Goal: Task Accomplishment & Management: Complete application form

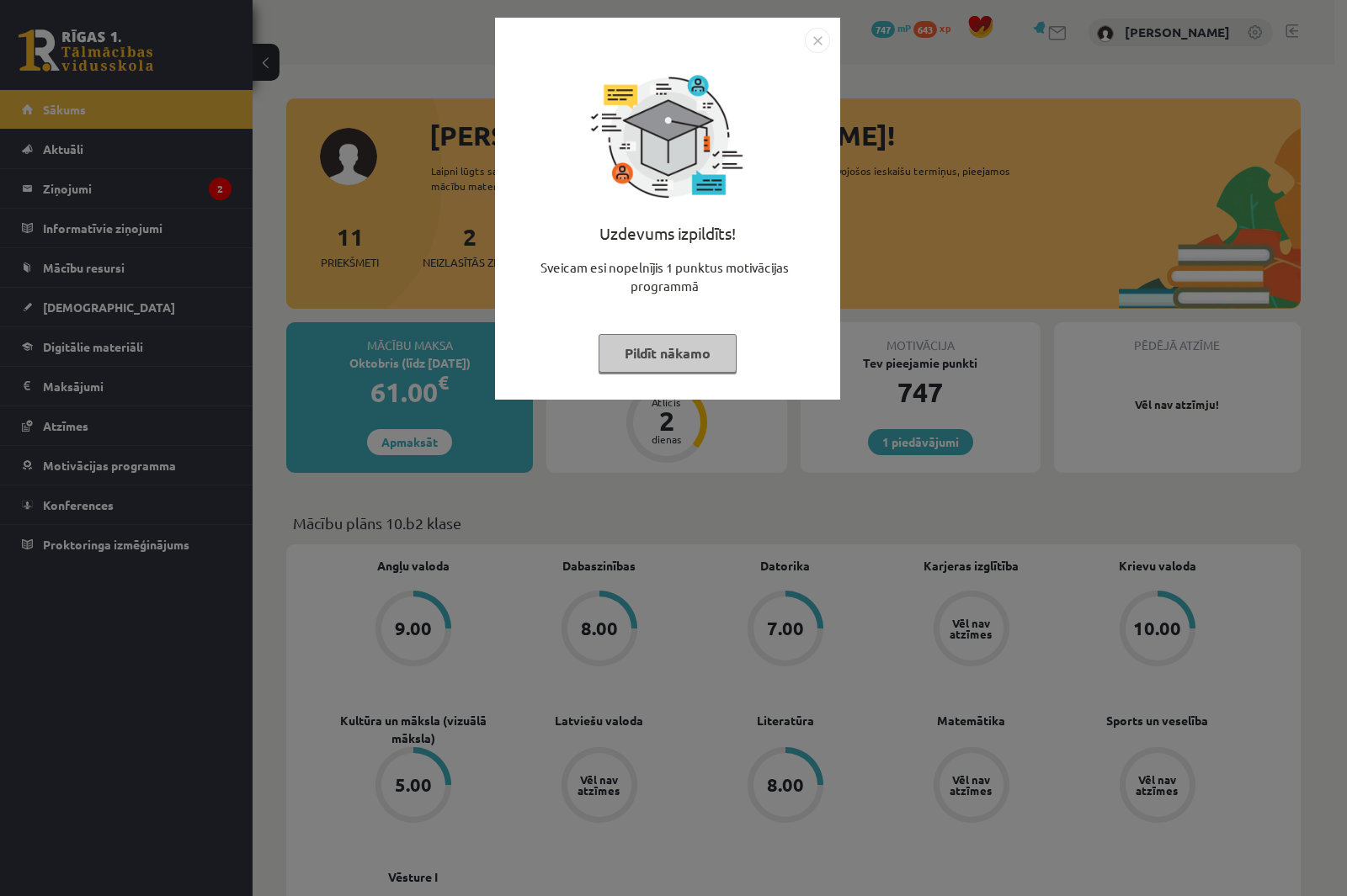
click at [819, 40] on img "Close" at bounding box center [817, 40] width 25 height 25
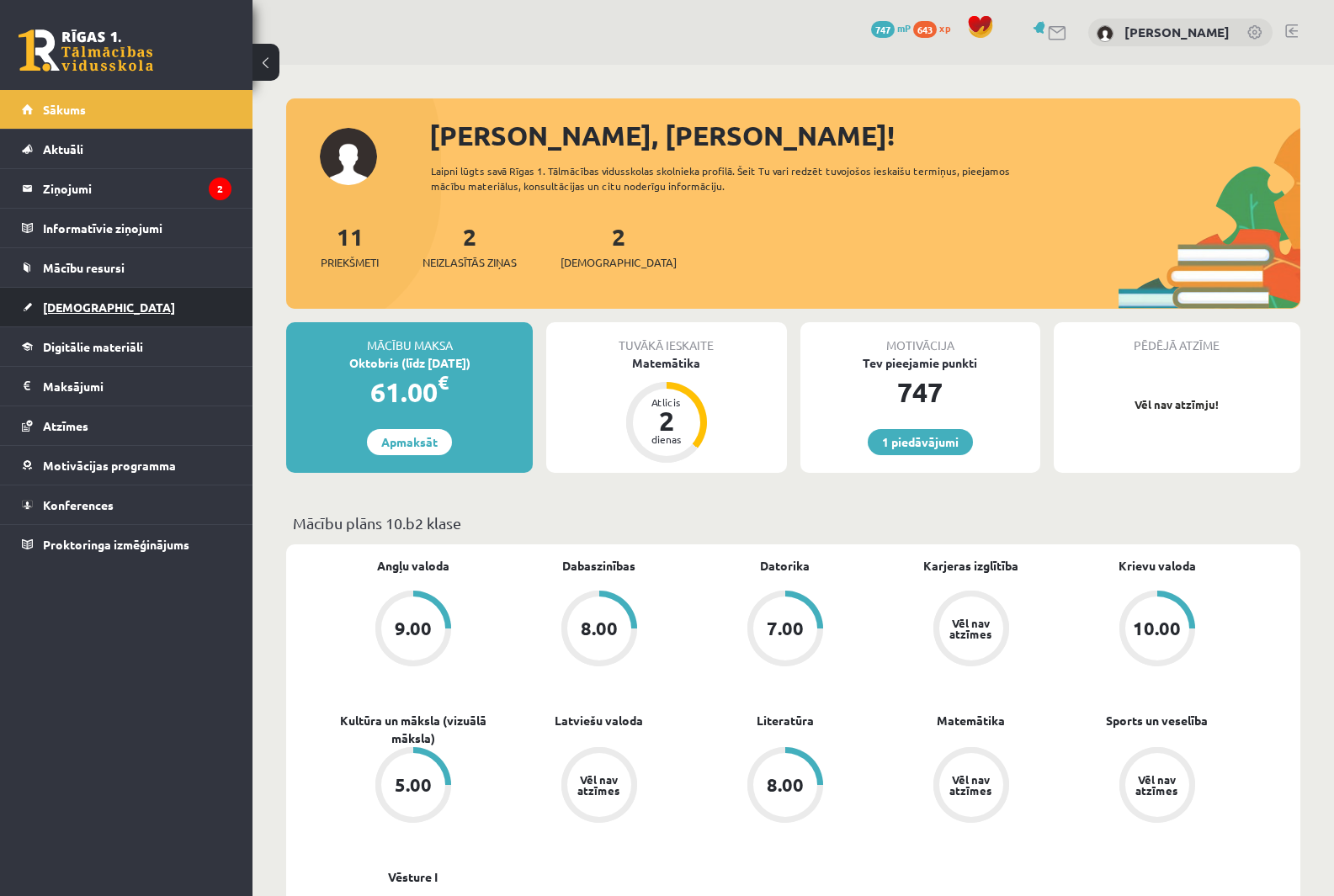
click at [91, 317] on link "[DEMOGRAPHIC_DATA]" at bounding box center [126, 307] width 210 height 38
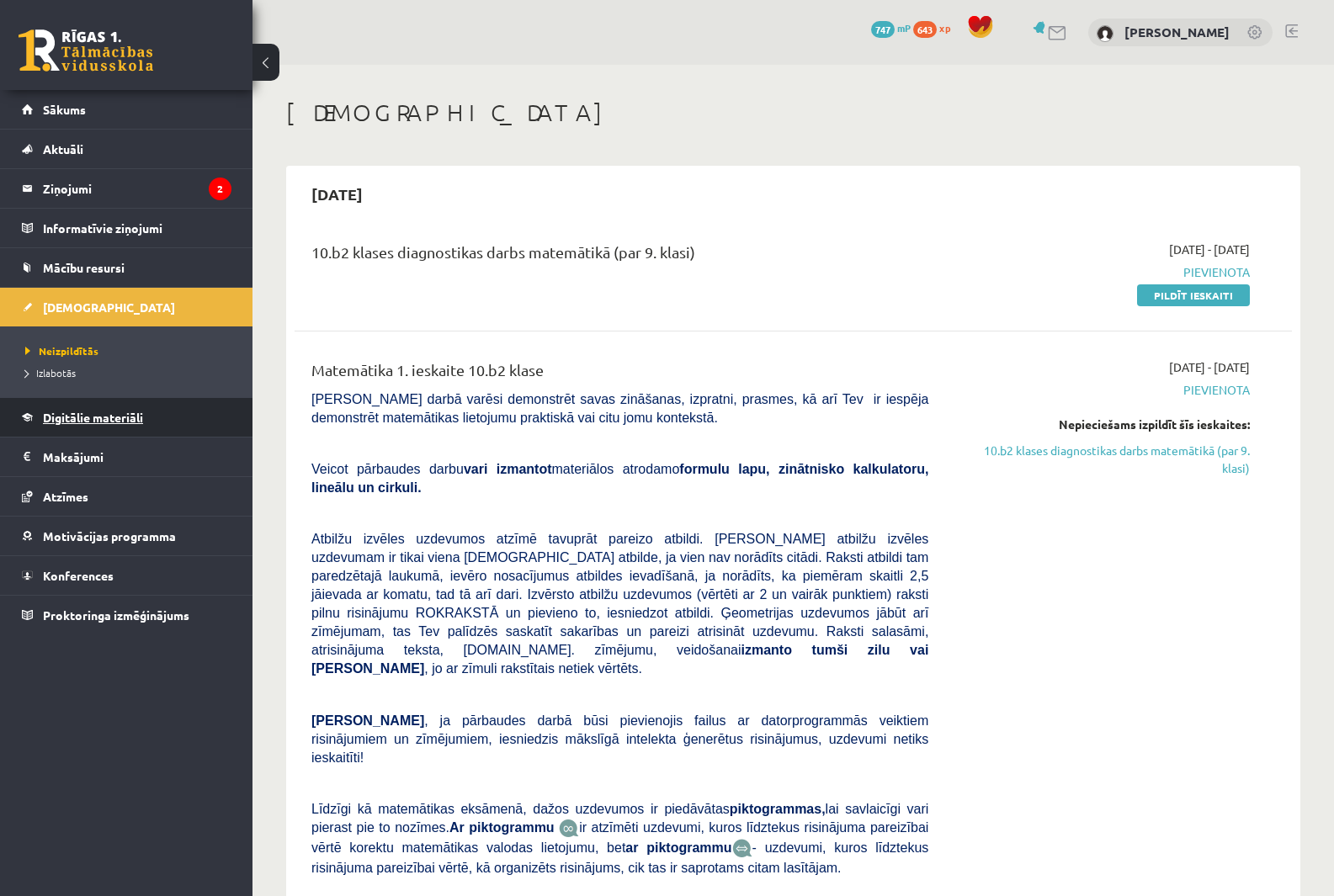
click at [117, 413] on span "Digitālie materiāli" at bounding box center [92, 417] width 100 height 15
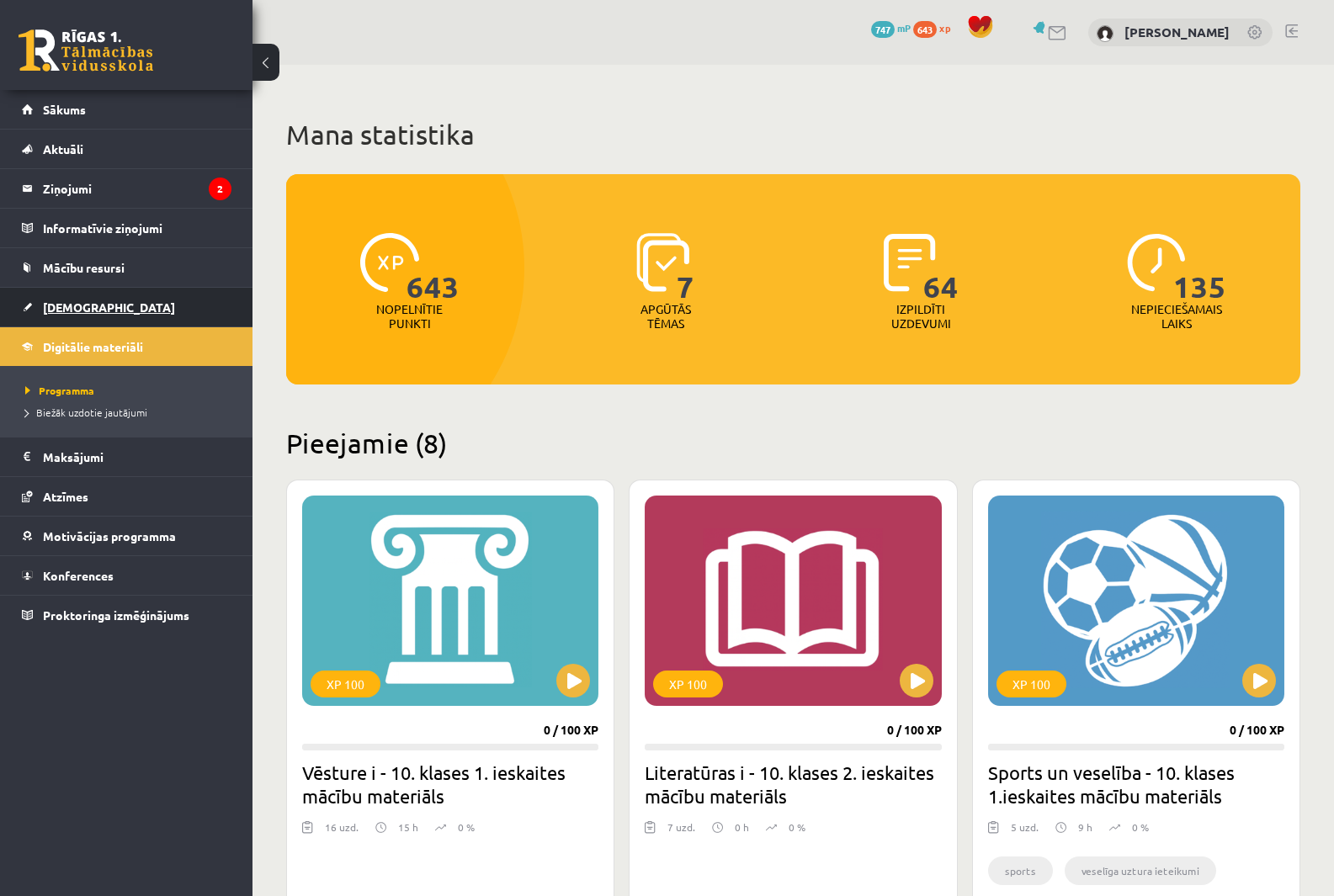
click at [104, 303] on link "[DEMOGRAPHIC_DATA]" at bounding box center [126, 307] width 210 height 38
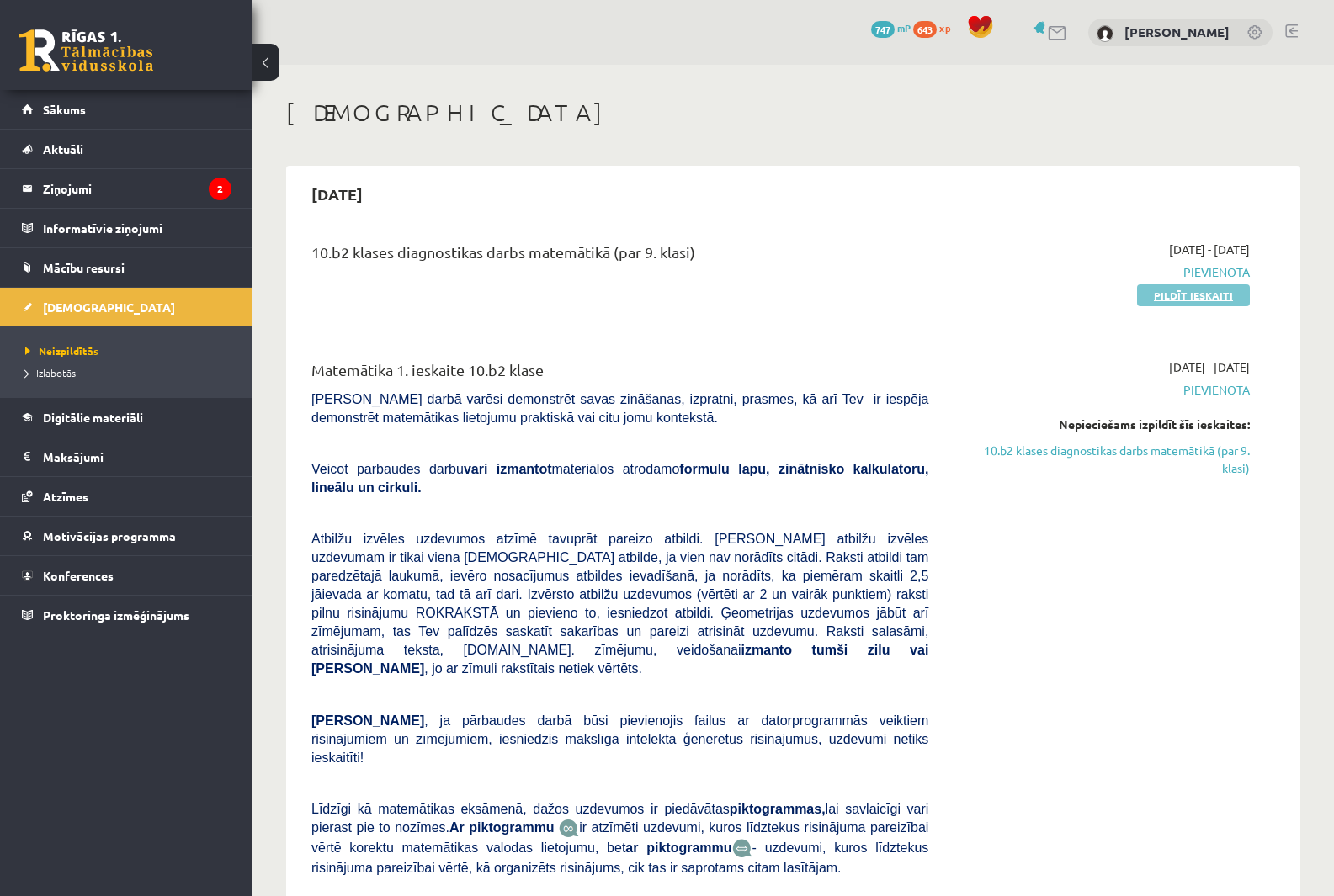
click at [1198, 298] on link "Pildīt ieskaiti" at bounding box center [1194, 295] width 113 height 22
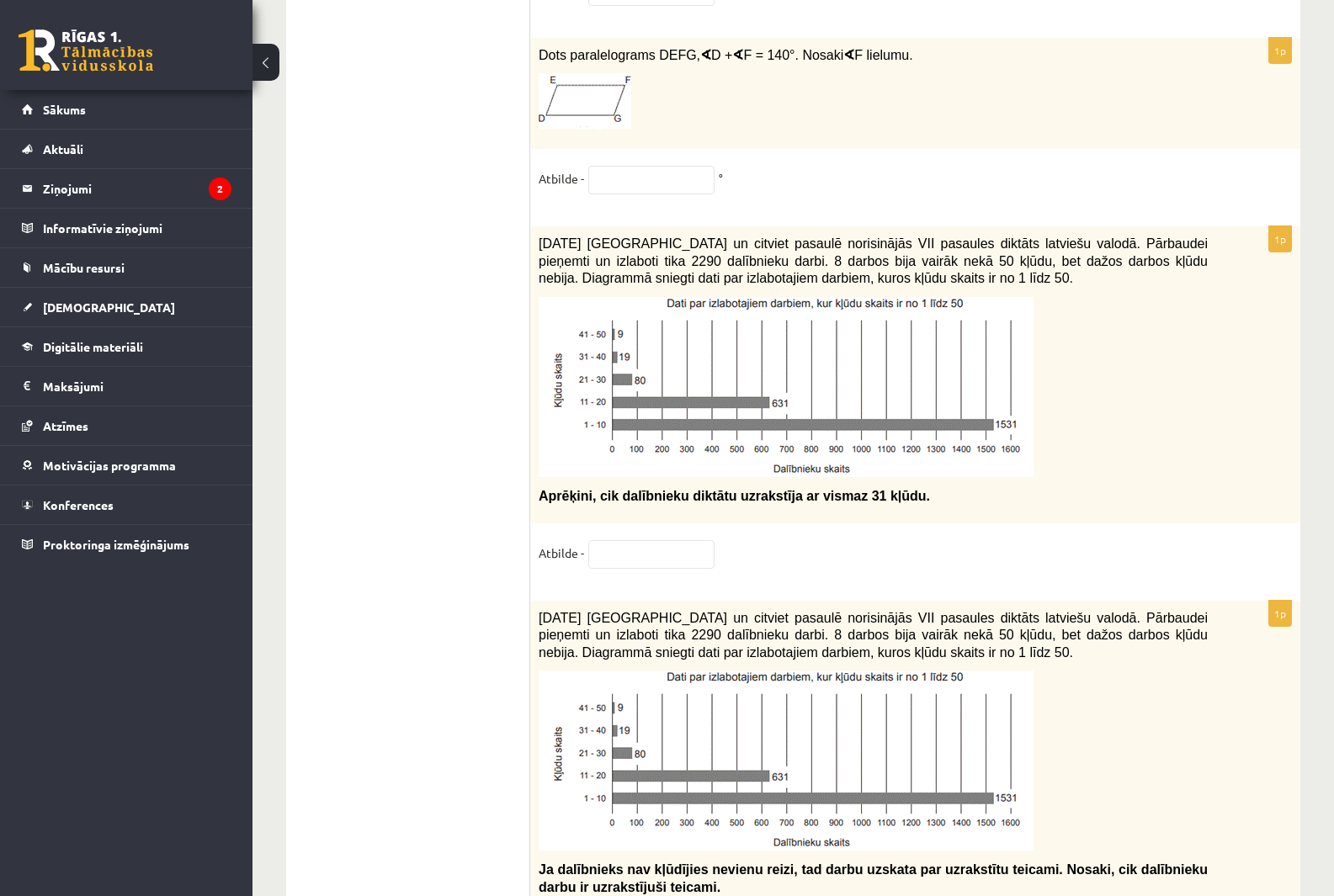
scroll to position [8401, 0]
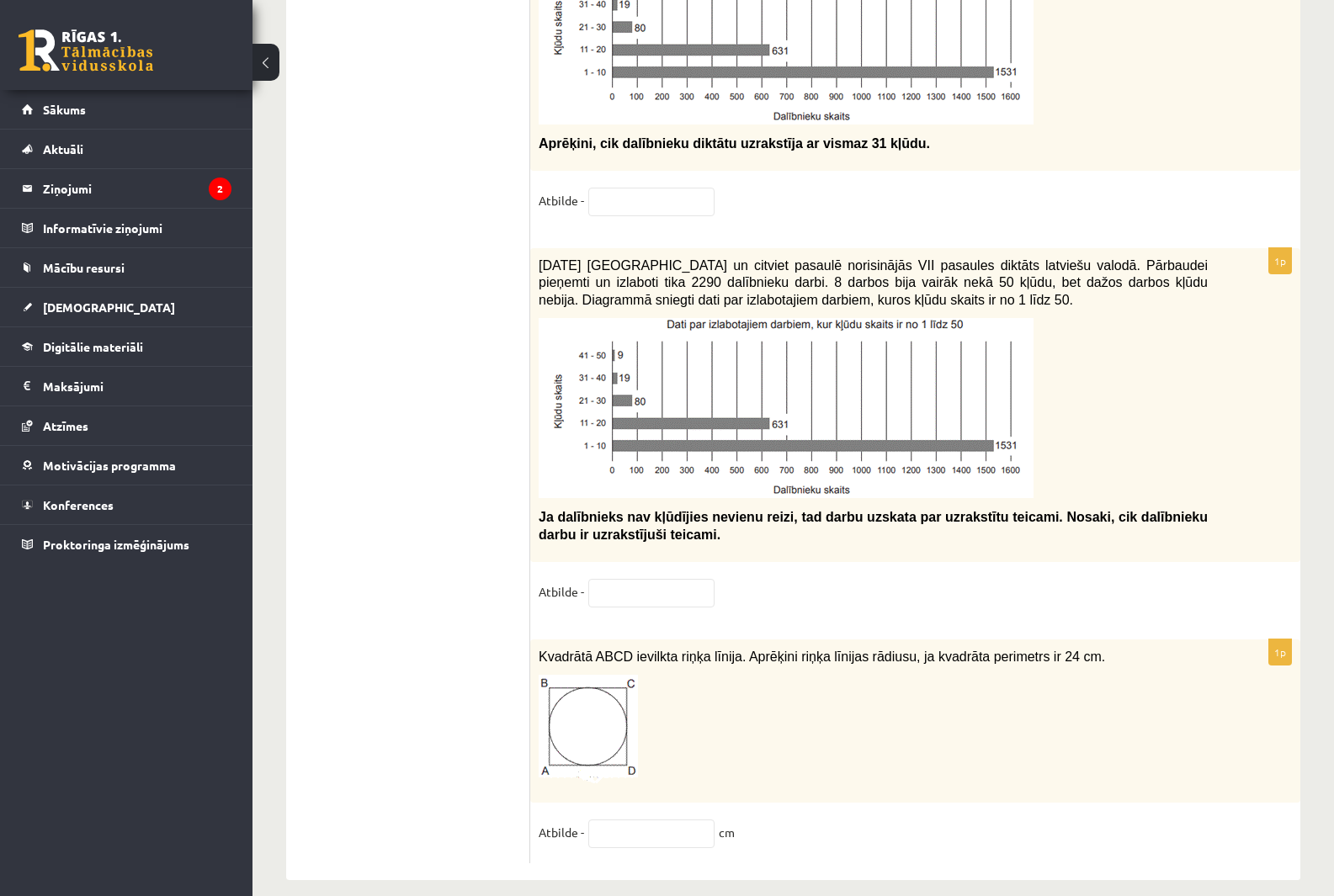
drag, startPoint x: 340, startPoint y: 381, endPoint x: 386, endPoint y: 307, distance: 87.1
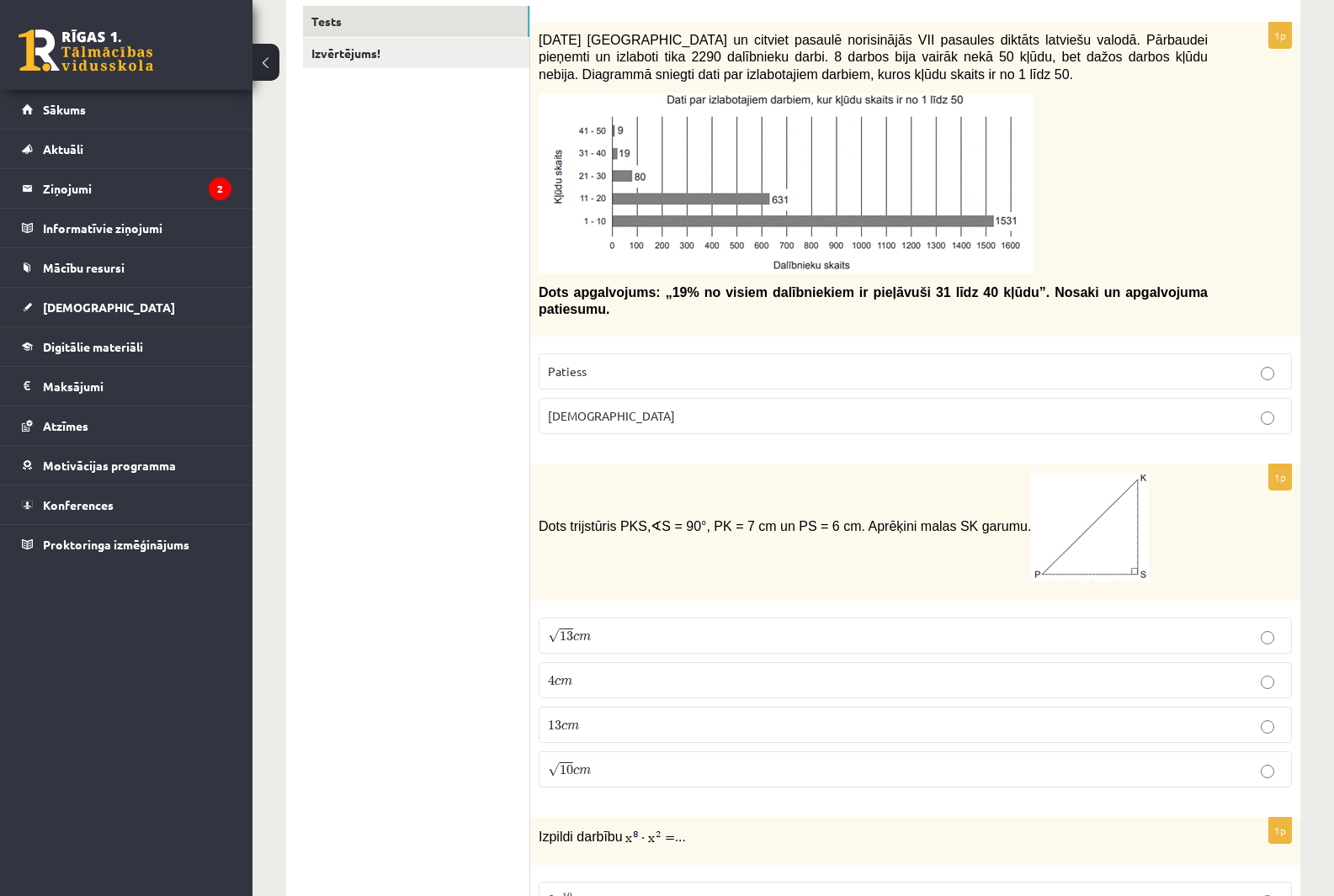
scroll to position [337, 0]
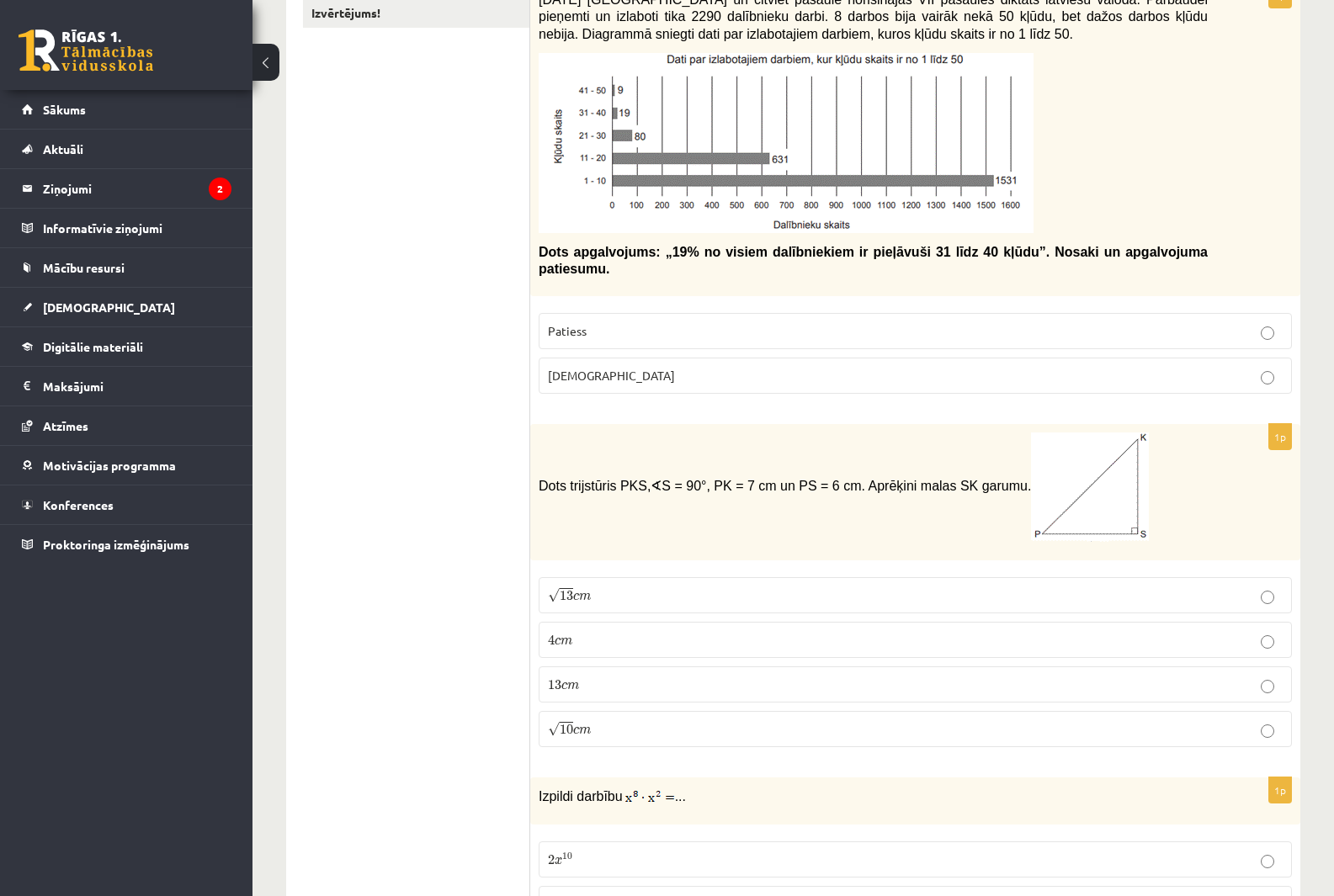
click at [589, 370] on label "[DEMOGRAPHIC_DATA]" at bounding box center [915, 376] width 753 height 37
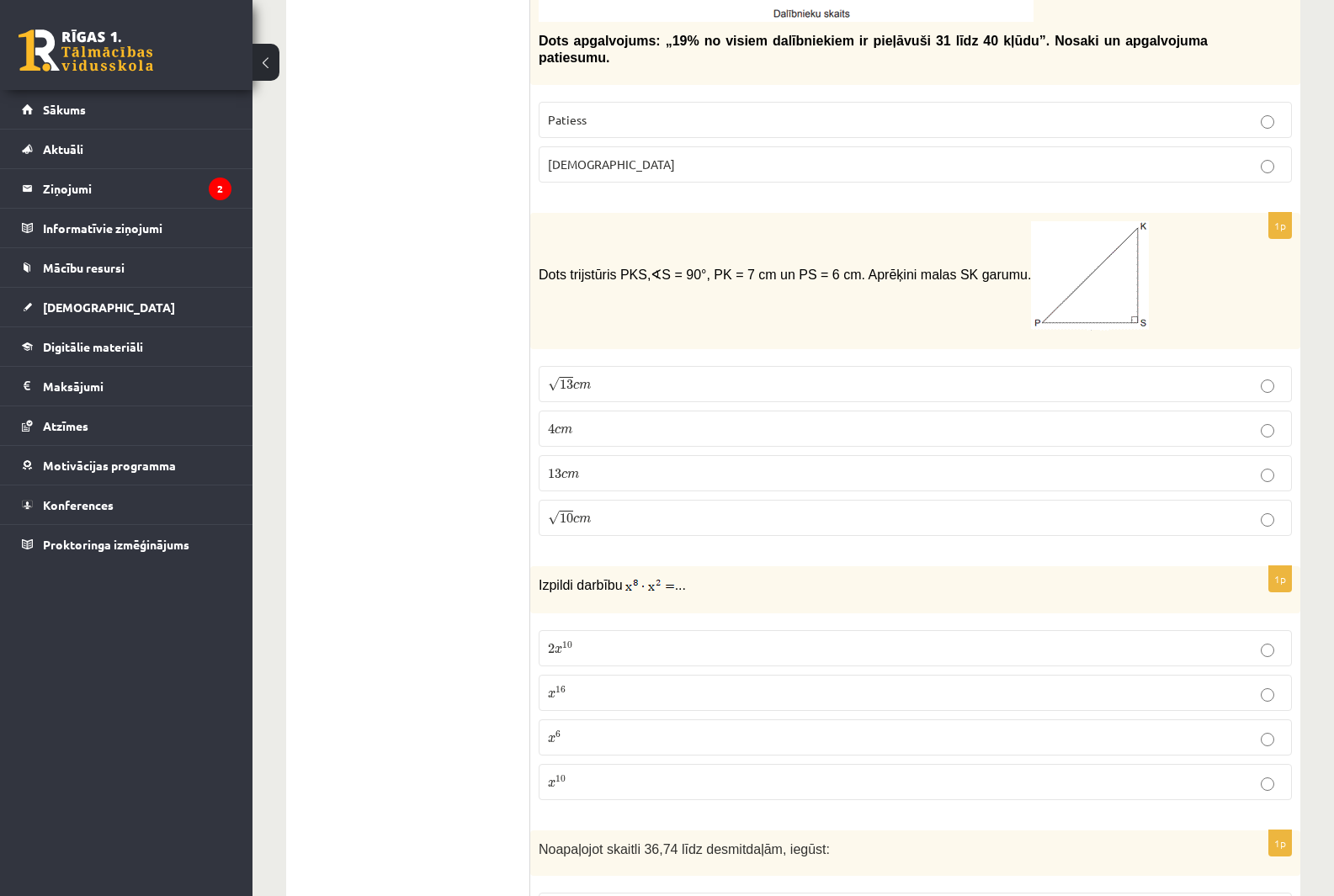
scroll to position [589, 0]
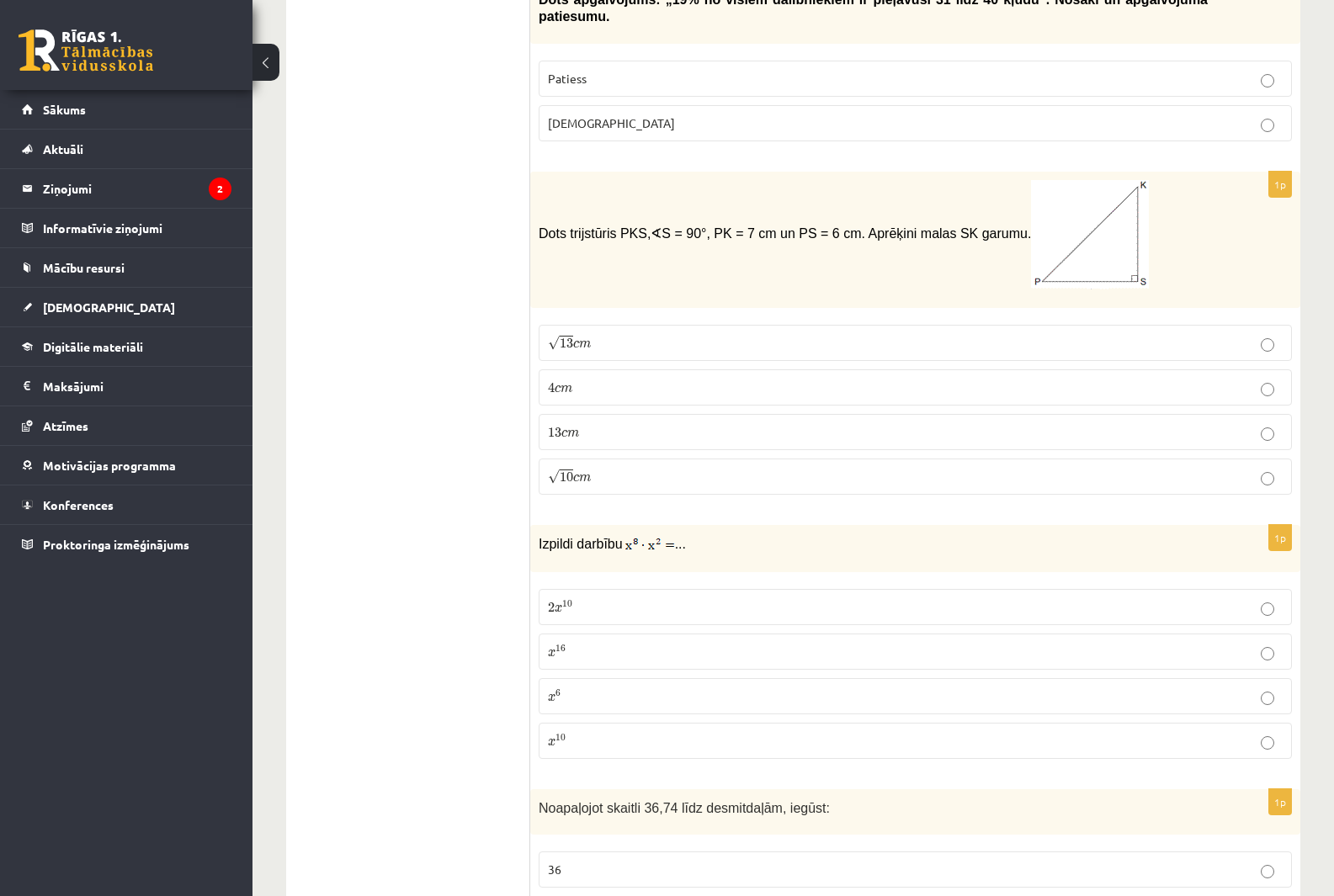
click at [575, 340] on span "c" at bounding box center [576, 344] width 6 height 8
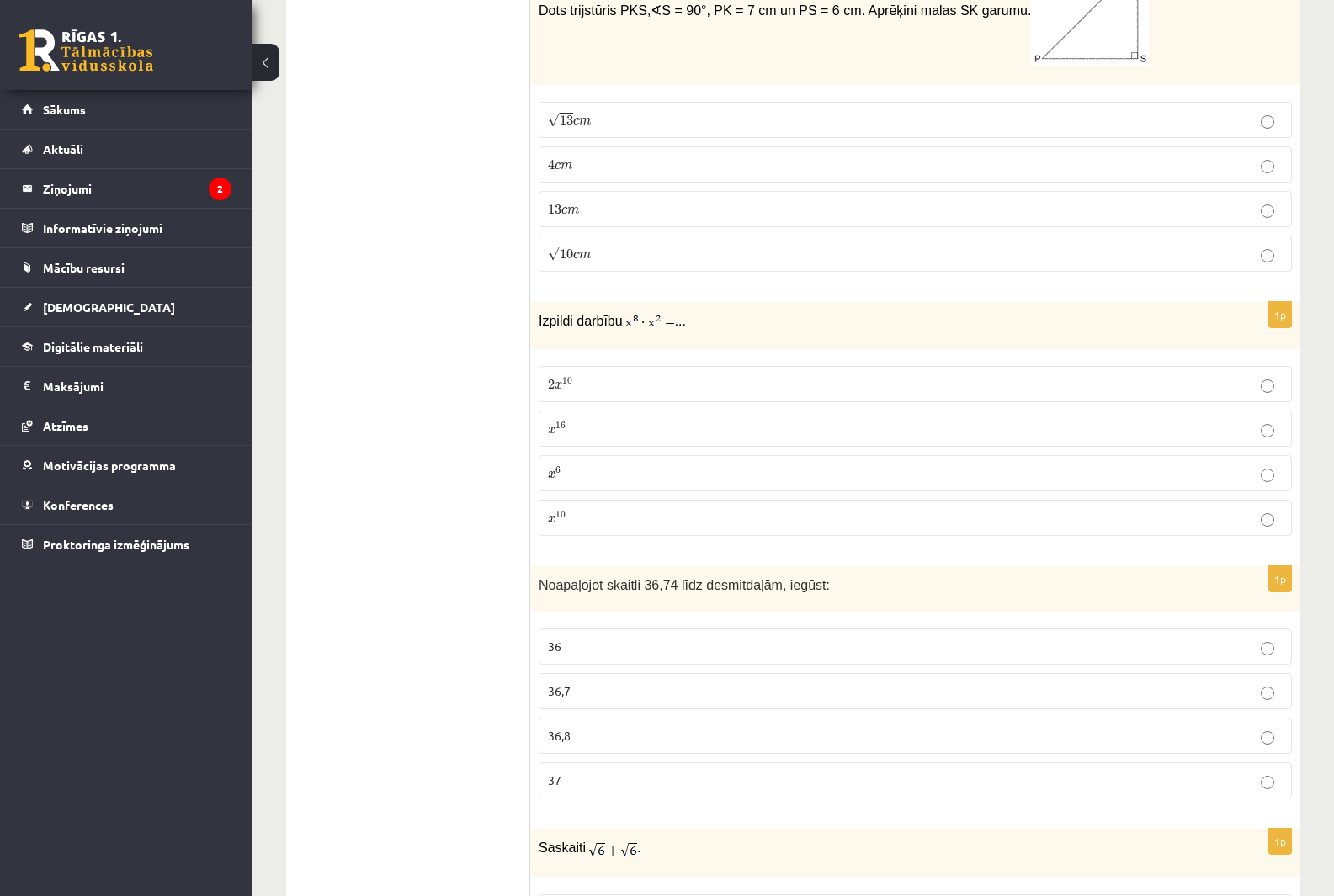
scroll to position [842, 0]
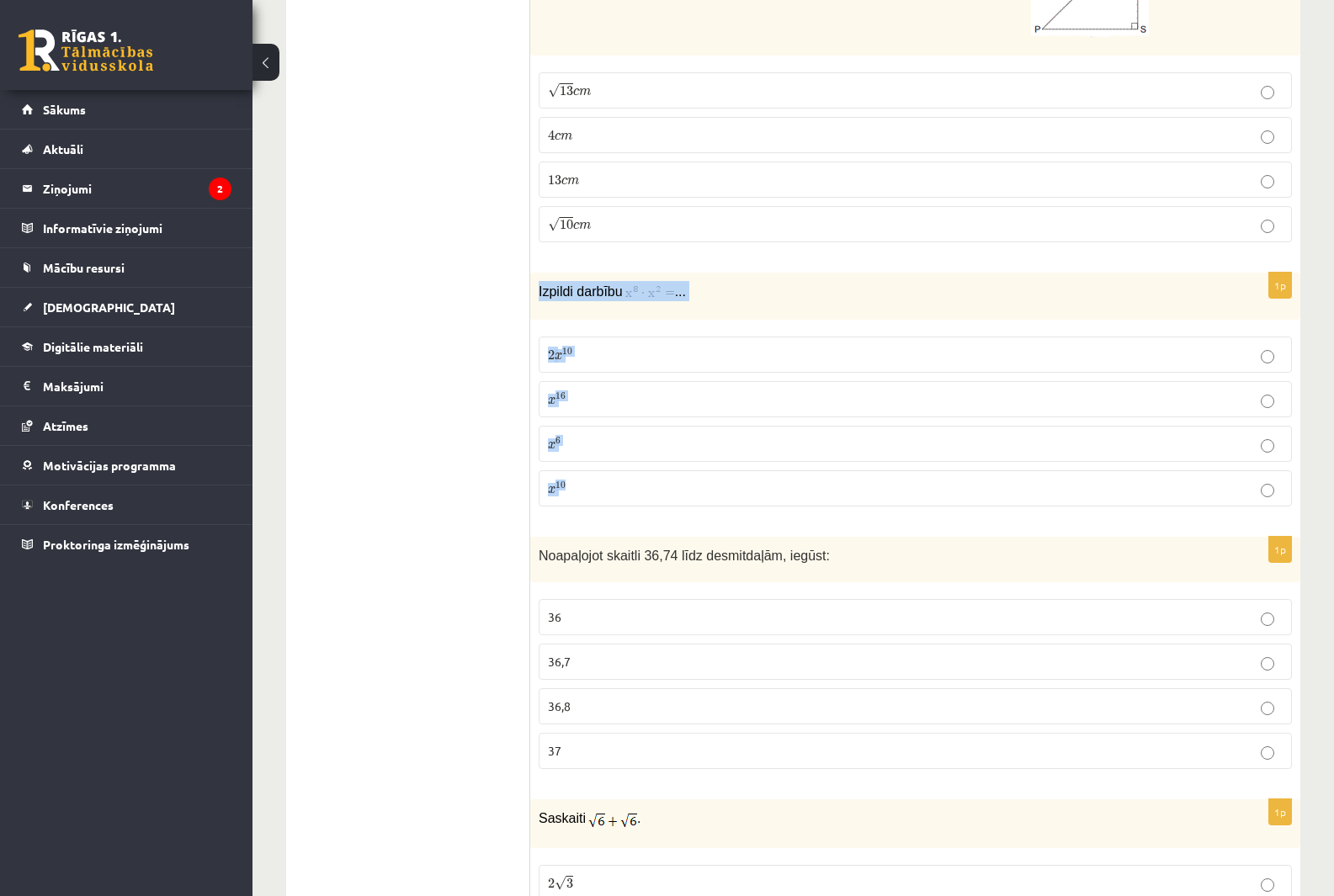
copy div "Izpildi darbību ... 2 x 10 2 x 10 x 16 x 16 x 6 x 6 x 10"
drag, startPoint x: 540, startPoint y: 265, endPoint x: 797, endPoint y: 460, distance: 322.6
click at [797, 460] on div "1p Izpildi darbību ... 2 x 10 2 x 10 x 16 x 16 x 6 x 6 x 10 x 10" at bounding box center [915, 396] width 770 height 247
click at [602, 480] on p "x 10 x 10" at bounding box center [915, 488] width 735 height 17
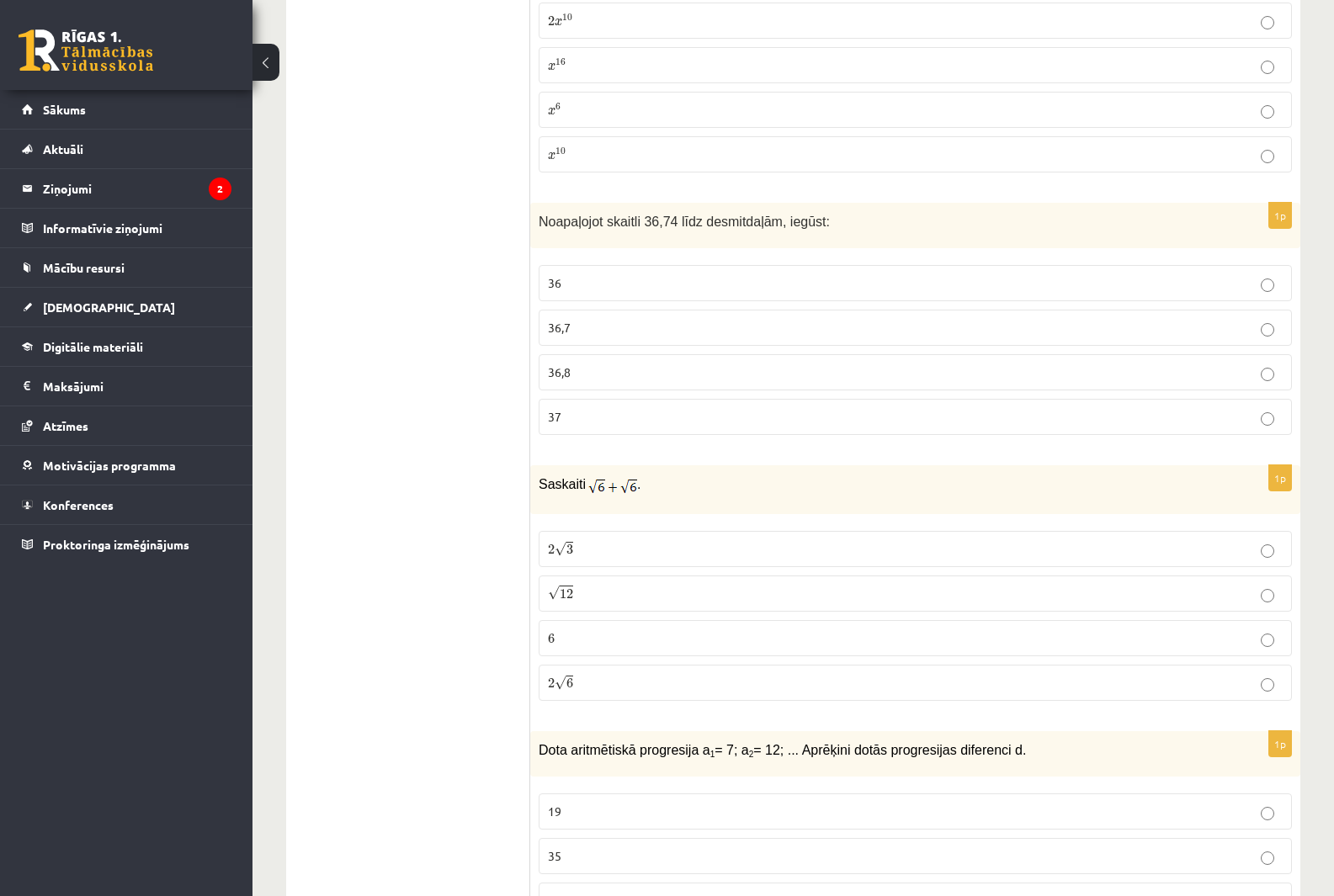
scroll to position [1178, 0]
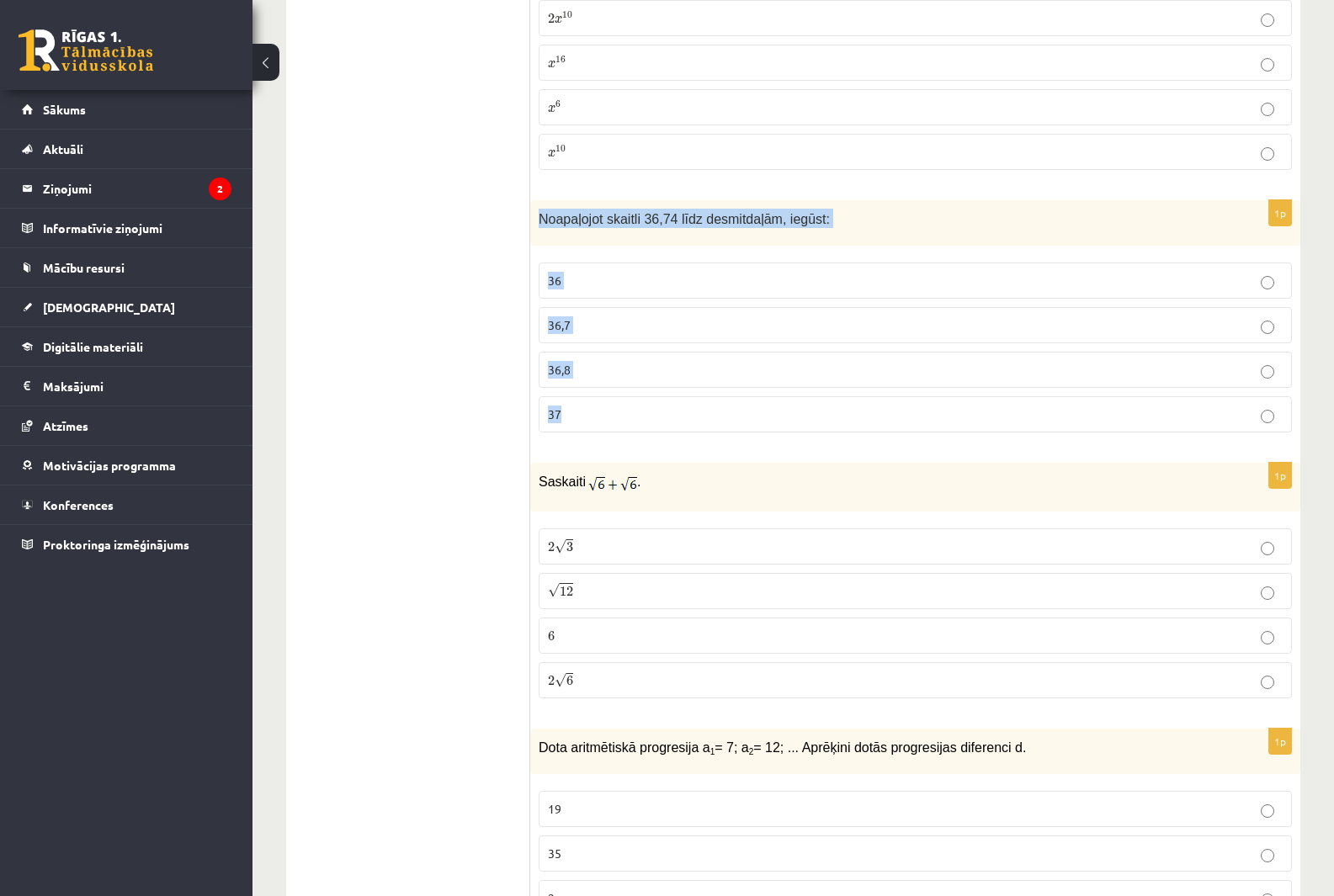
copy div "Noapaļojot skaitli 36,74 līdz desmitdaļām, iegūst: 36 36,7 36,8 37"
drag, startPoint x: 536, startPoint y: 192, endPoint x: 822, endPoint y: 374, distance: 339.0
click at [822, 374] on div "1p Noapaļojot skaitli 36,74 līdz desmitdaļām, iegūst: 36 36,7 36,8 37" at bounding box center [915, 323] width 770 height 246
click at [576, 316] on p "36,7" at bounding box center [915, 325] width 735 height 17
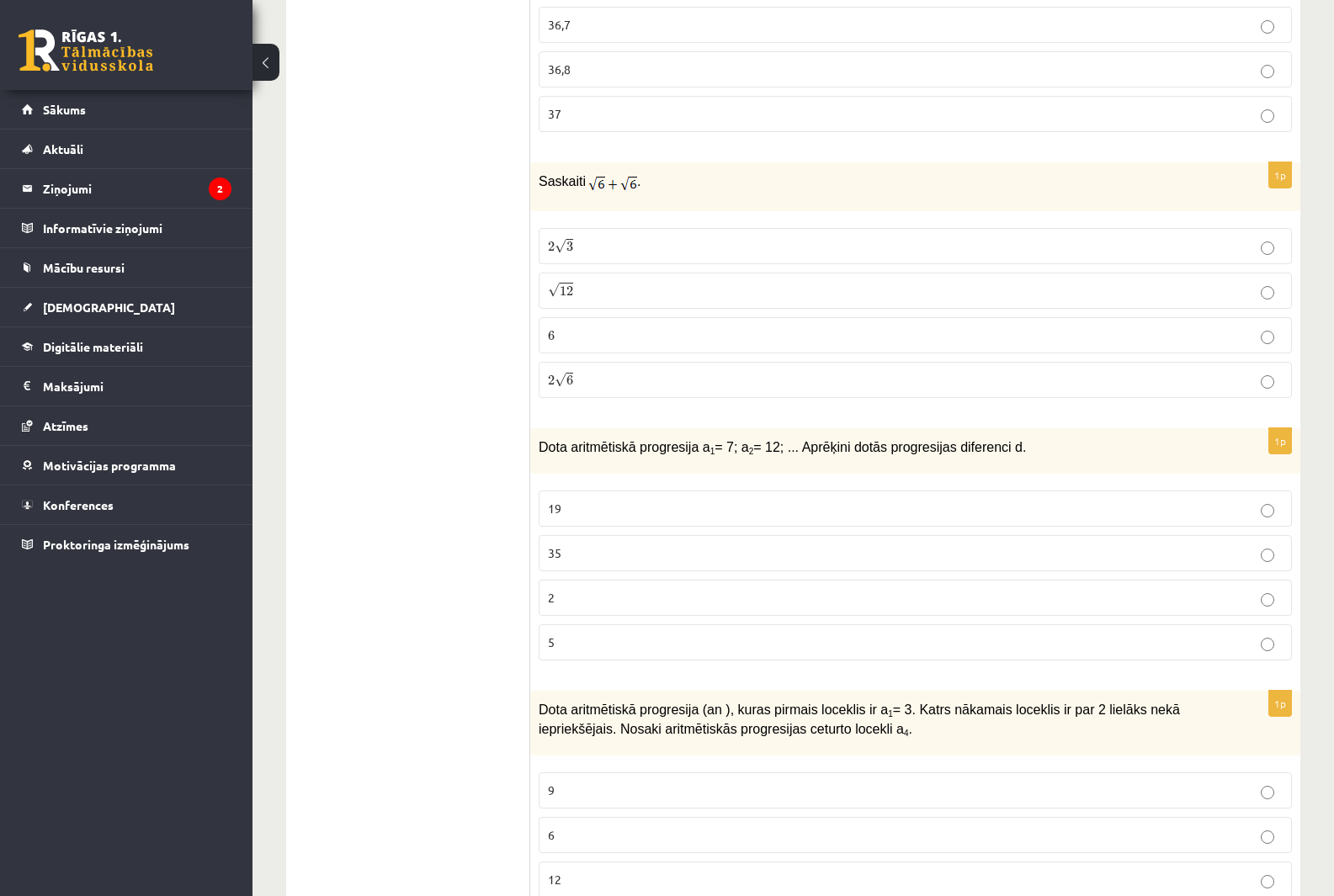
scroll to position [1515, 0]
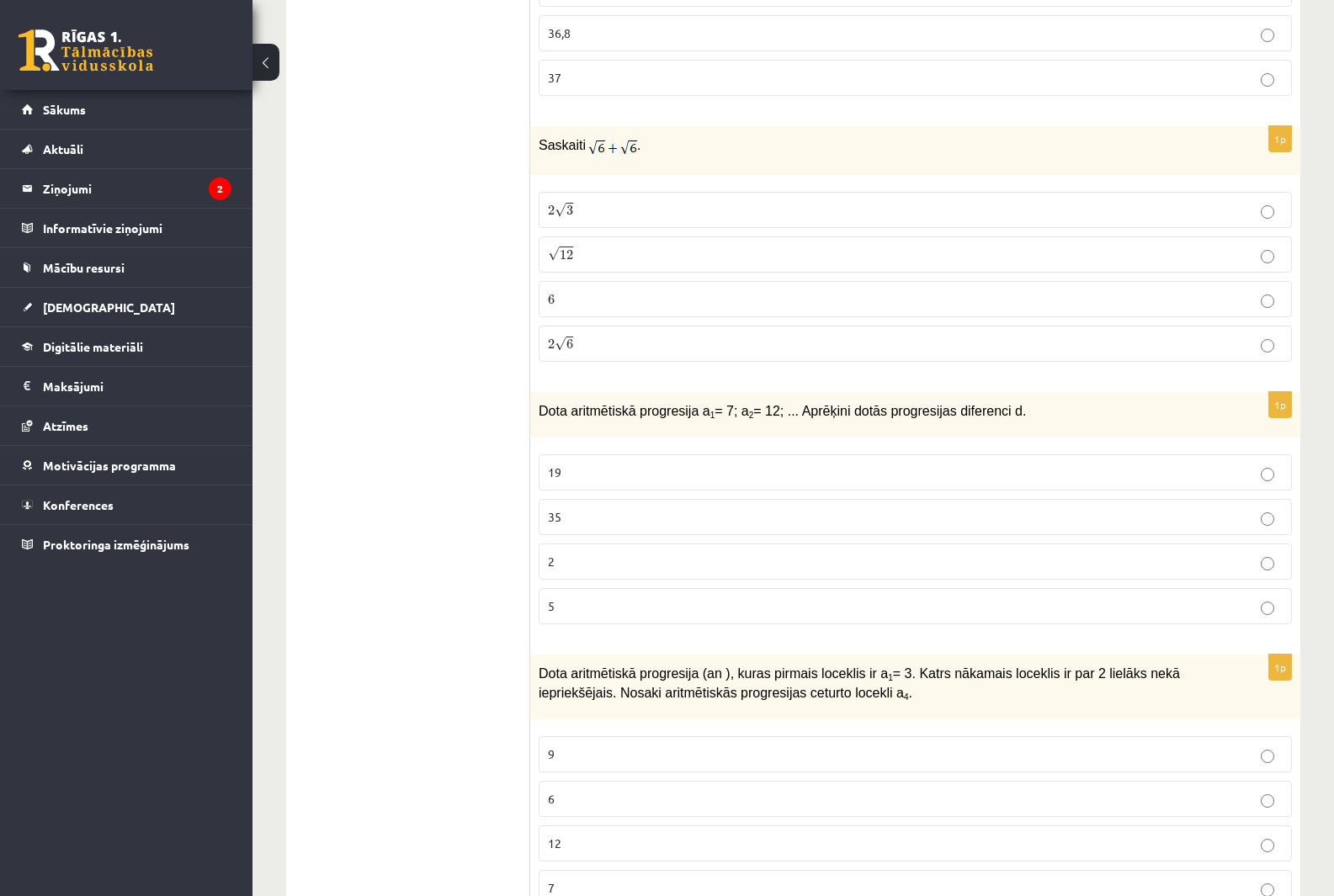
drag, startPoint x: 539, startPoint y: 116, endPoint x: 785, endPoint y: 323, distance: 321.5
drag, startPoint x: 539, startPoint y: 125, endPoint x: 774, endPoint y: 320, distance: 305.4
click at [774, 320] on div "1p Saskaiti . 2 √ 3 2 3 √ 12 12 6 6 2 √ 6 2 6" at bounding box center [915, 250] width 770 height 248
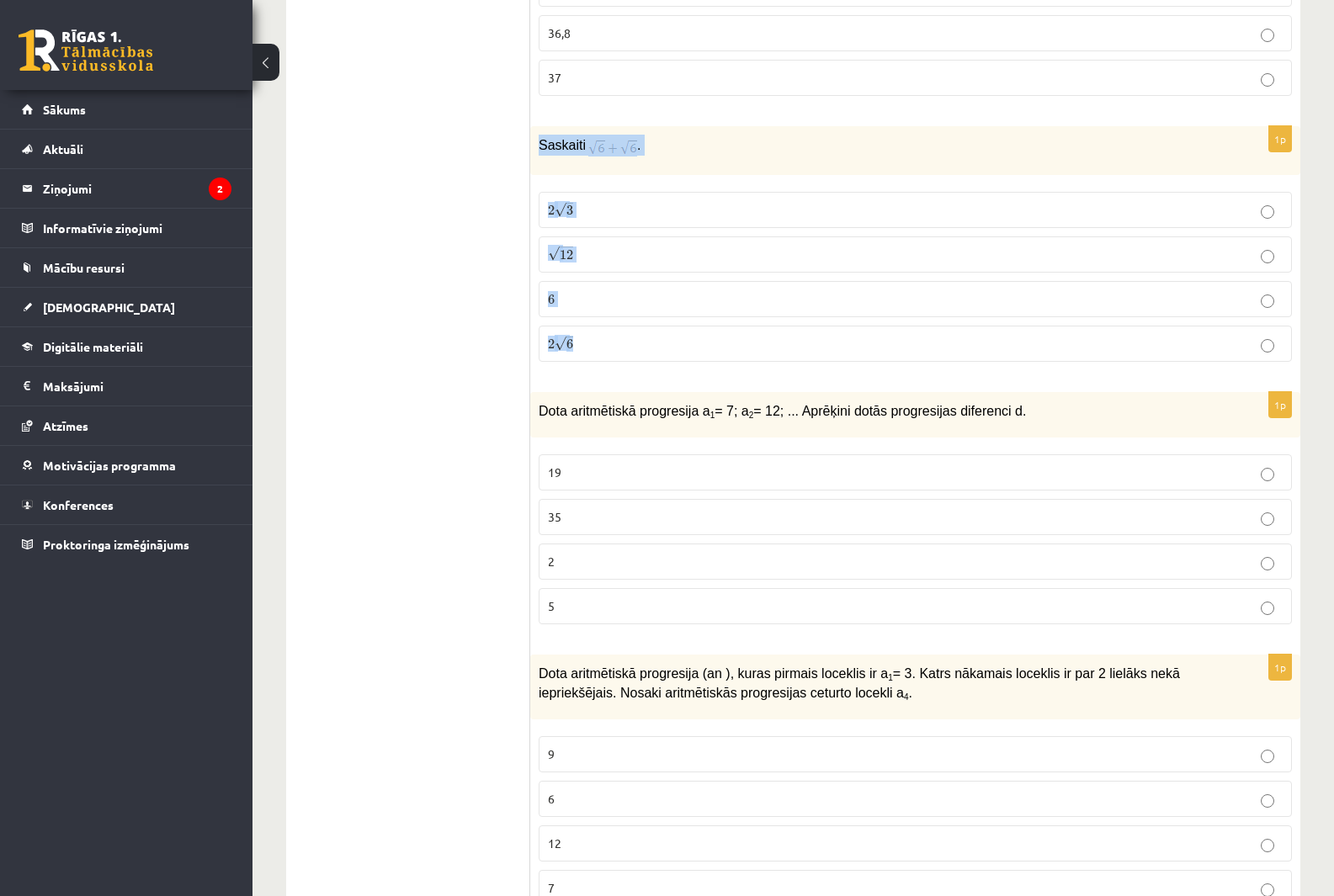
copy div "Saskaiti . 2 √ 3 2 3 √ 12 12 6 6 2 √ 6"
click at [587, 335] on p "2 √ 6 2 6" at bounding box center [915, 344] width 735 height 17
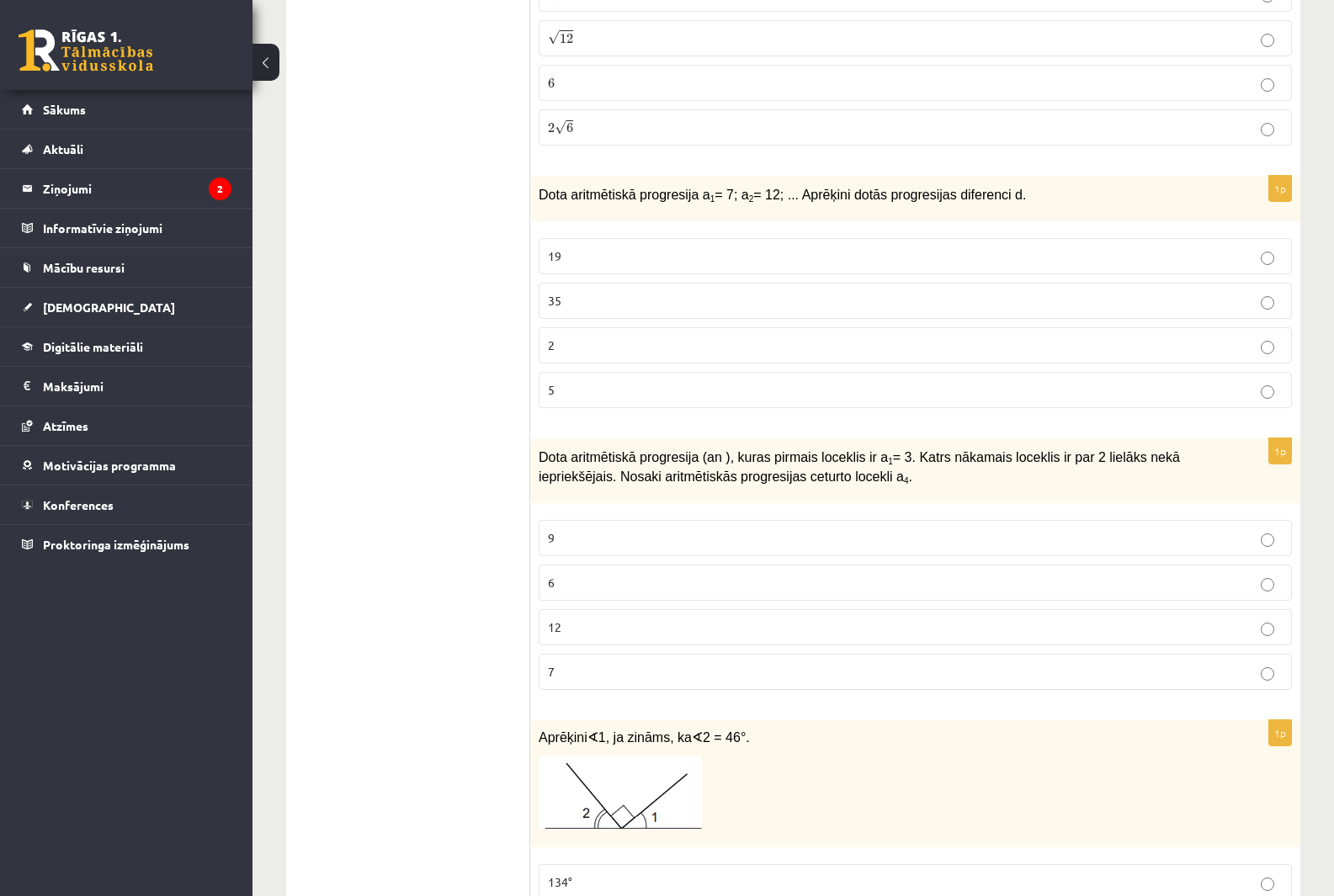
scroll to position [1768, 0]
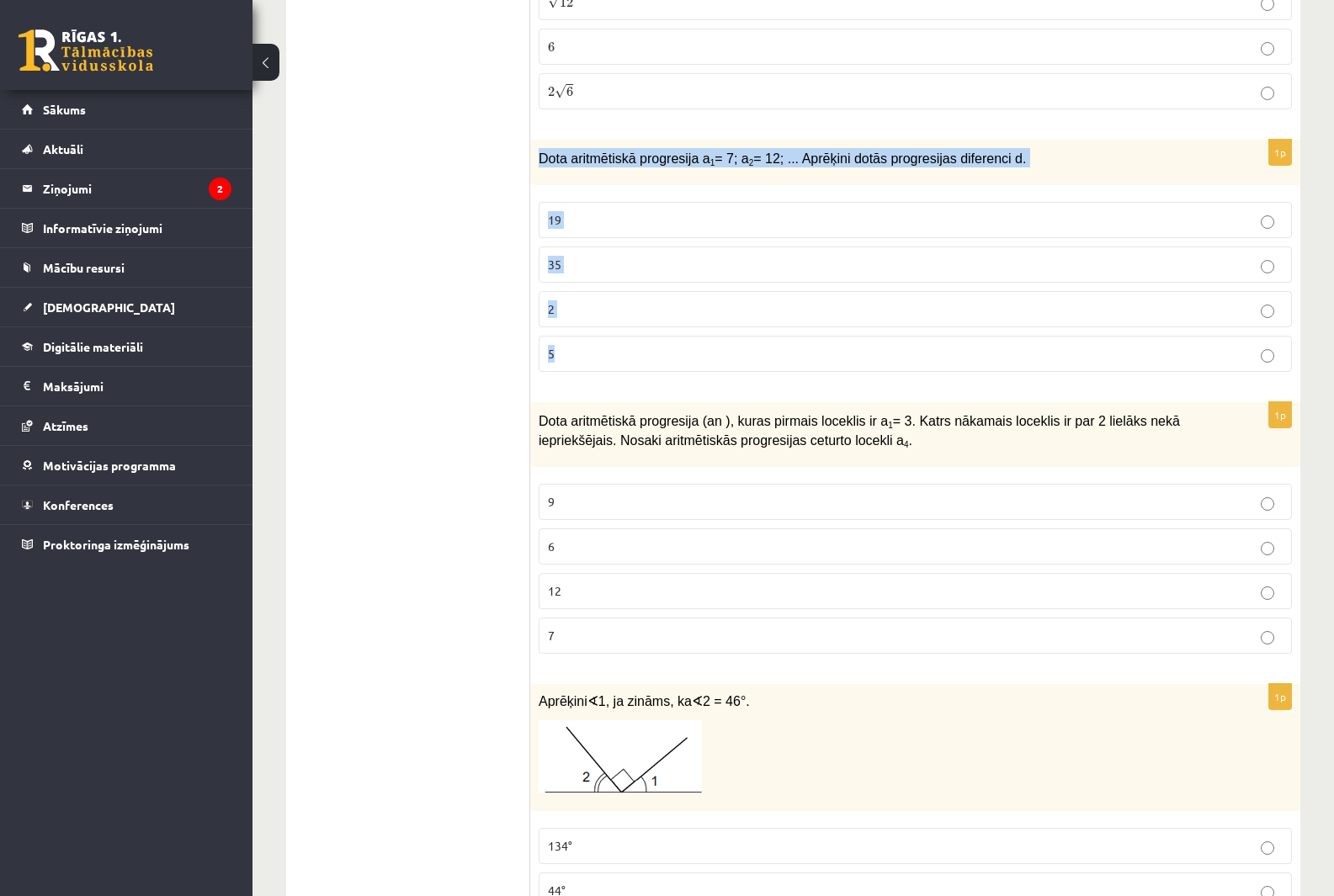
drag, startPoint x: 539, startPoint y: 138, endPoint x: 859, endPoint y: 332, distance: 374.2
click at [859, 332] on div "1p Dota aritmētiskā progresija a 1 = 7; a 2 = 12; ... Aprēķini dotās progresija…" at bounding box center [915, 262] width 770 height 246
copy div "Dota aritmētiskā progresija a 1 = 7; a 2 = 12; ... Aprēķini dotās progresijas d…"
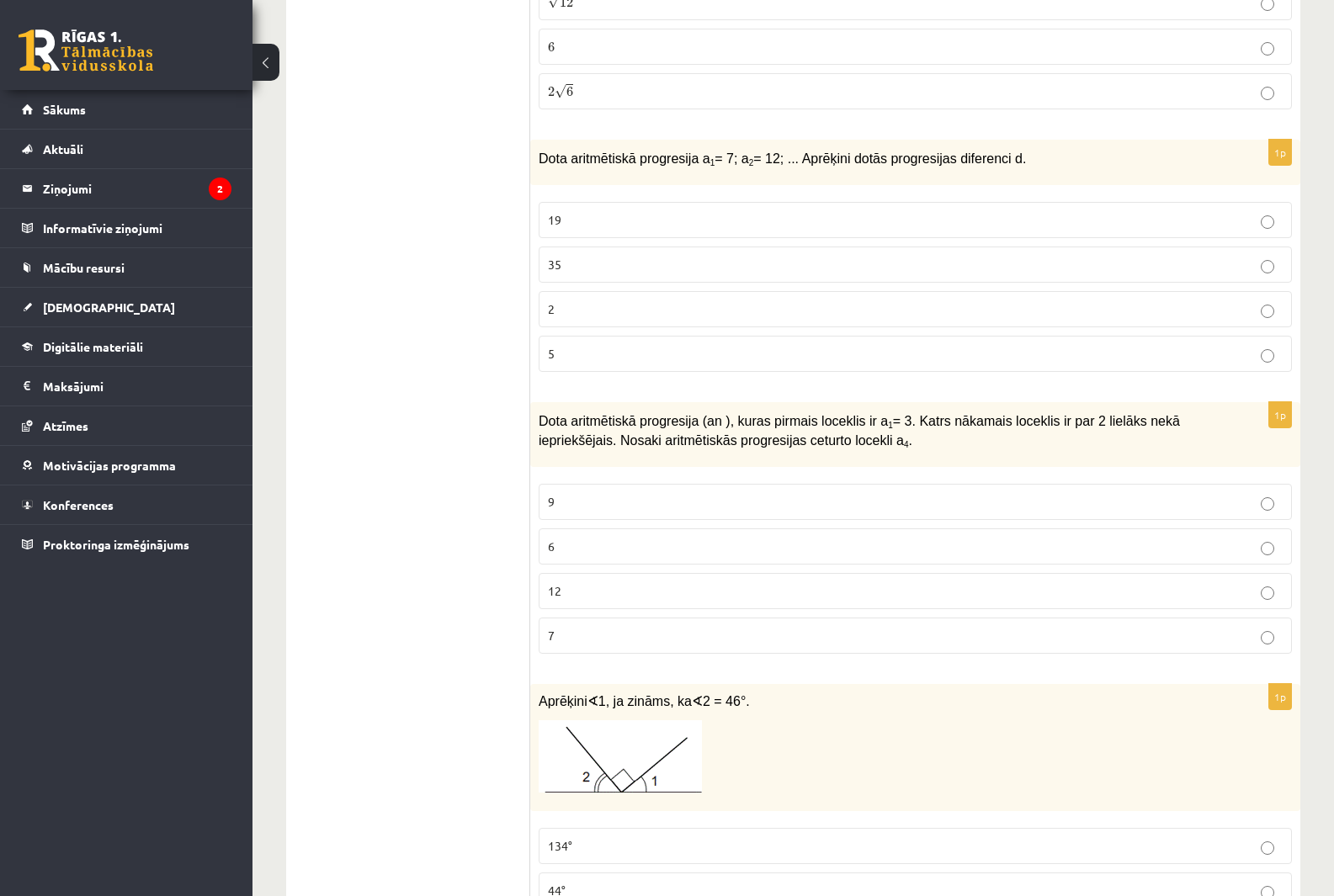
click at [581, 345] on p "5" at bounding box center [915, 354] width 735 height 17
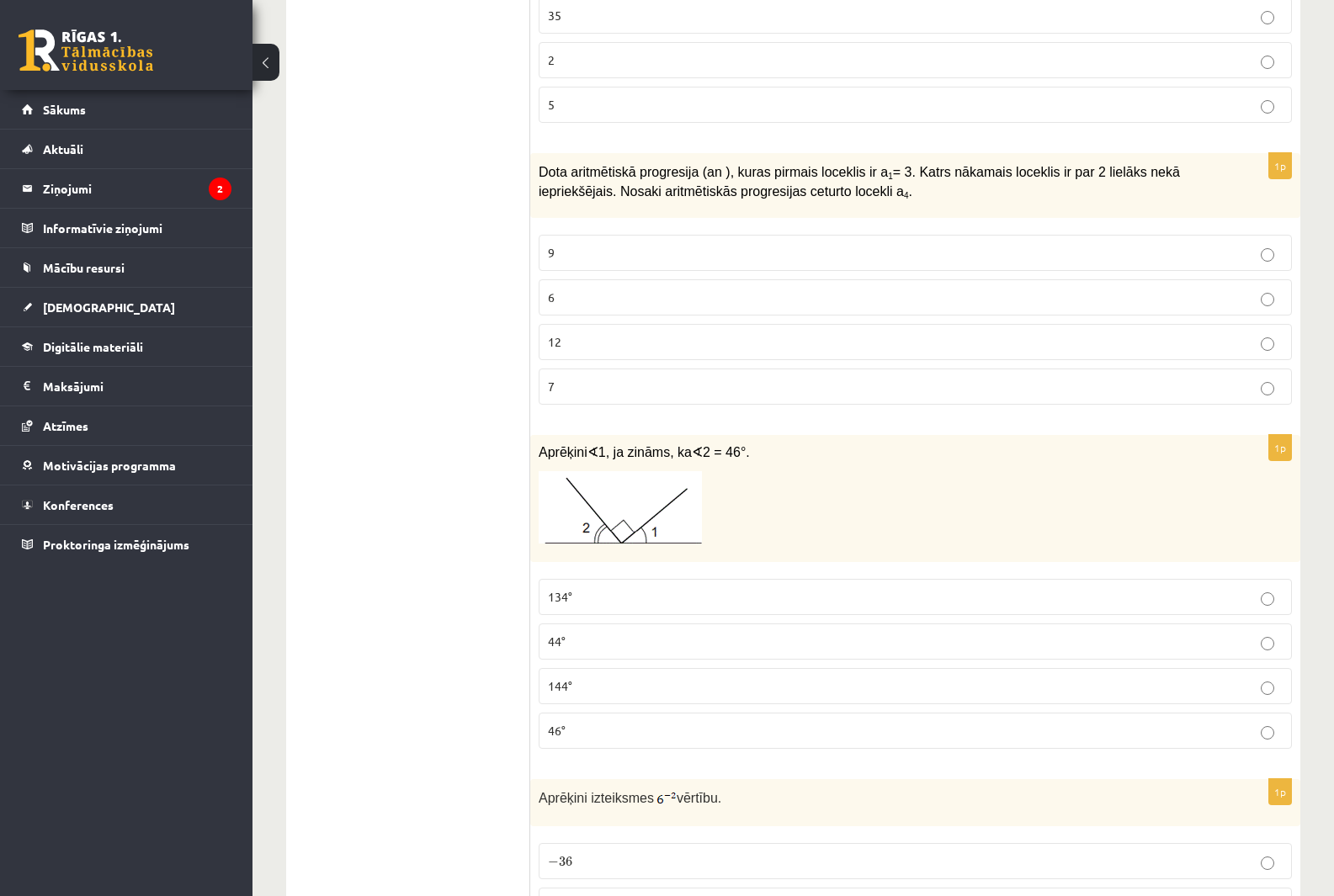
scroll to position [2020, 0]
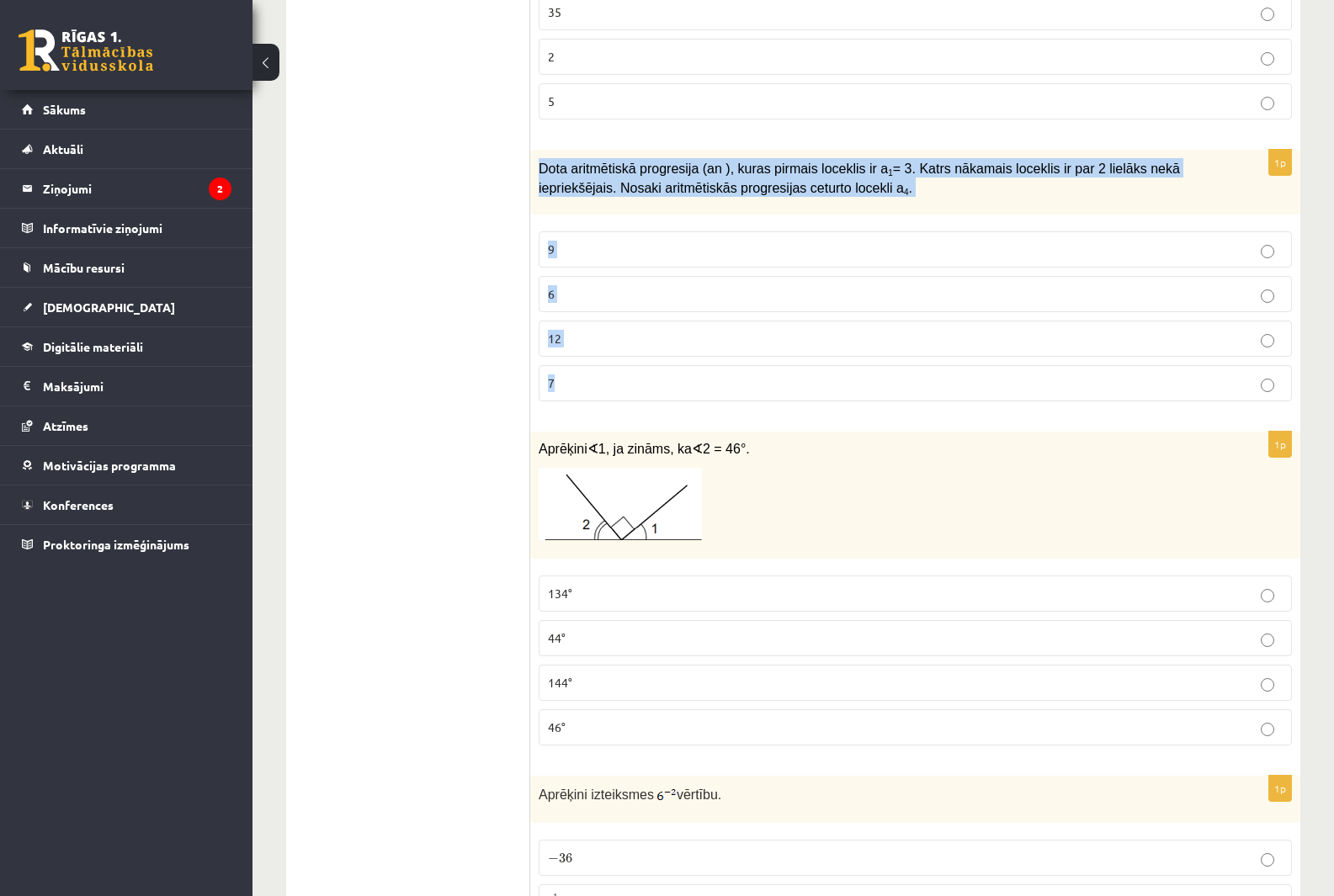
copy div "Dota aritmētiskā progresija (an ), kuras pirmais loceklis ir a 1 = 3. Katrs nāk…"
drag, startPoint x: 541, startPoint y: 156, endPoint x: 795, endPoint y: 352, distance: 320.8
click at [795, 352] on div "1p Dota aritmētiskā progresija (an ), kuras pirmais loceklis ir a 1 = 3. Katrs …" at bounding box center [915, 282] width 770 height 265
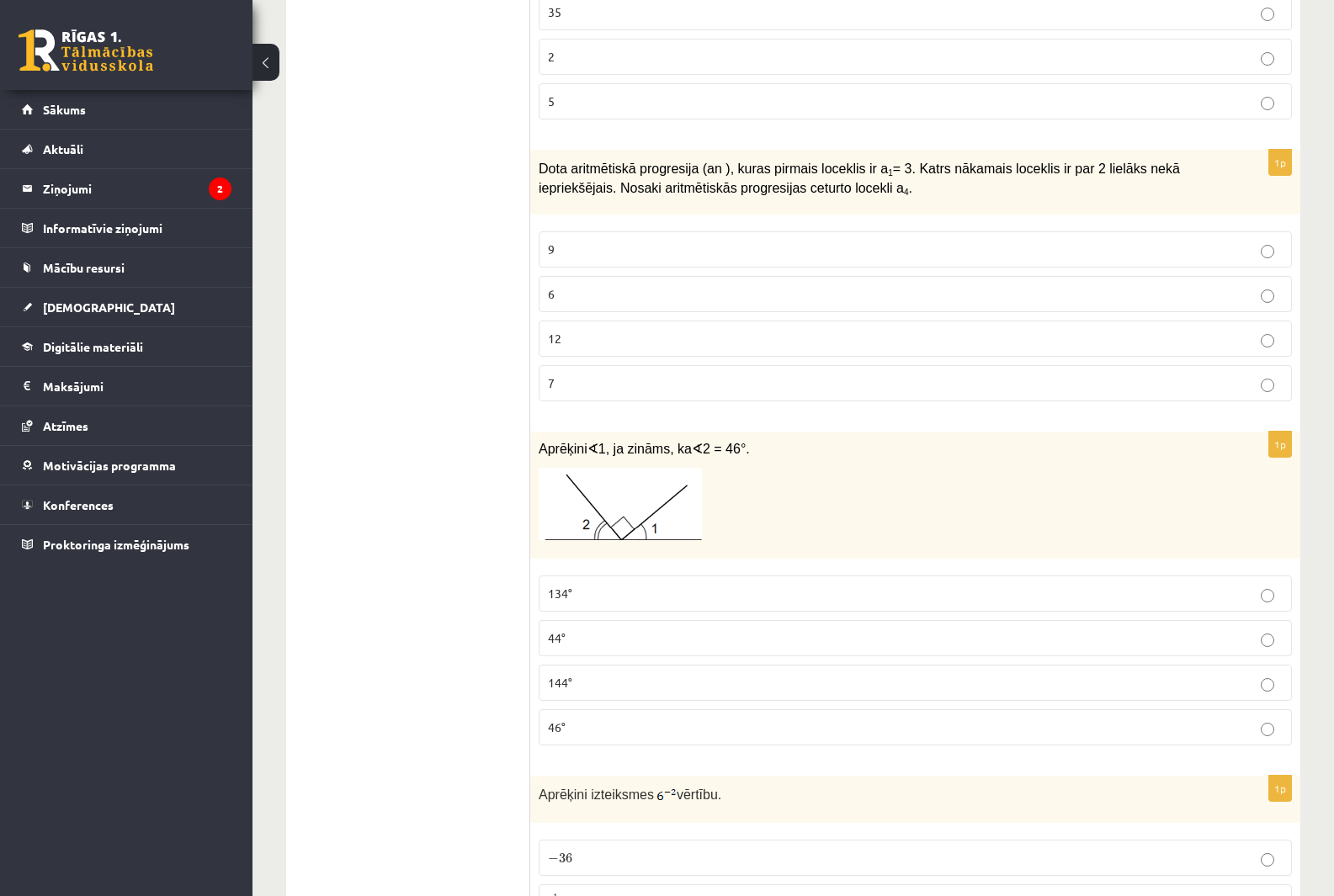
click at [569, 240] on p "9" at bounding box center [915, 249] width 735 height 17
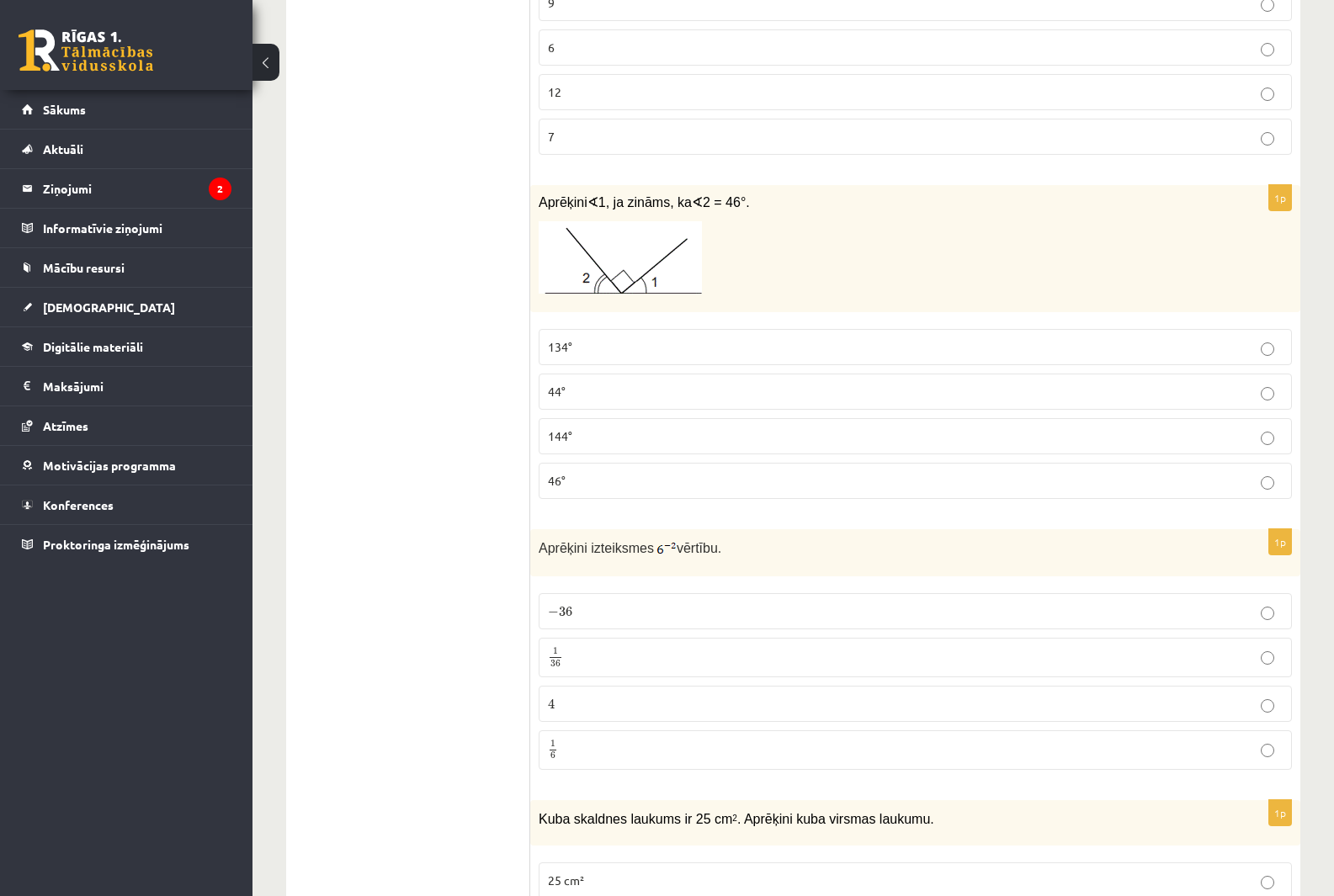
scroll to position [2273, 0]
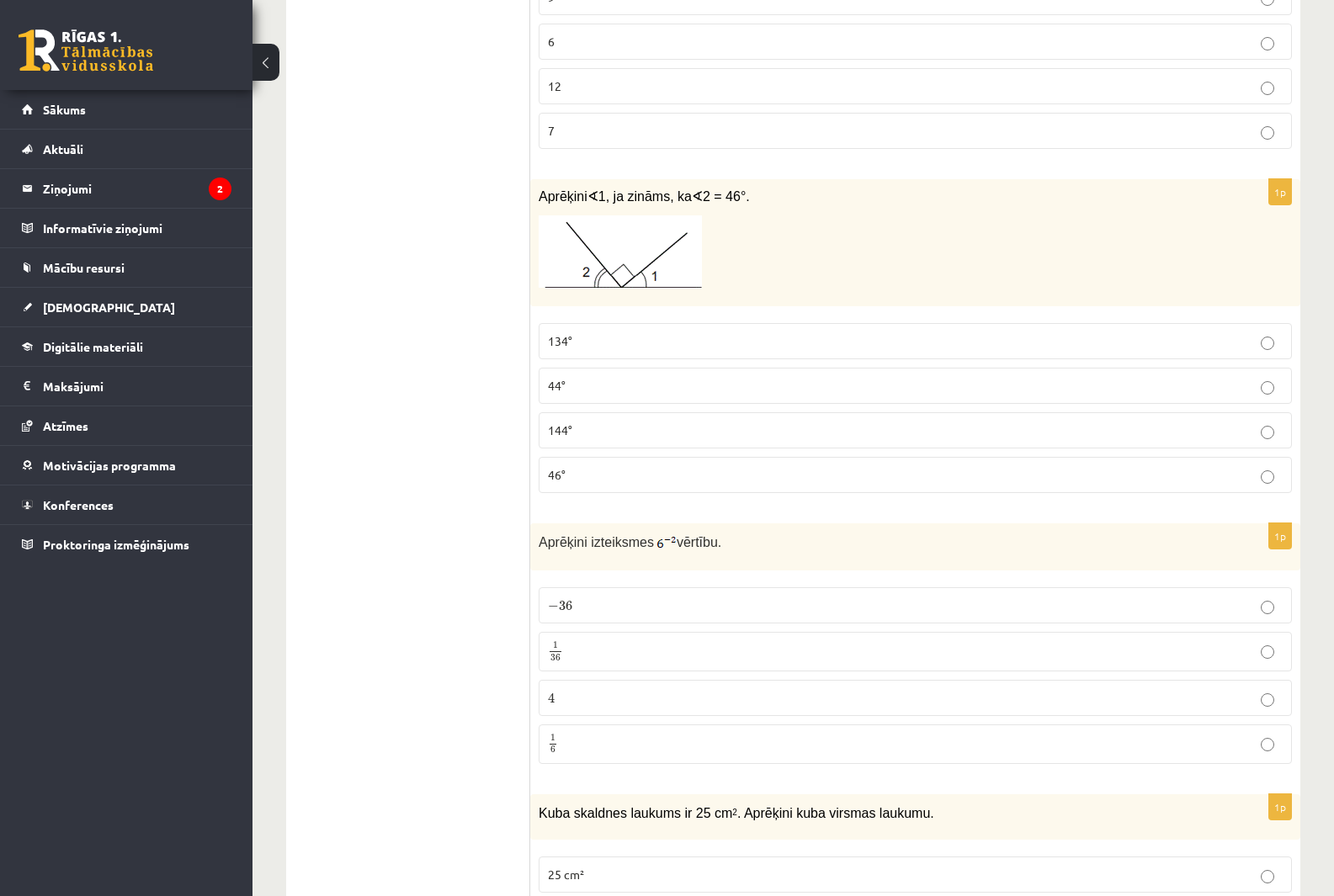
click at [583, 377] on p "44°" at bounding box center [915, 386] width 735 height 17
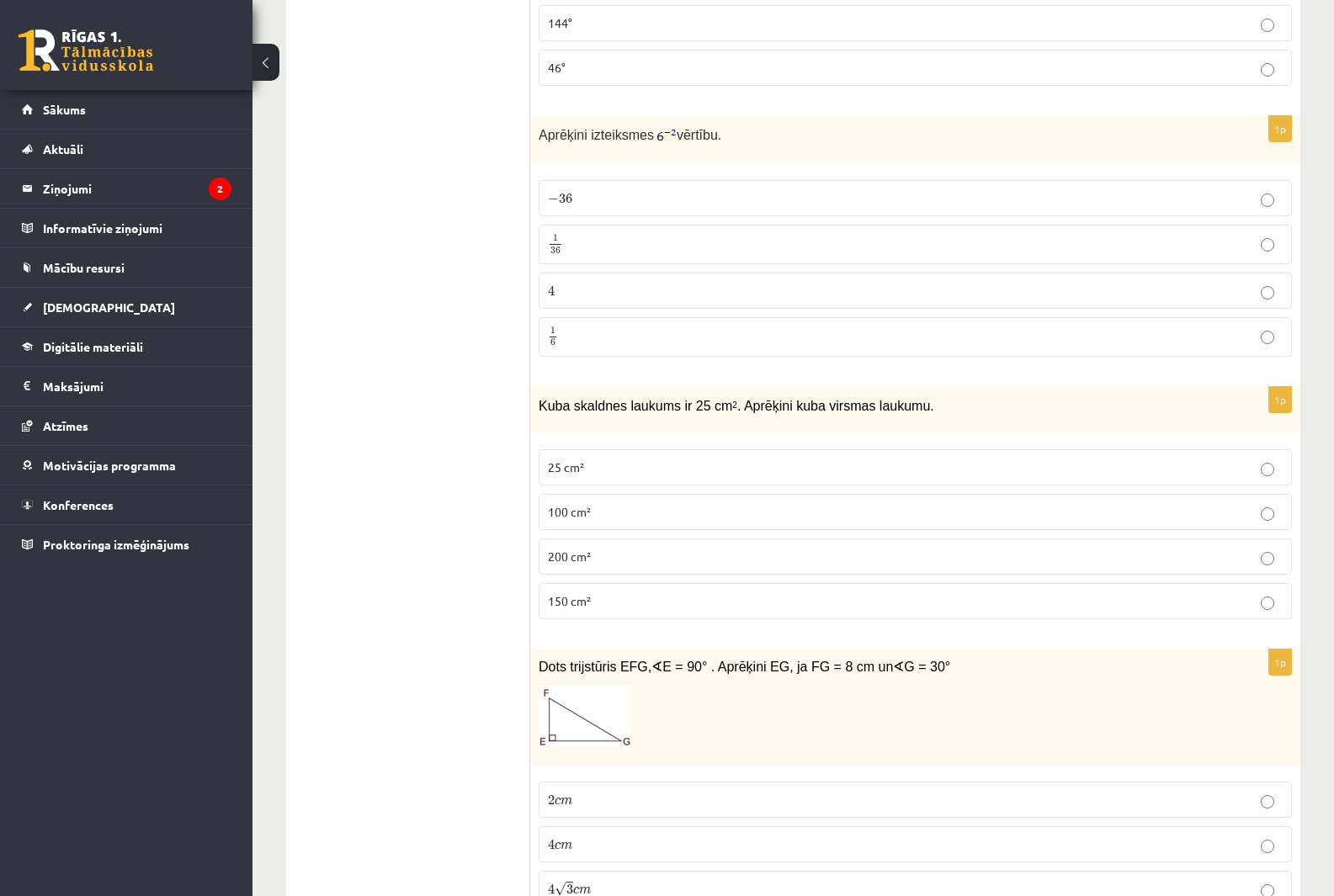
scroll to position [2693, 0]
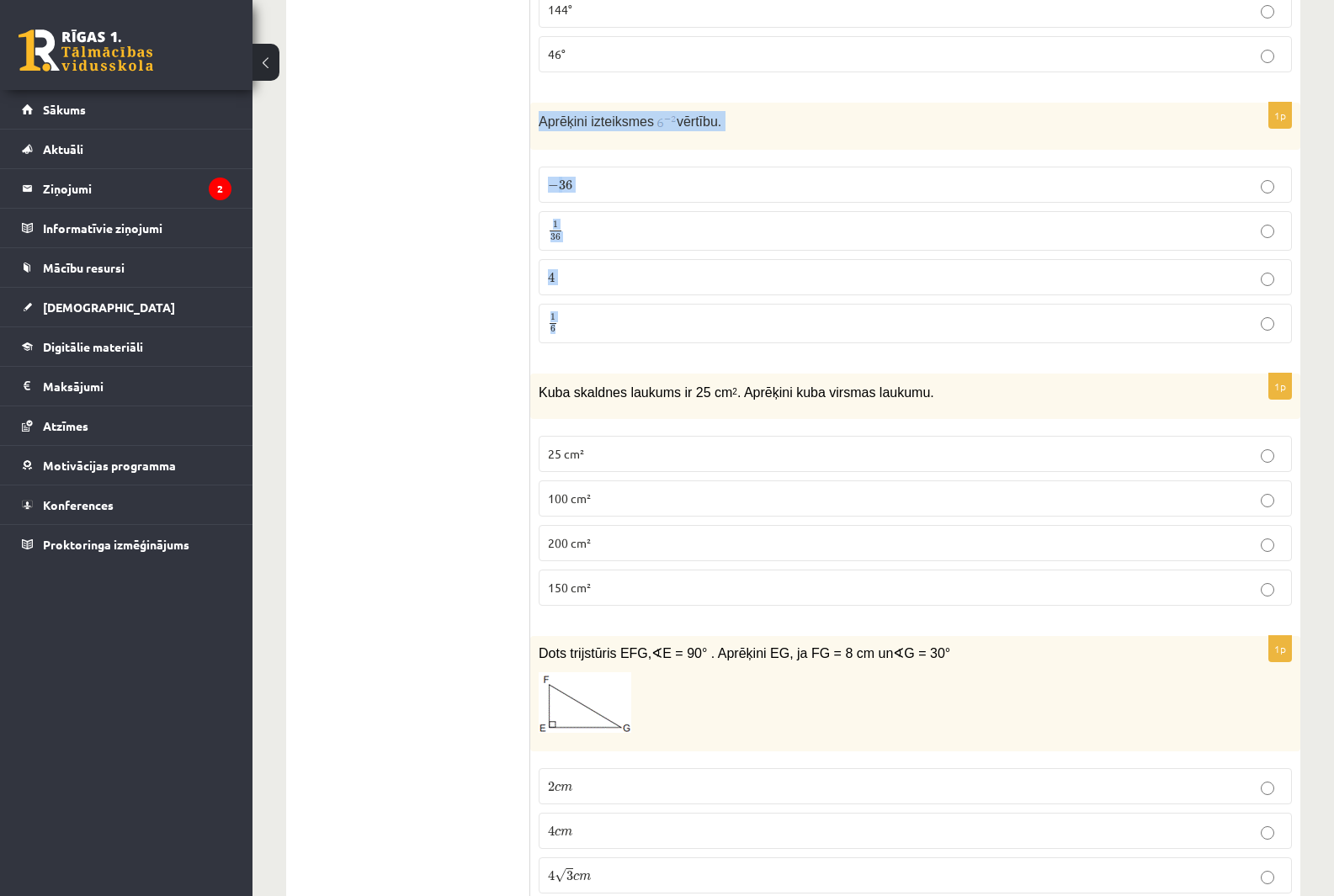
drag, startPoint x: 536, startPoint y: 100, endPoint x: 781, endPoint y: 307, distance: 320.7
click at [781, 307] on div "1p Aprēķini izteiksmes vērtību. − 36 − 36 1 36 1 36 4 4 1 6 1 6" at bounding box center [915, 230] width 770 height 254
copy div "Aprēķini izteiksmes vērtību. − 36 − 36 1 36 1 36 4 4 1 6"
click at [557, 221] on span "1" at bounding box center [556, 225] width 5 height 8
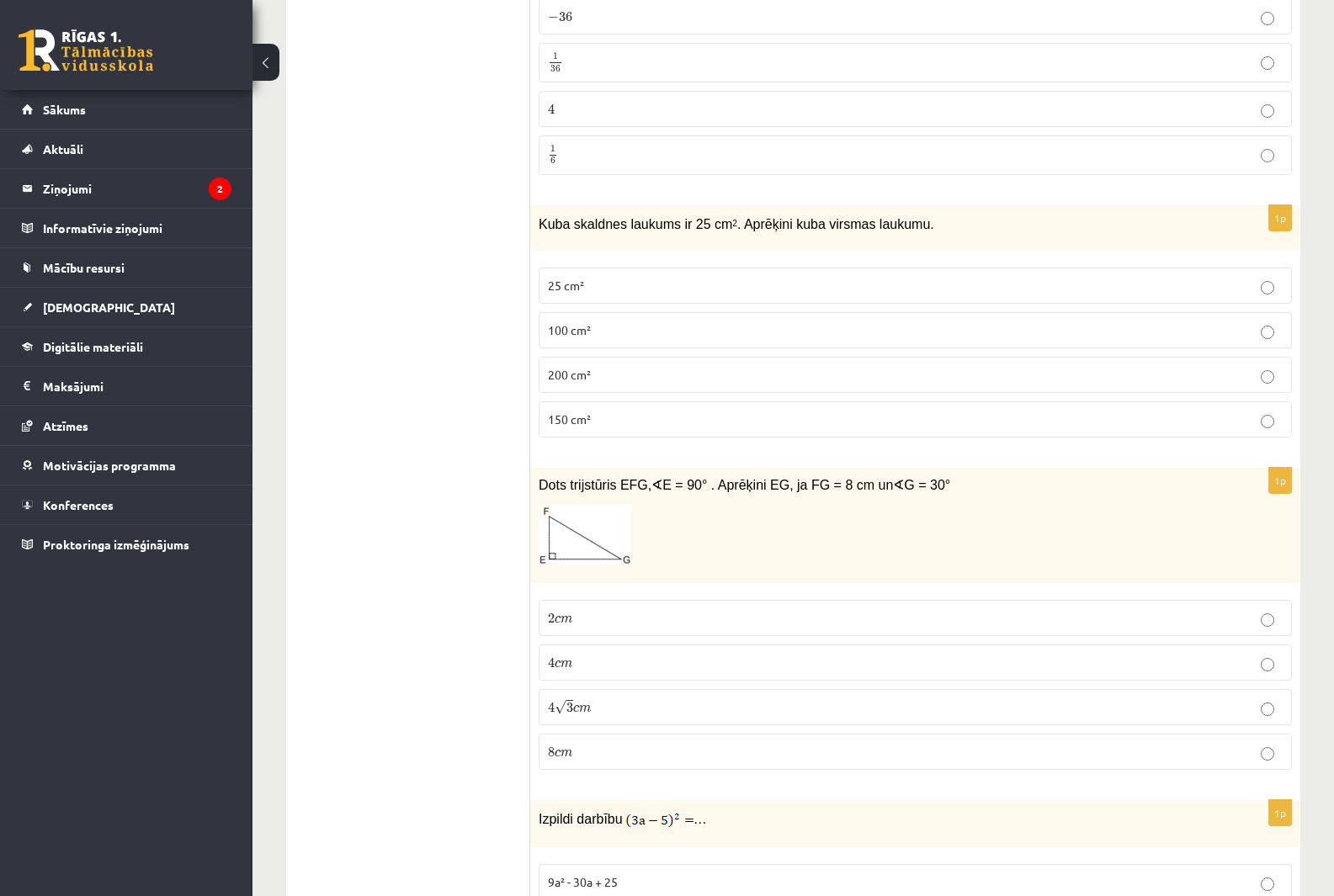
scroll to position [2946, 0]
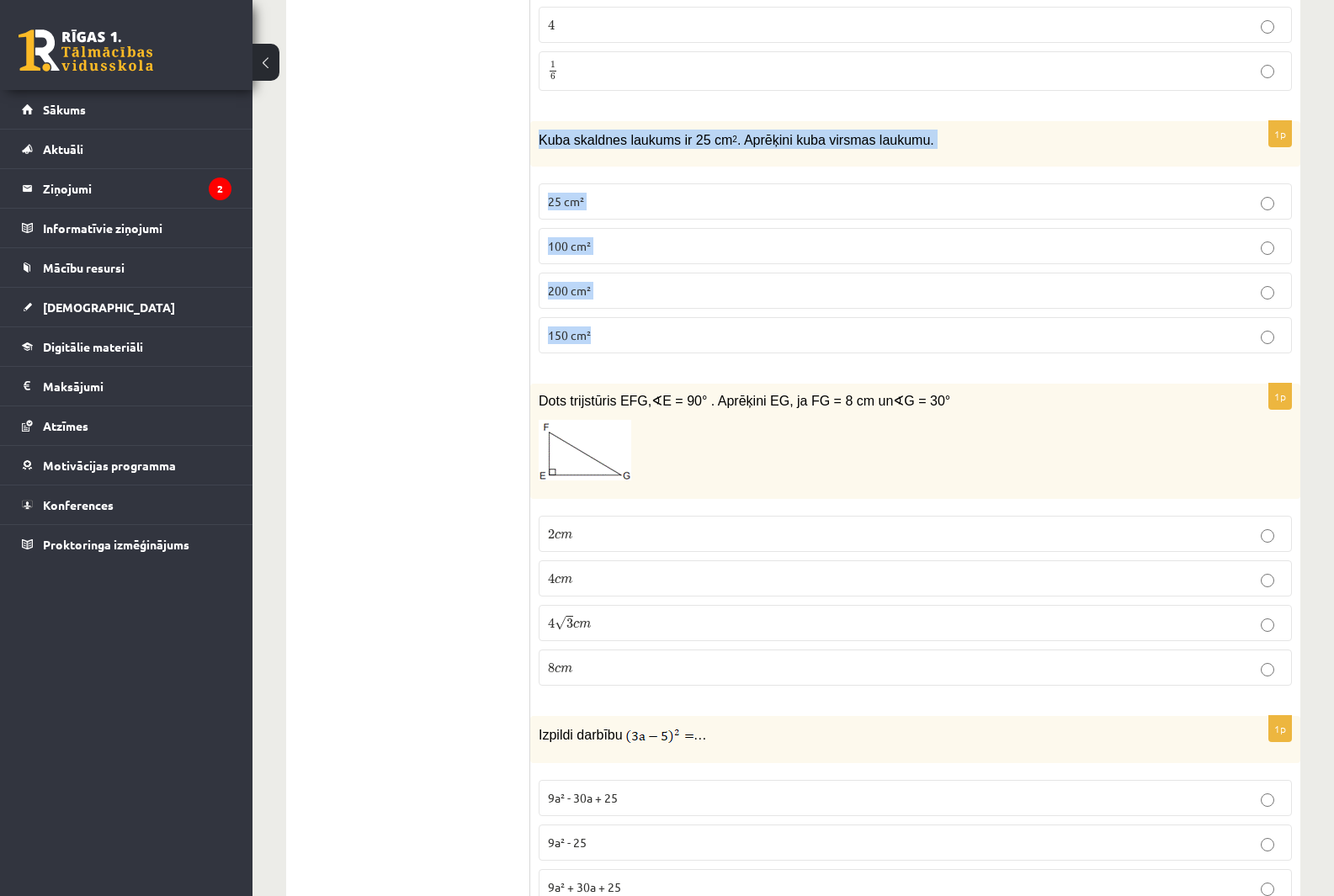
drag, startPoint x: 538, startPoint y: 123, endPoint x: 872, endPoint y: 315, distance: 385.3
click at [872, 315] on div "1p Kuba skaldnes laukums ir 25 cm 2 . Aprēķini kuba virsmas laukumu. 25 cm² 100…" at bounding box center [915, 244] width 770 height 246
copy div "Kuba skaldnes laukums ir 25 cm 2 . Aprēķini kuba virsmas laukumu. 25 cm² 100 cm…"
click at [626, 327] on p "150 cm²" at bounding box center [915, 335] width 735 height 17
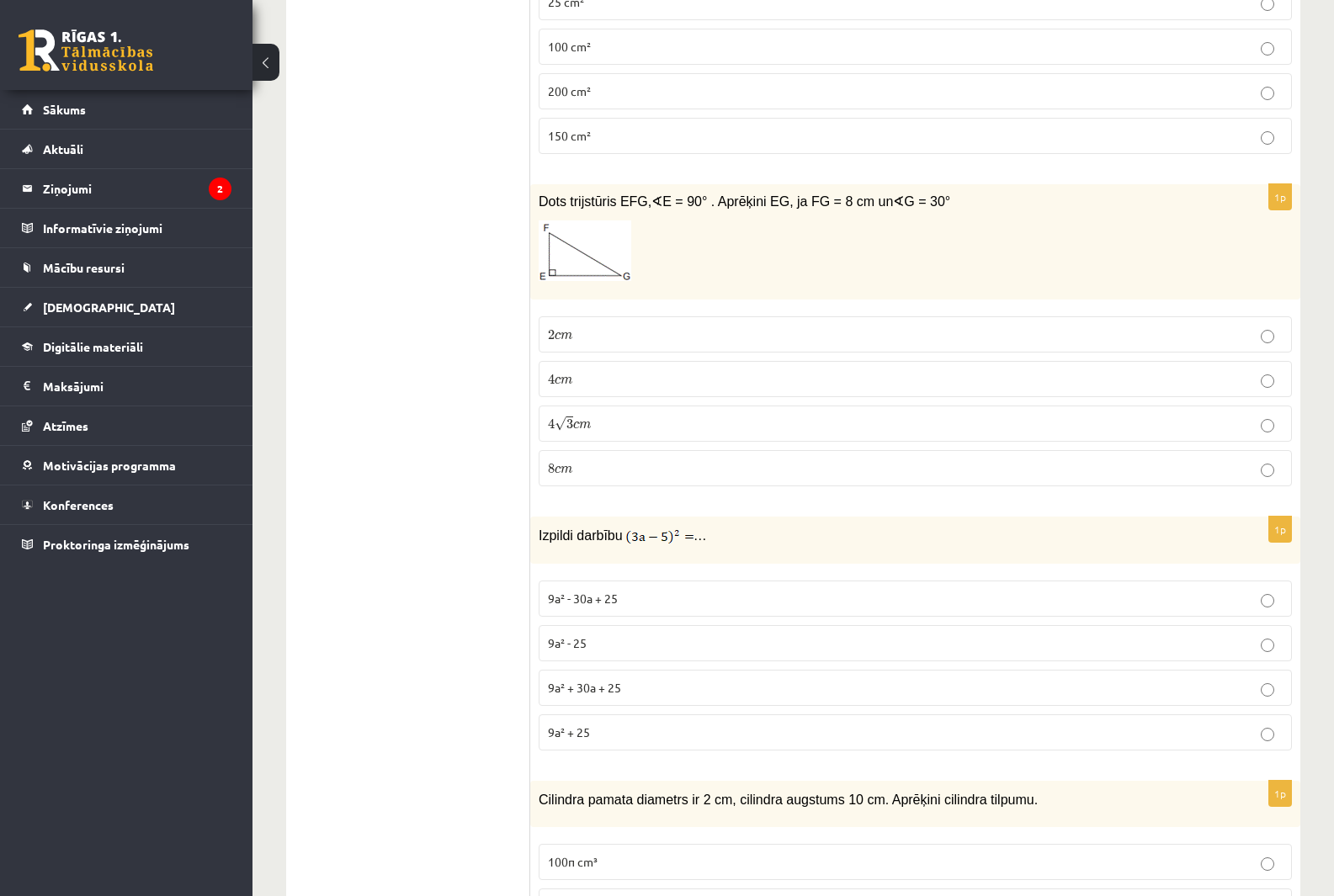
scroll to position [3198, 0]
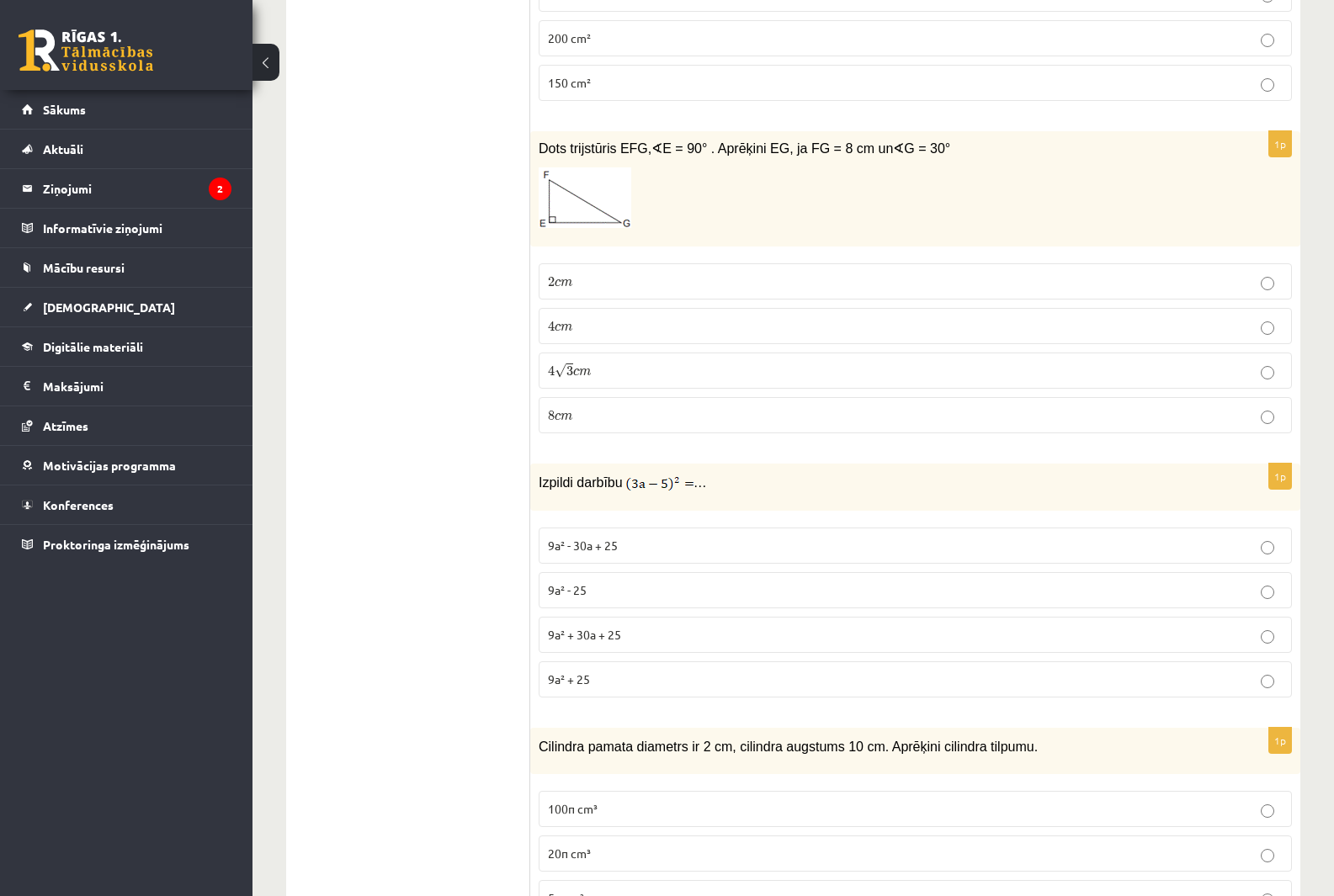
click at [582, 368] on span "m" at bounding box center [585, 372] width 12 height 8
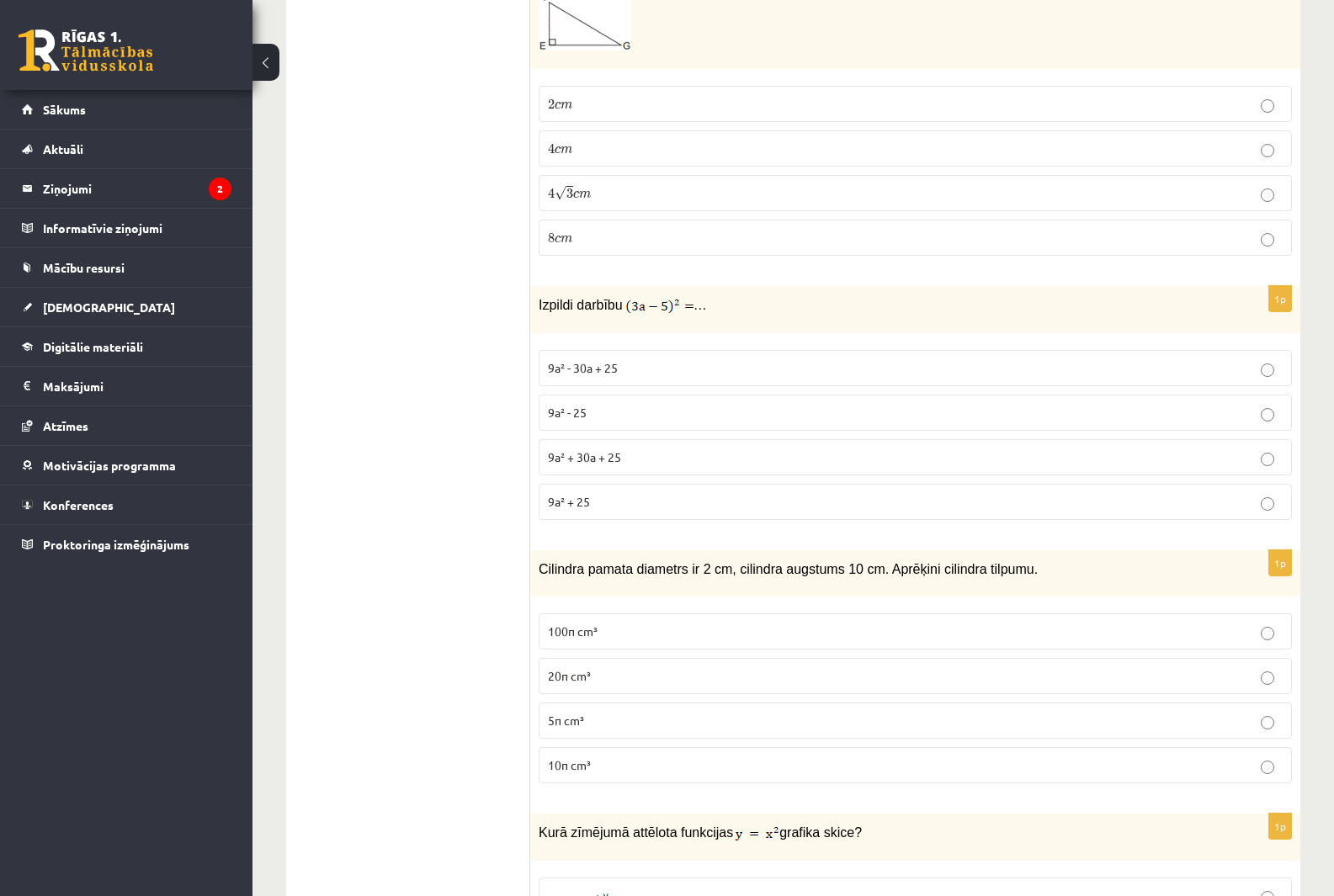
scroll to position [3451, 0]
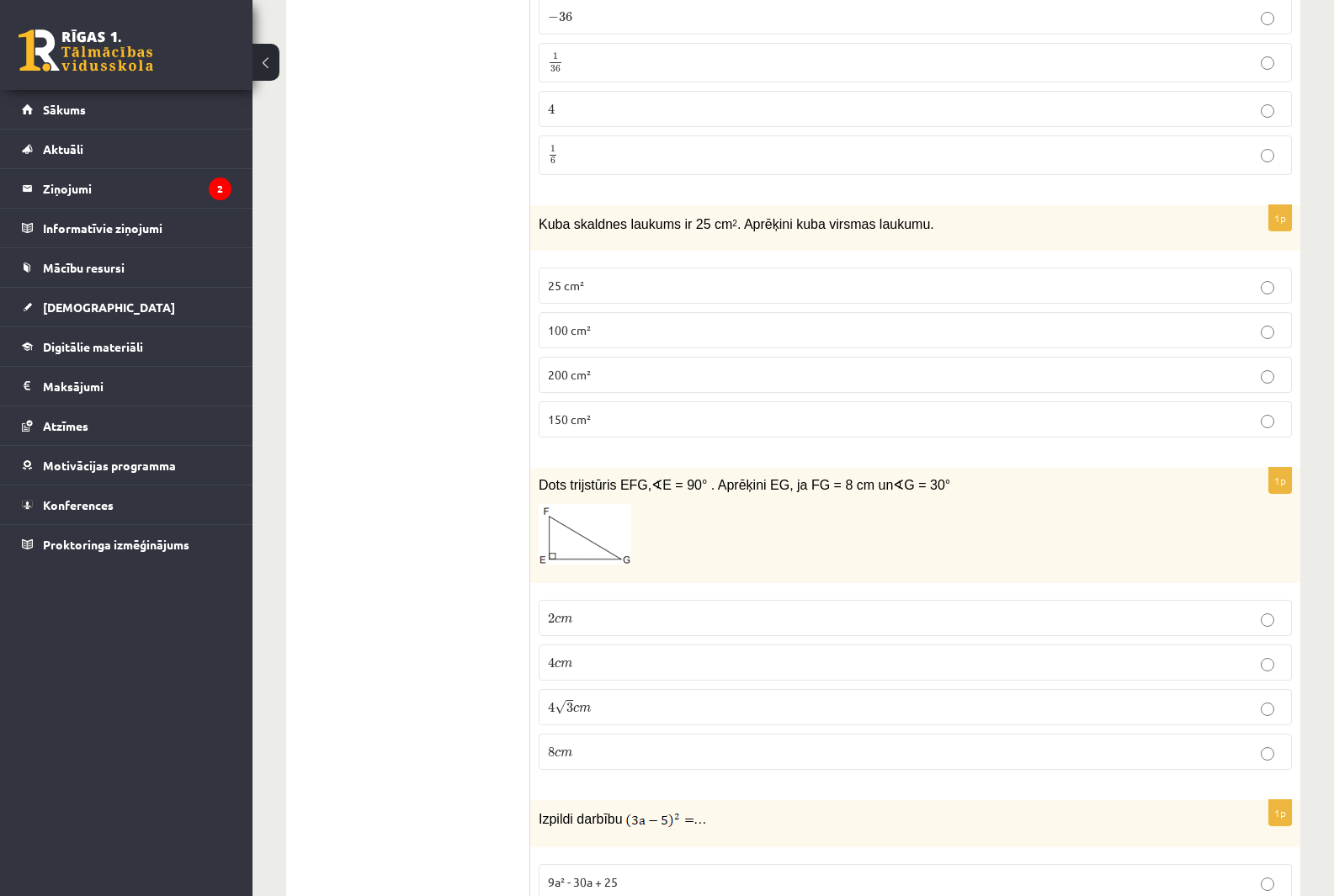
drag, startPoint x: 357, startPoint y: 397, endPoint x: 403, endPoint y: 303, distance: 104.7
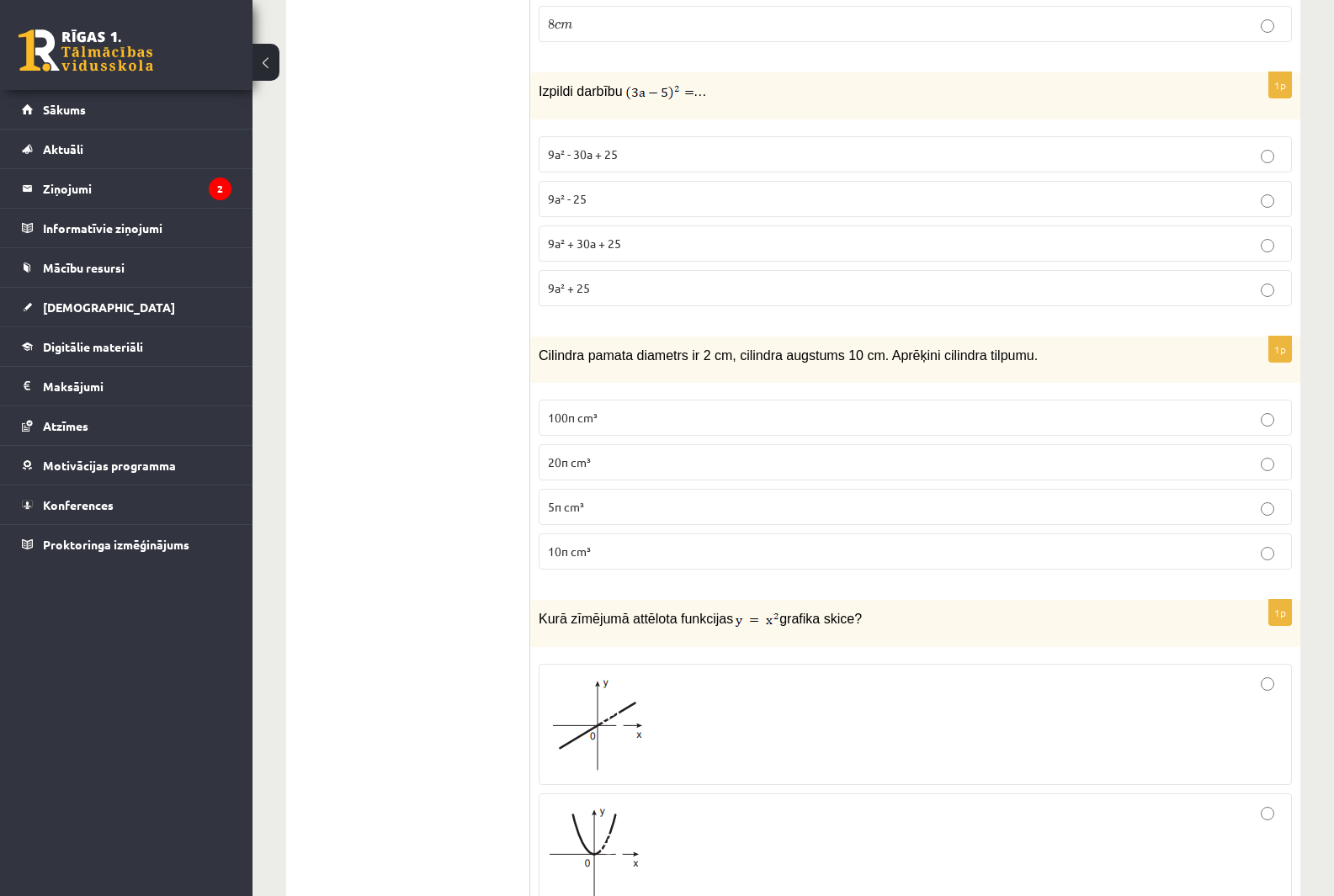
scroll to position [3619, 0]
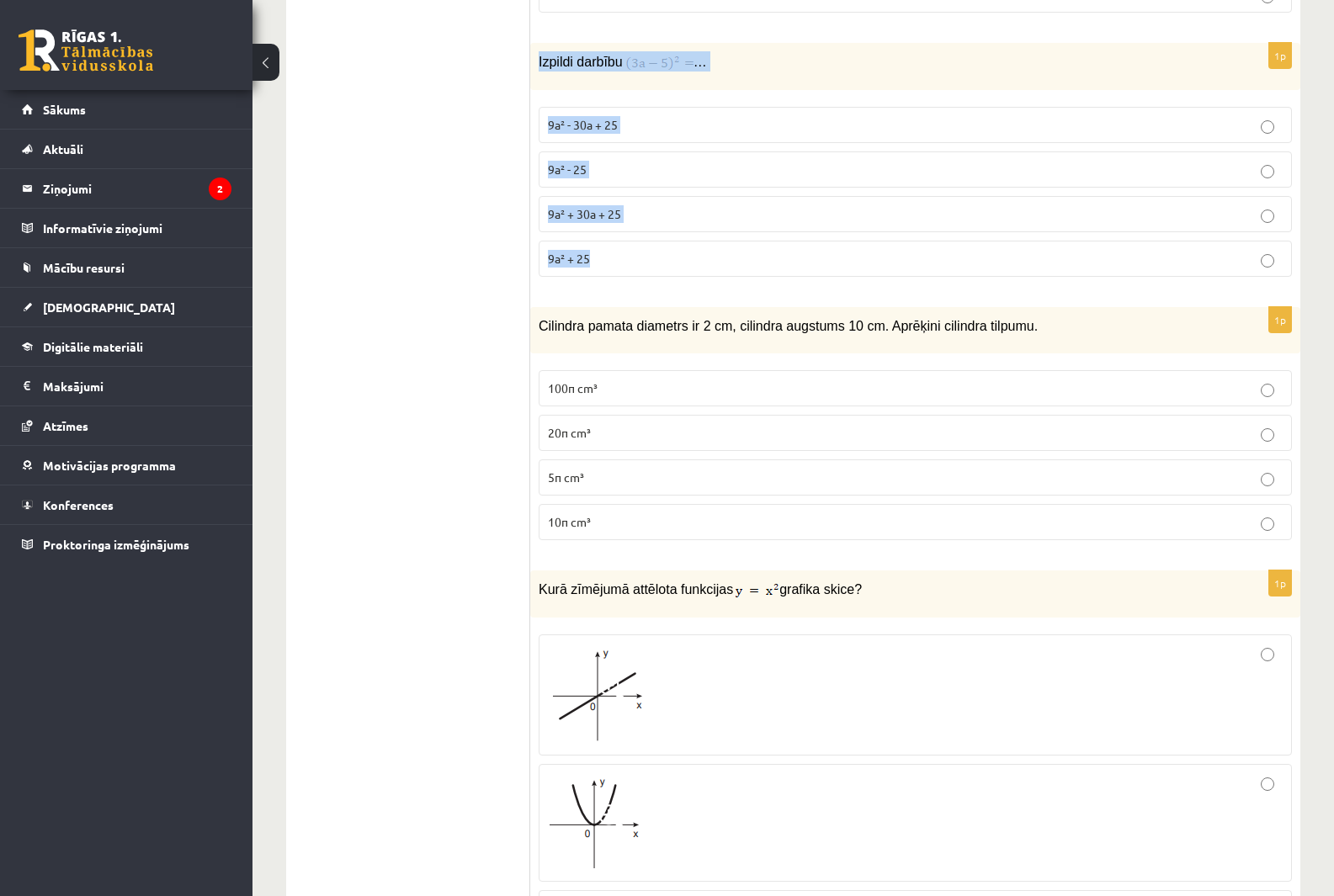
drag, startPoint x: 534, startPoint y: 44, endPoint x: 842, endPoint y: 245, distance: 367.8
click at [842, 245] on div "1p Izpildi darbību … 9a² - 30a + 25 9a² - 25 9a² + 30a + 25 9a² + 25" at bounding box center [915, 166] width 770 height 247
copy div "Izpildi darbību … 9a² - 30a + 25 9a² - 25 9a² + 30a + 25 9a² + 25"
click at [649, 116] on p "9a² - 30a + 25" at bounding box center [915, 125] width 735 height 17
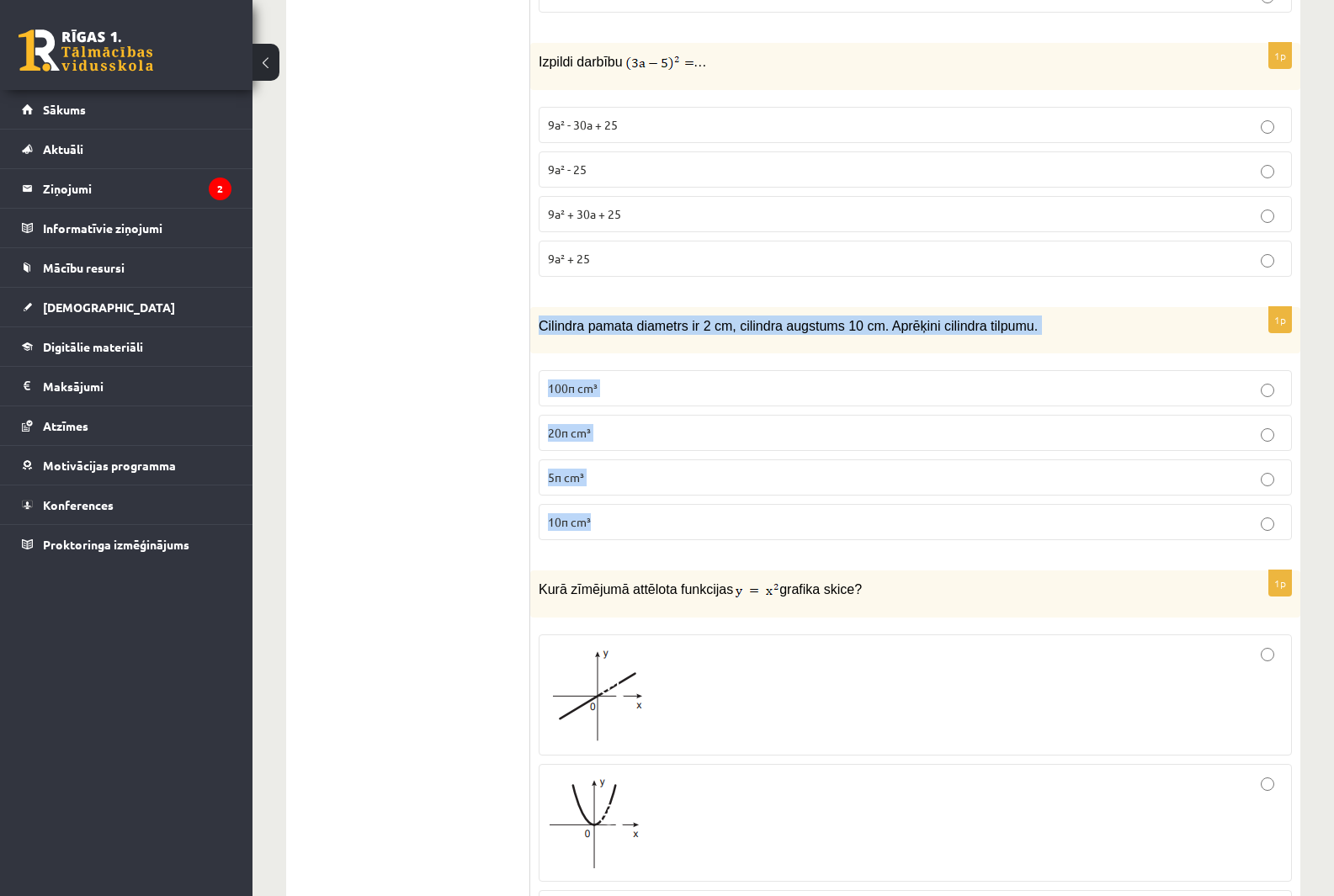
drag, startPoint x: 538, startPoint y: 308, endPoint x: 913, endPoint y: 502, distance: 422.2
click at [913, 502] on div "1p Cilindra pamata diametrs ir 2 cm, cilindra augstums 10 cm. Aprēķini cilindra…" at bounding box center [915, 430] width 770 height 246
copy div "Cilindra pamata diametrs ir 2 cm, cilindra augstums 10 cm. Aprēķini cilindra ti…"
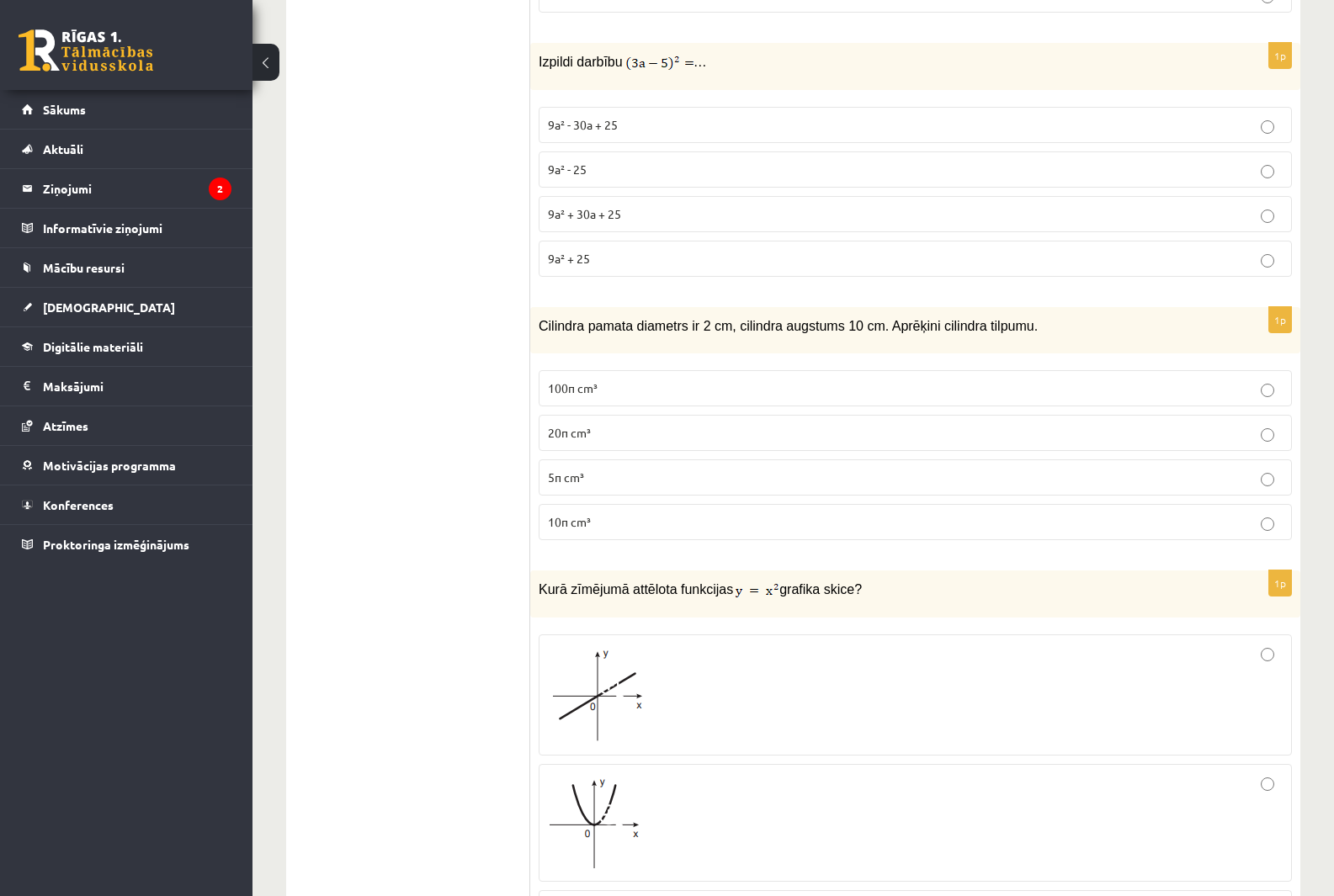
click at [615, 514] on p "10π cm³" at bounding box center [915, 522] width 735 height 17
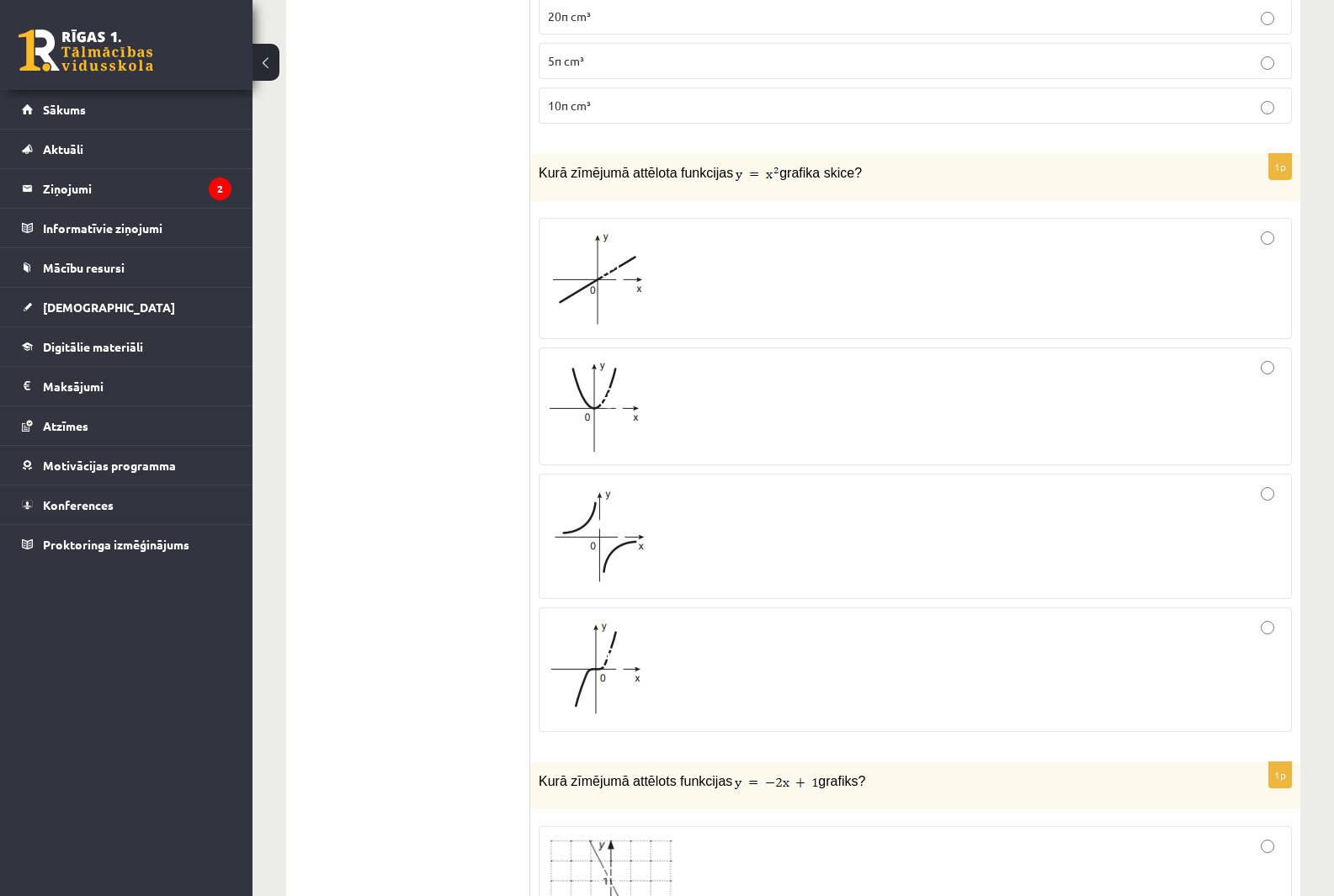
scroll to position [4040, 0]
click at [622, 384] on span at bounding box center [611, 397] width 27 height 27
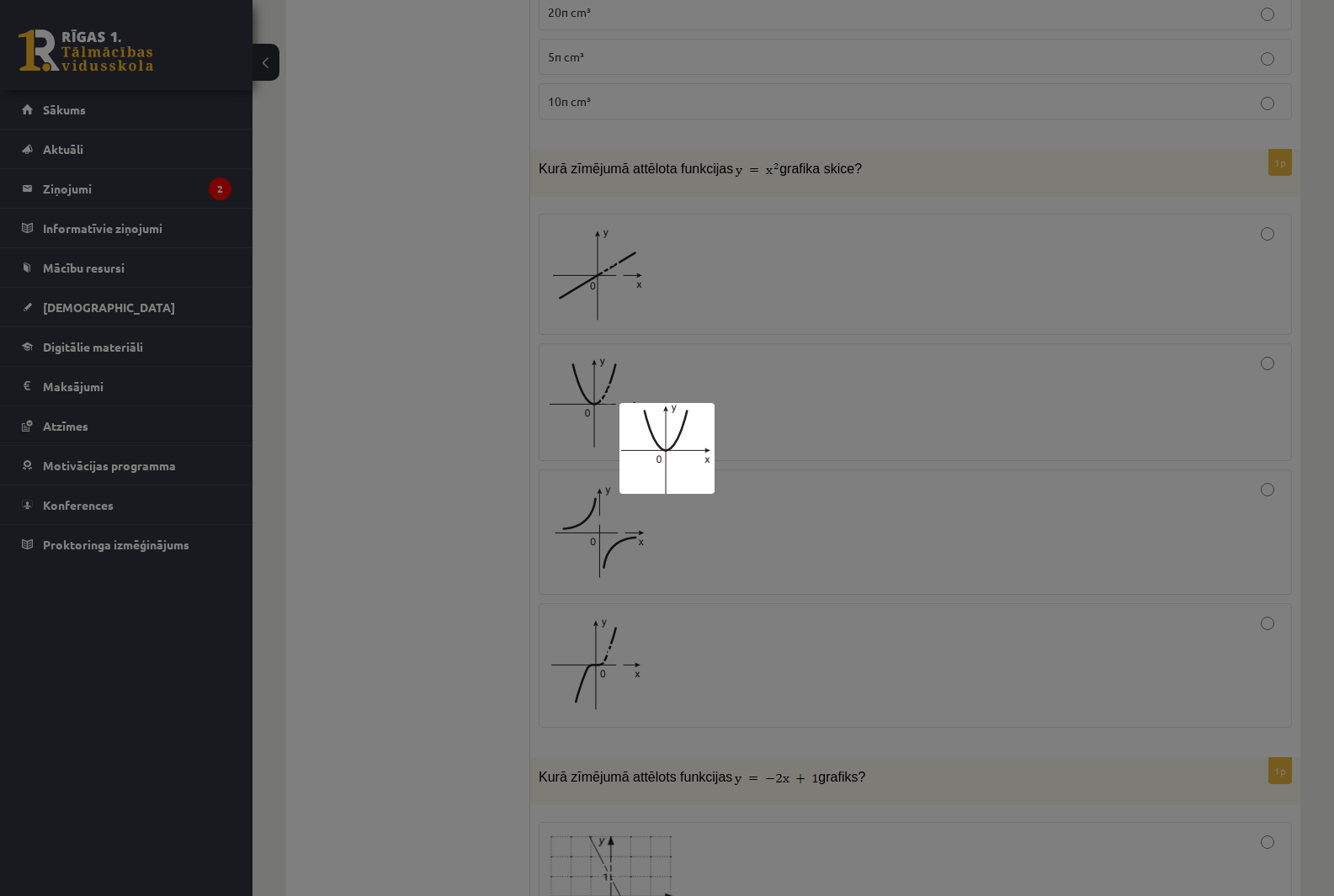
click at [467, 385] on div at bounding box center [667, 448] width 1334 height 896
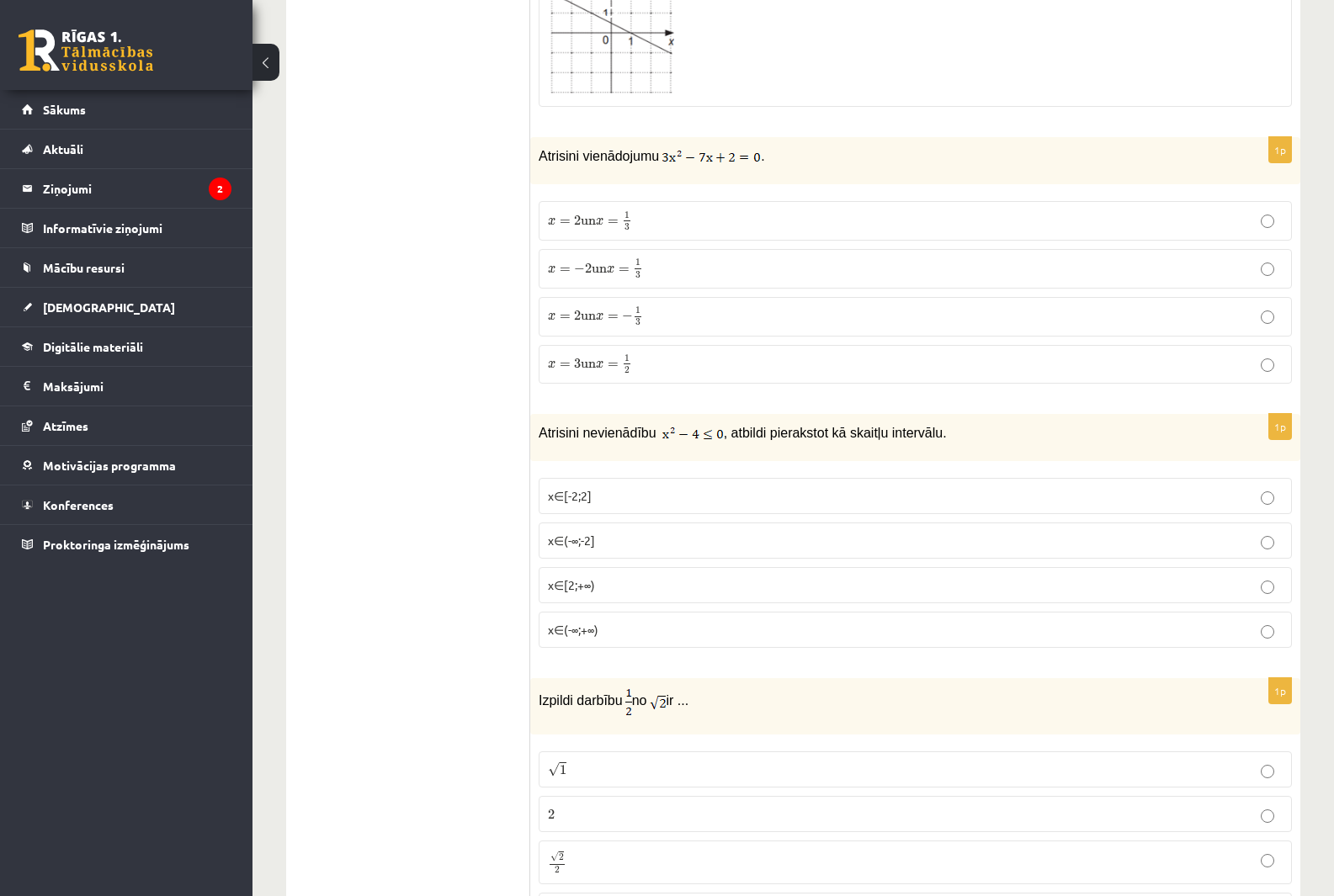
scroll to position [5386, 0]
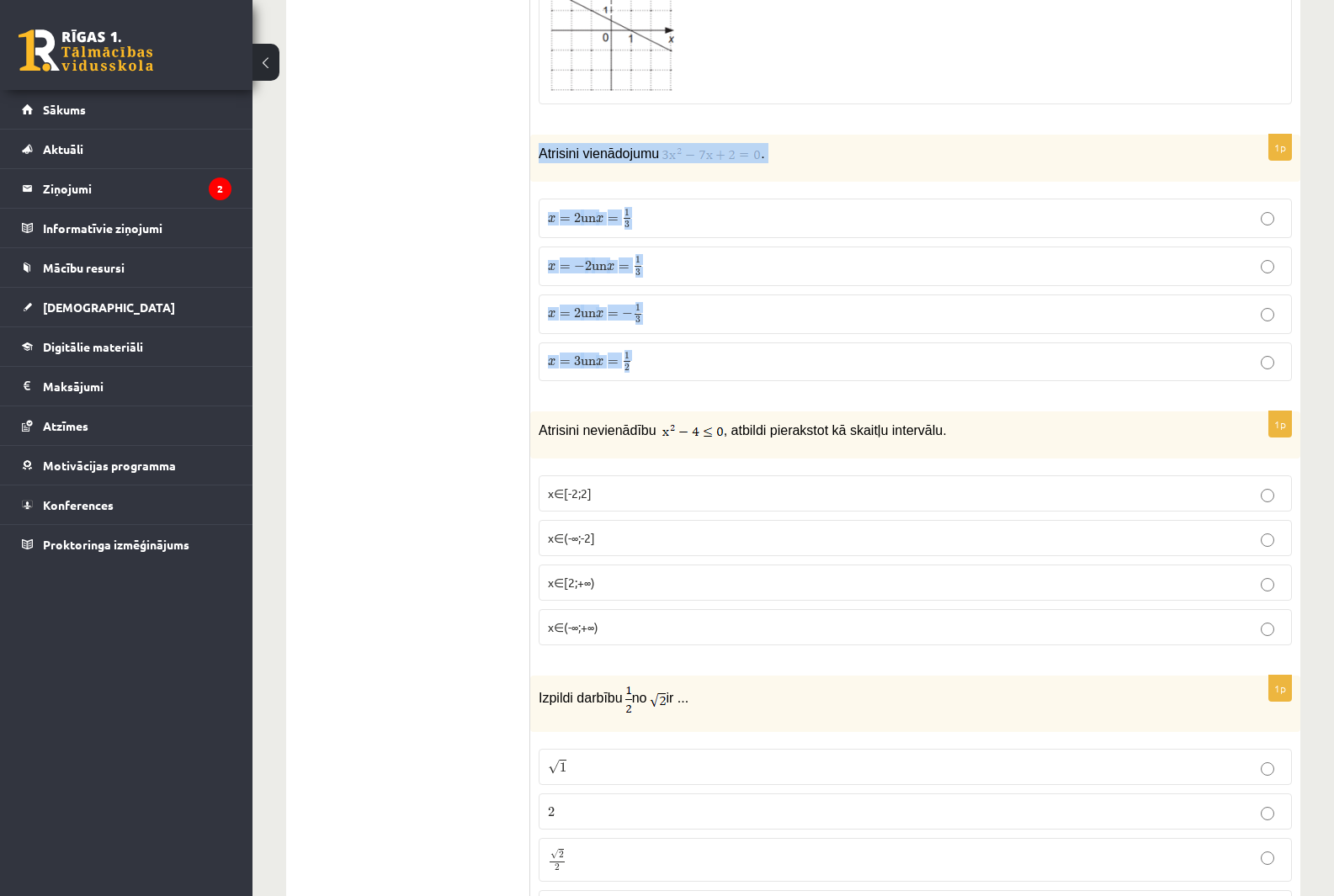
drag, startPoint x: 536, startPoint y: 137, endPoint x: 814, endPoint y: 345, distance: 347.2
click at [814, 345] on div "1p Atrisini vienādojumu . x = 2 un x = 1 3 x = 2 un x = 1 3 x = − 2 un x = 1 3 …" at bounding box center [915, 265] width 770 height 260
copy div "Atrisini vienādojumu . x = 2 un x = 1 3 x = 2 un x = 1 3 x = − 2 un x = 1 3 x =…"
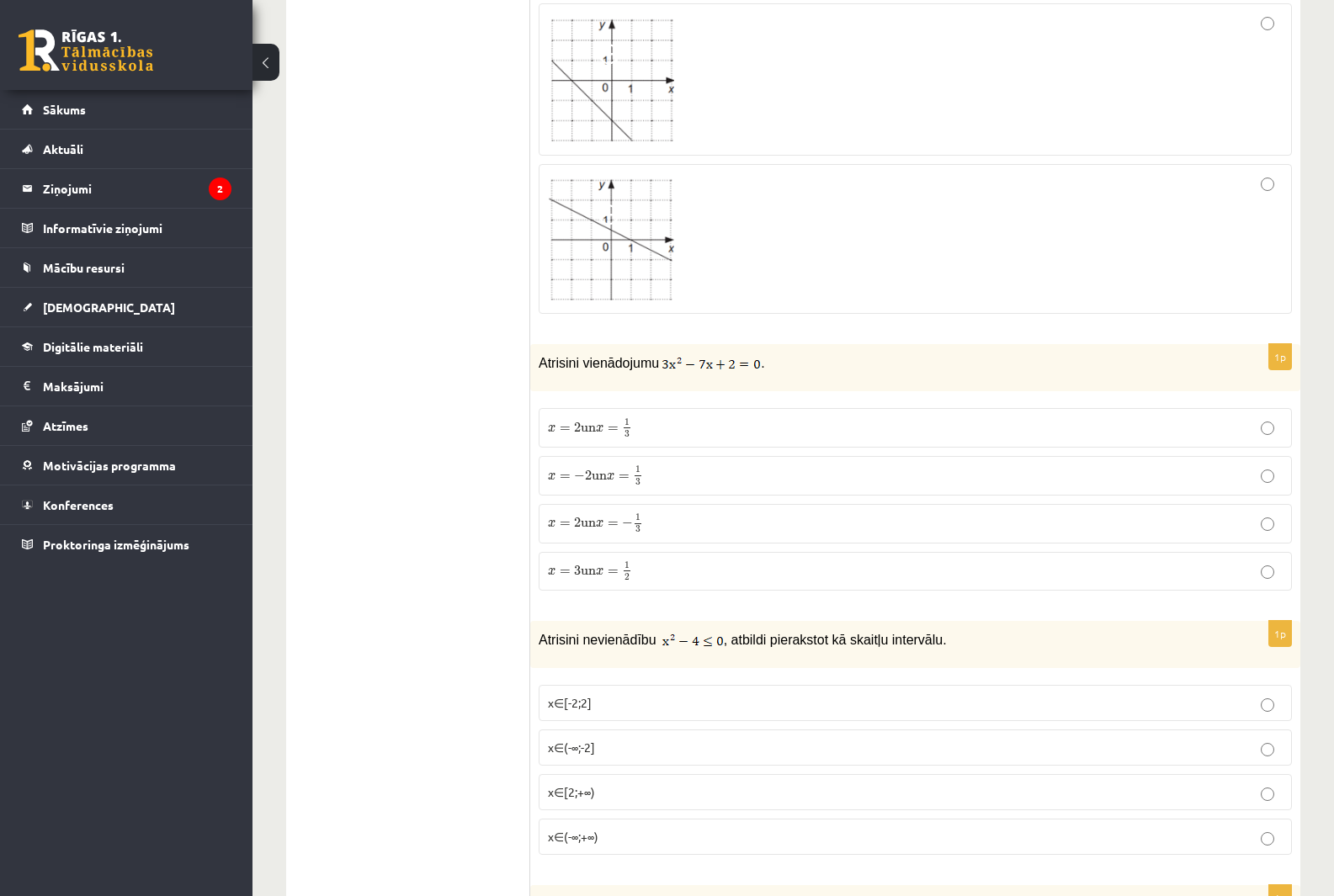
scroll to position [5218, 0]
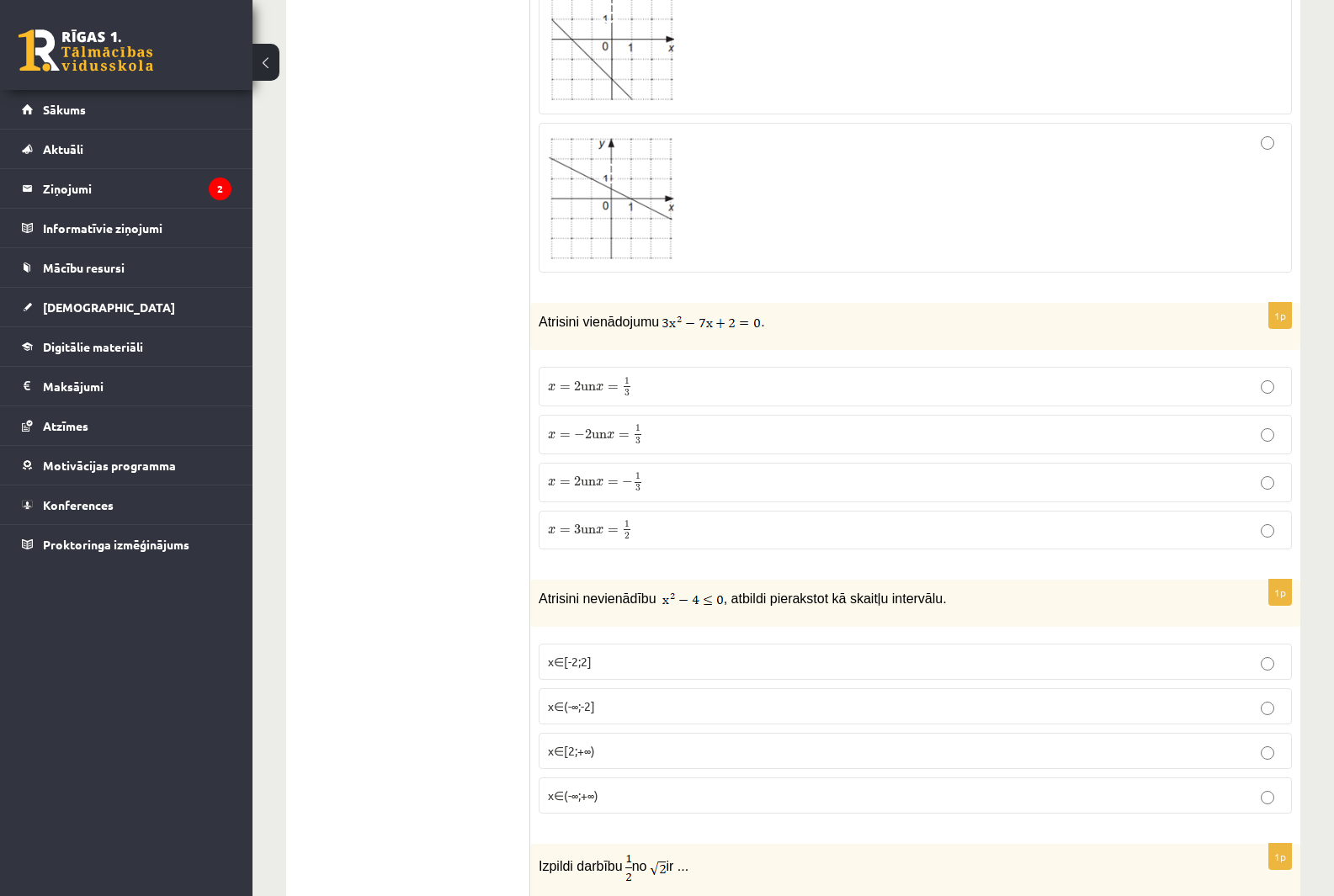
click at [670, 376] on p "x = 2 un x = 1 3 x = 2 un x = 1 3" at bounding box center [915, 387] width 735 height 21
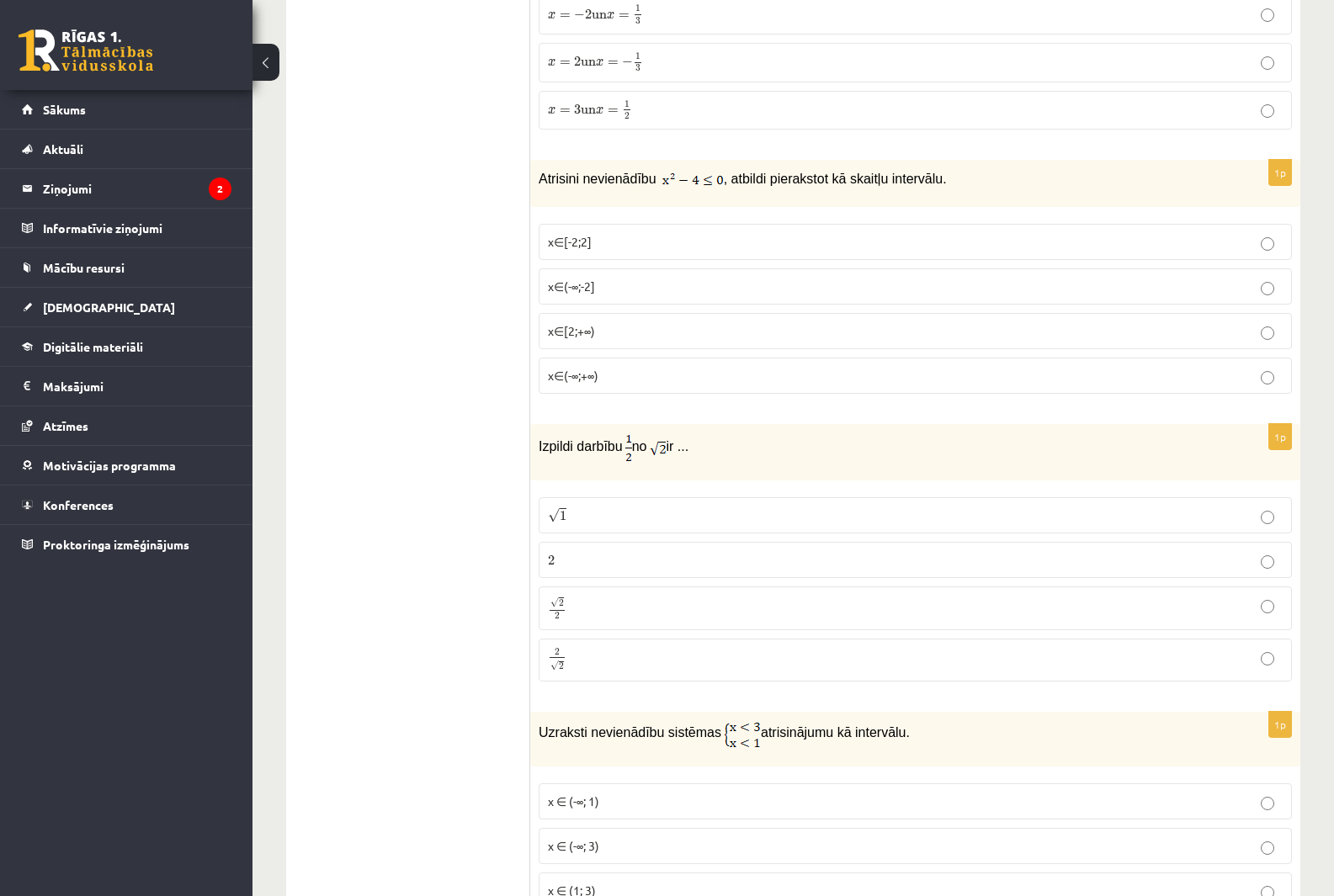
scroll to position [5639, 0]
drag, startPoint x: 626, startPoint y: 196, endPoint x: 816, endPoint y: 311, distance: 222.1
click at [542, 185] on div "Atrisini nevienādību , atbildi pierakstot kā skaitļu intervālu." at bounding box center [915, 183] width 770 height 47
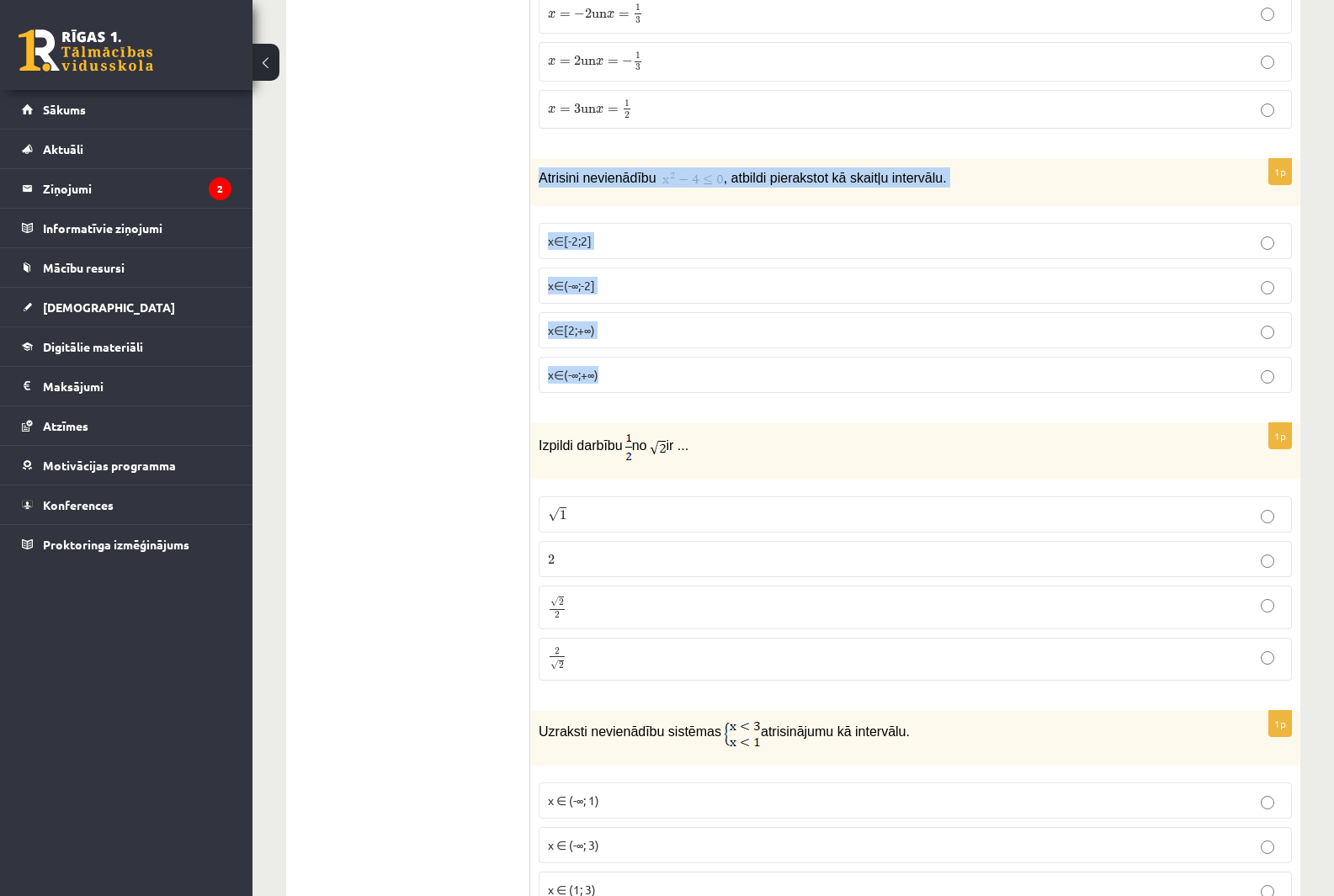
drag, startPoint x: 542, startPoint y: 158, endPoint x: 718, endPoint y: 360, distance: 267.9
click at [718, 360] on div "1p Atrisini nevienādību , atbildi pierakstot kā skaitļu intervālu. x∈[-2;2] x∈(…" at bounding box center [915, 283] width 770 height 247
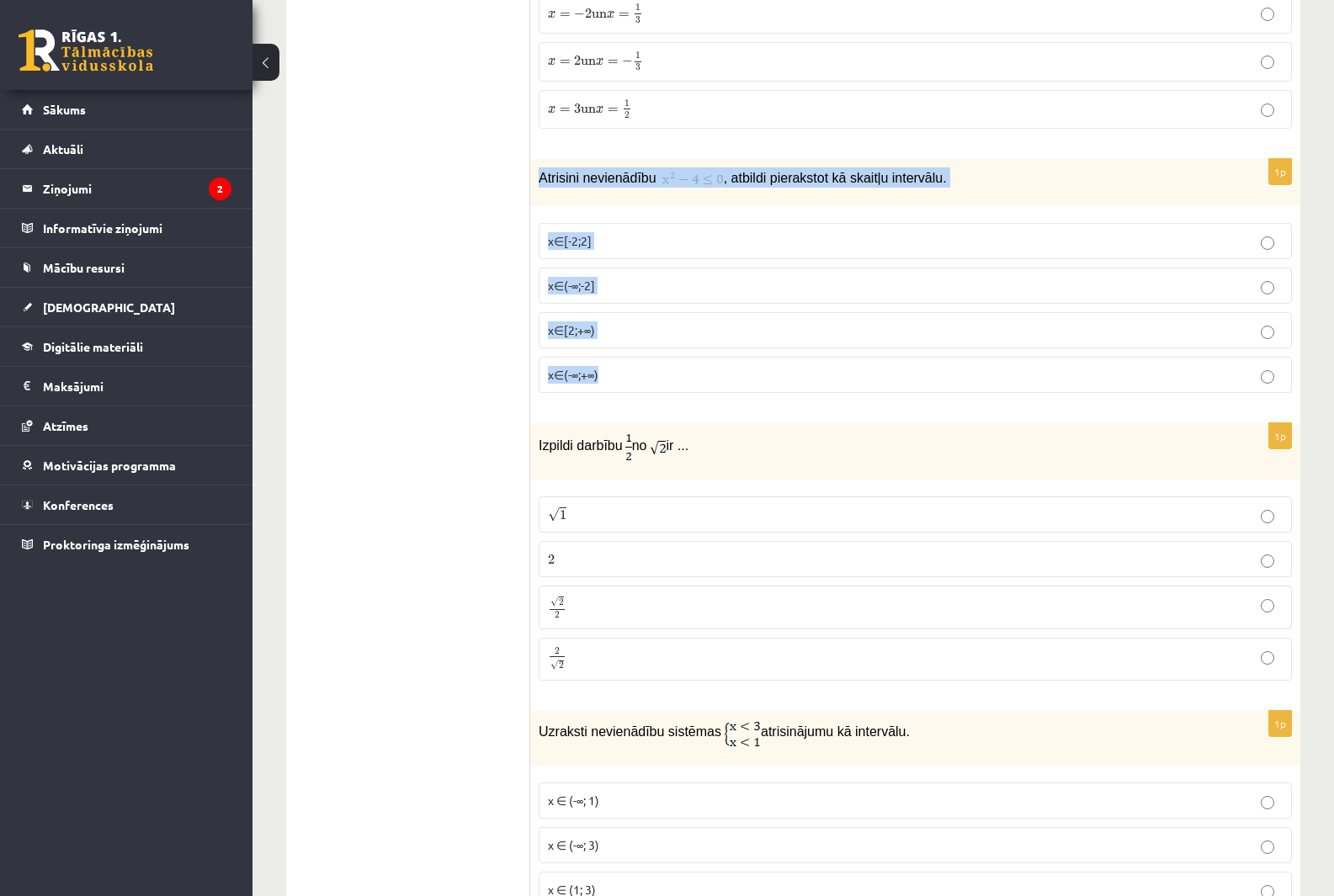
drag, startPoint x: 542, startPoint y: 159, endPoint x: 798, endPoint y: 346, distance: 317.0
click at [798, 346] on div "1p Atrisini nevienādību , atbildi pierakstot kā skaitļu intervālu. x∈[-2;2] x∈(…" at bounding box center [915, 283] width 770 height 247
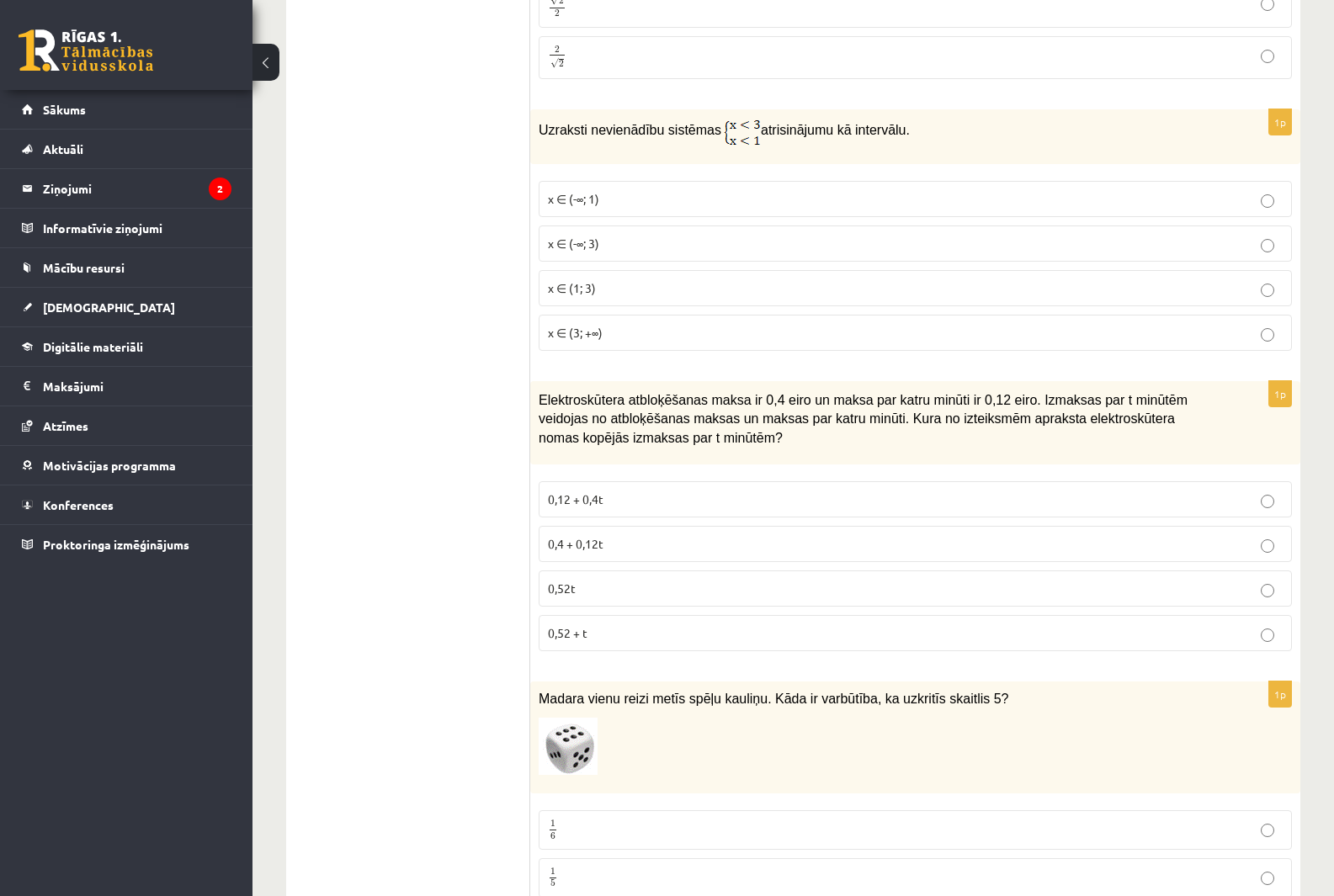
scroll to position [6633, 0]
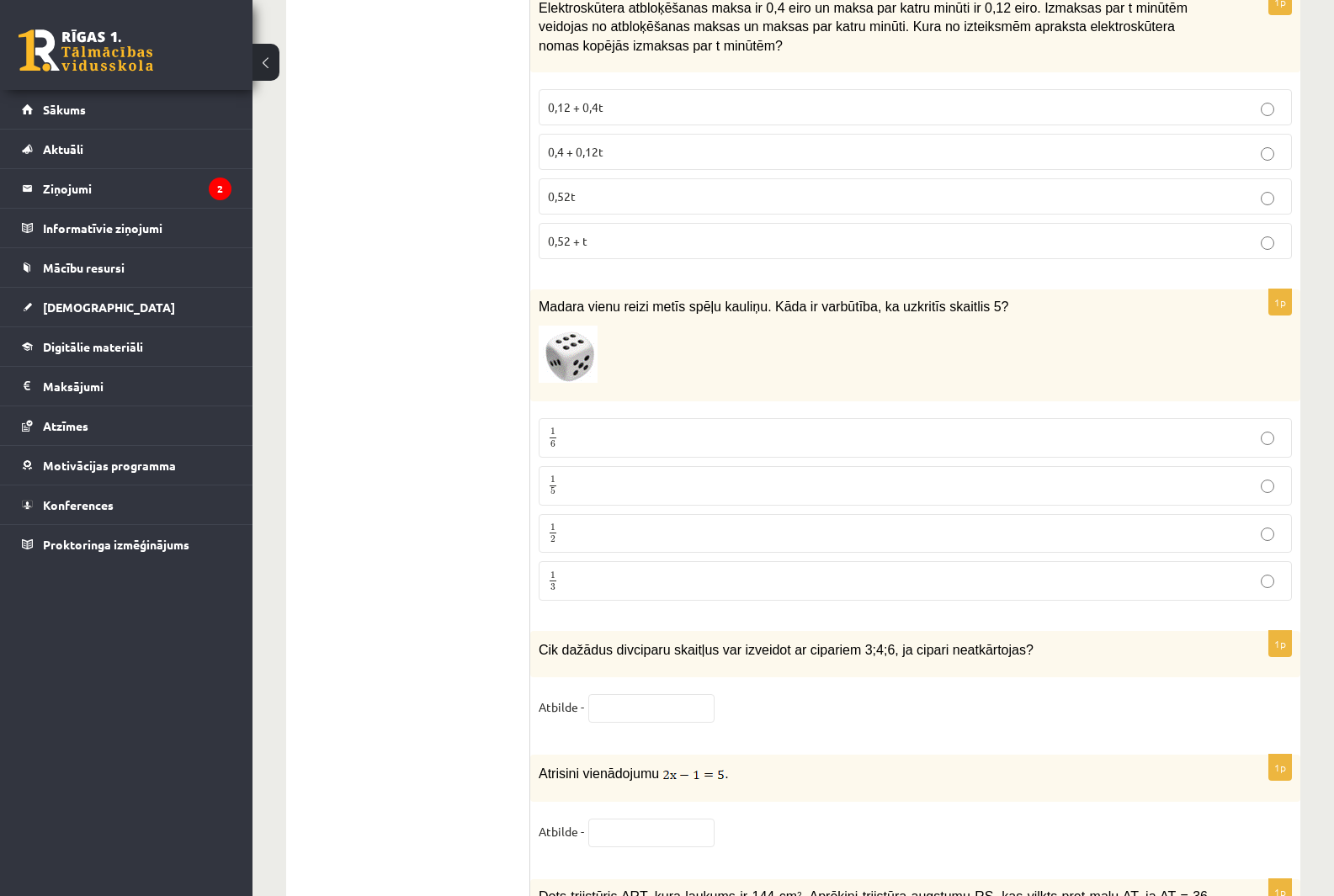
click at [569, 428] on p "1 6 1 6" at bounding box center [915, 438] width 735 height 21
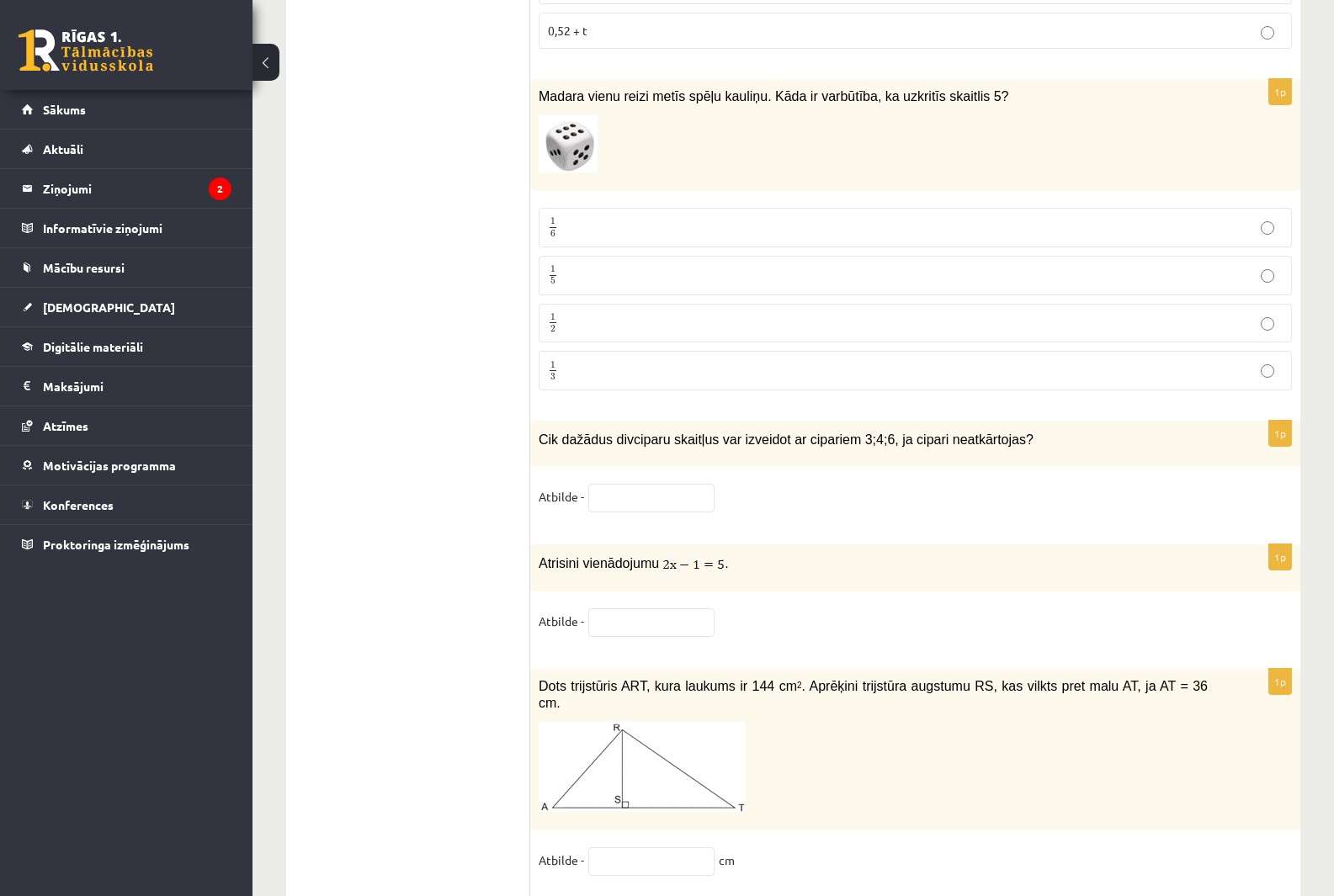
scroll to position [6886, 0]
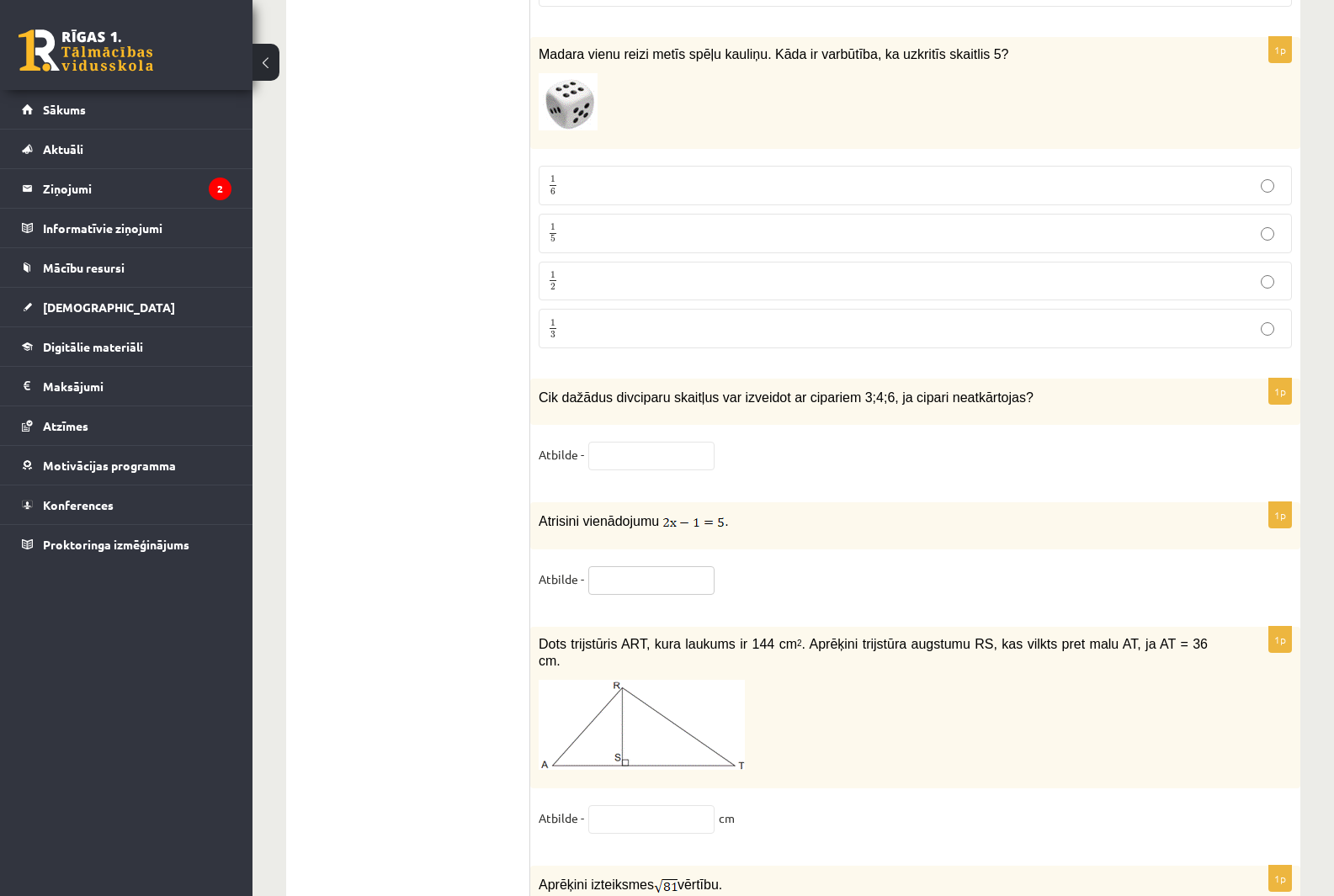
click at [655, 567] on input "text" at bounding box center [651, 581] width 126 height 29
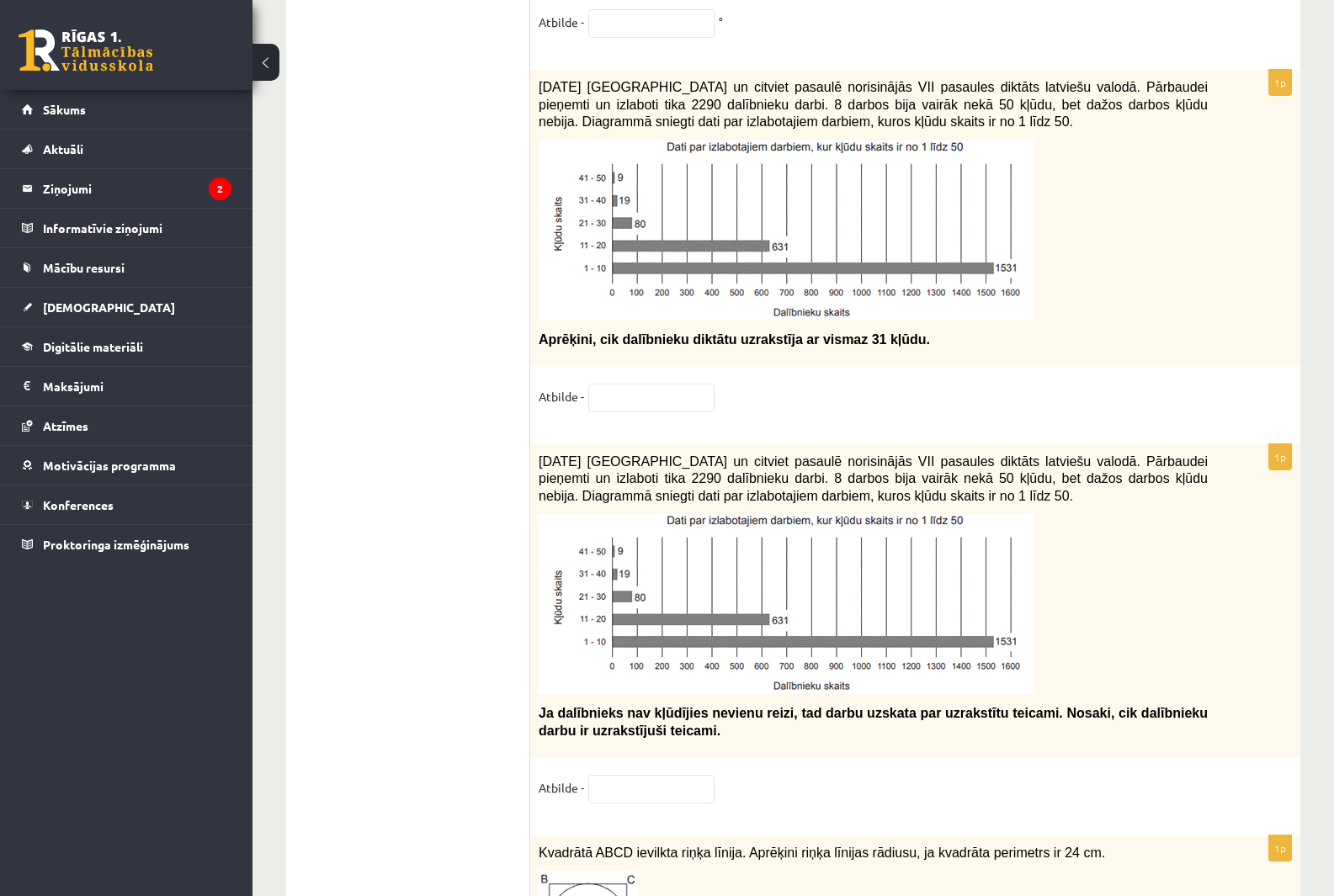
scroll to position [8401, 0]
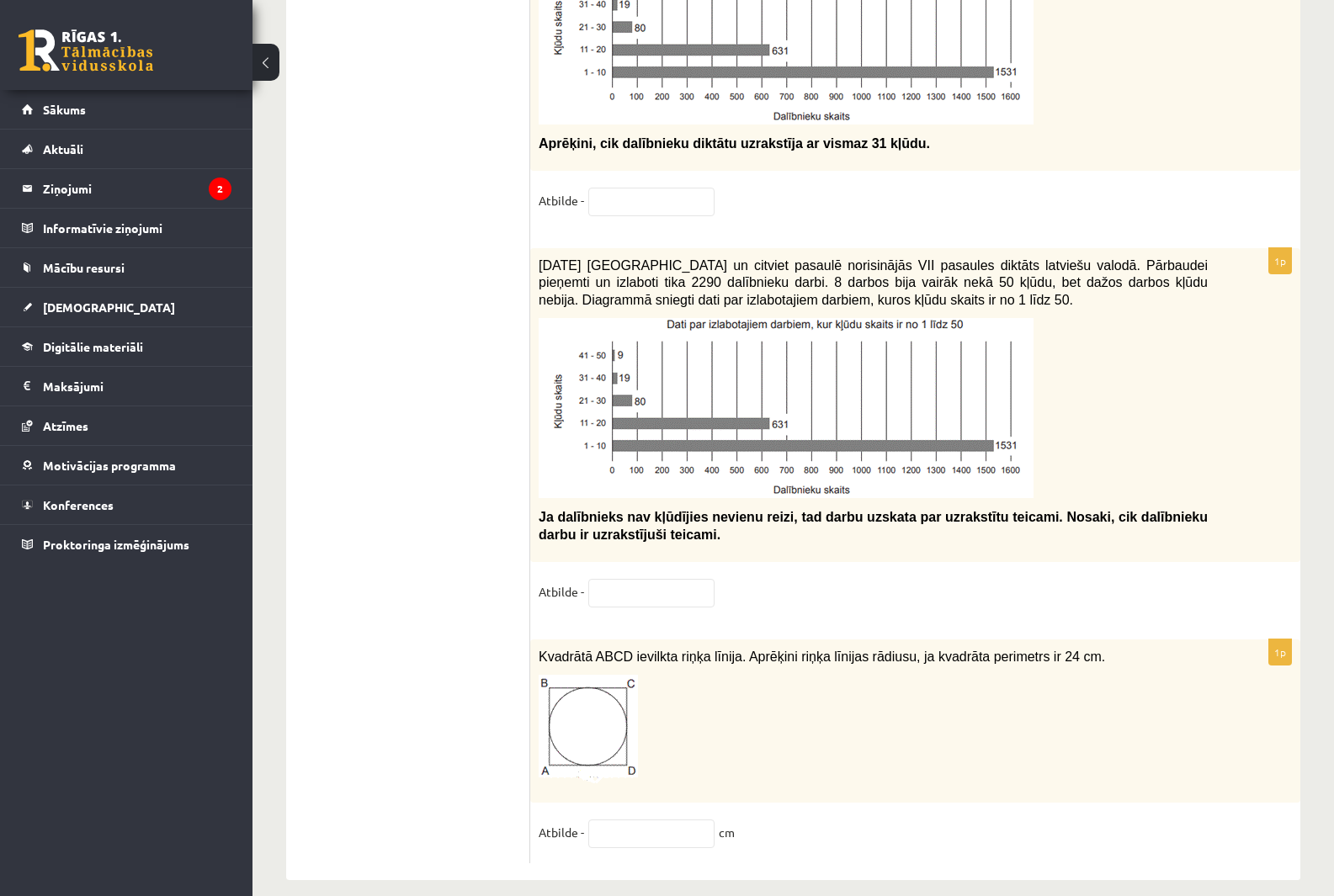
type input "*"
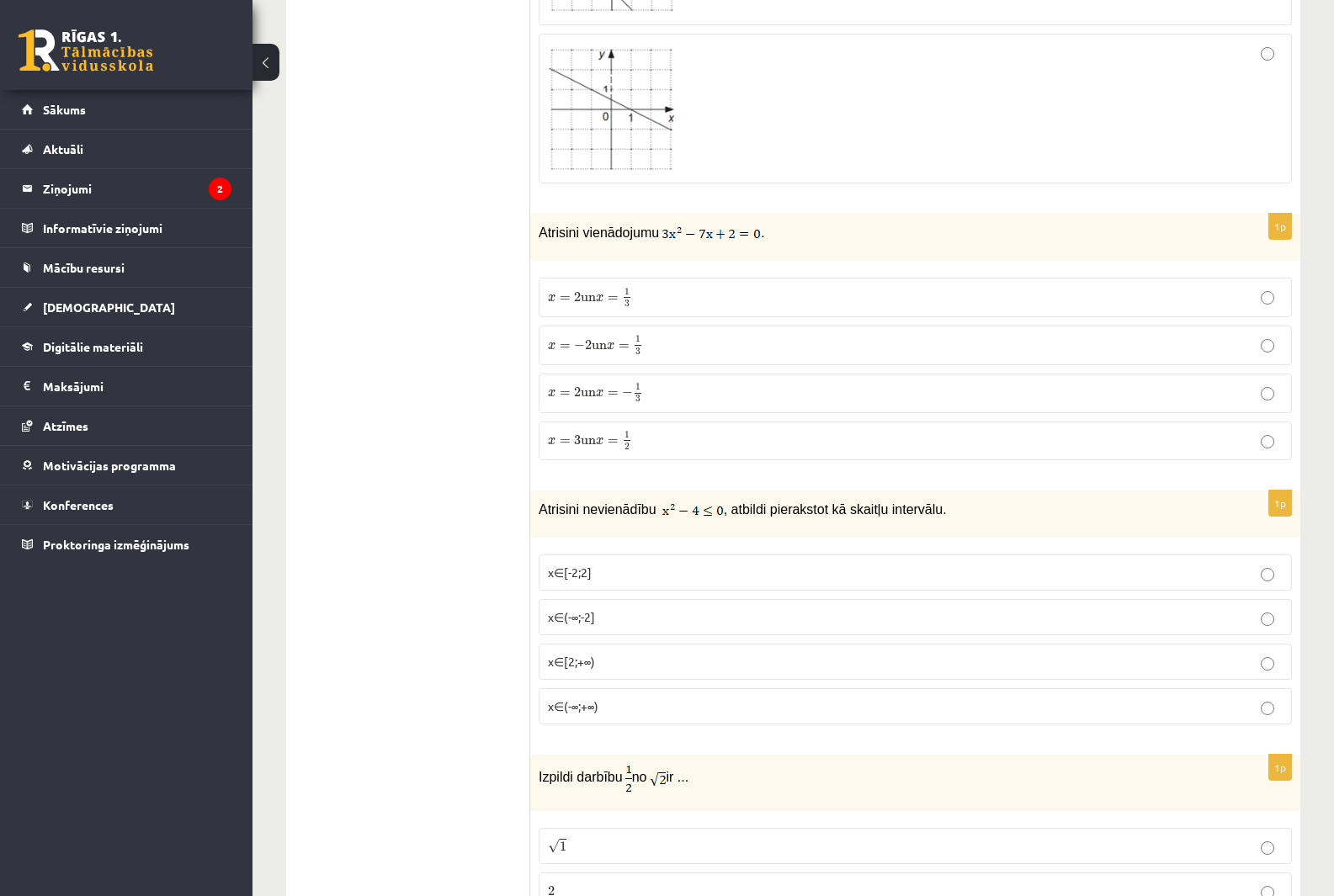
scroll to position [5519, 0]
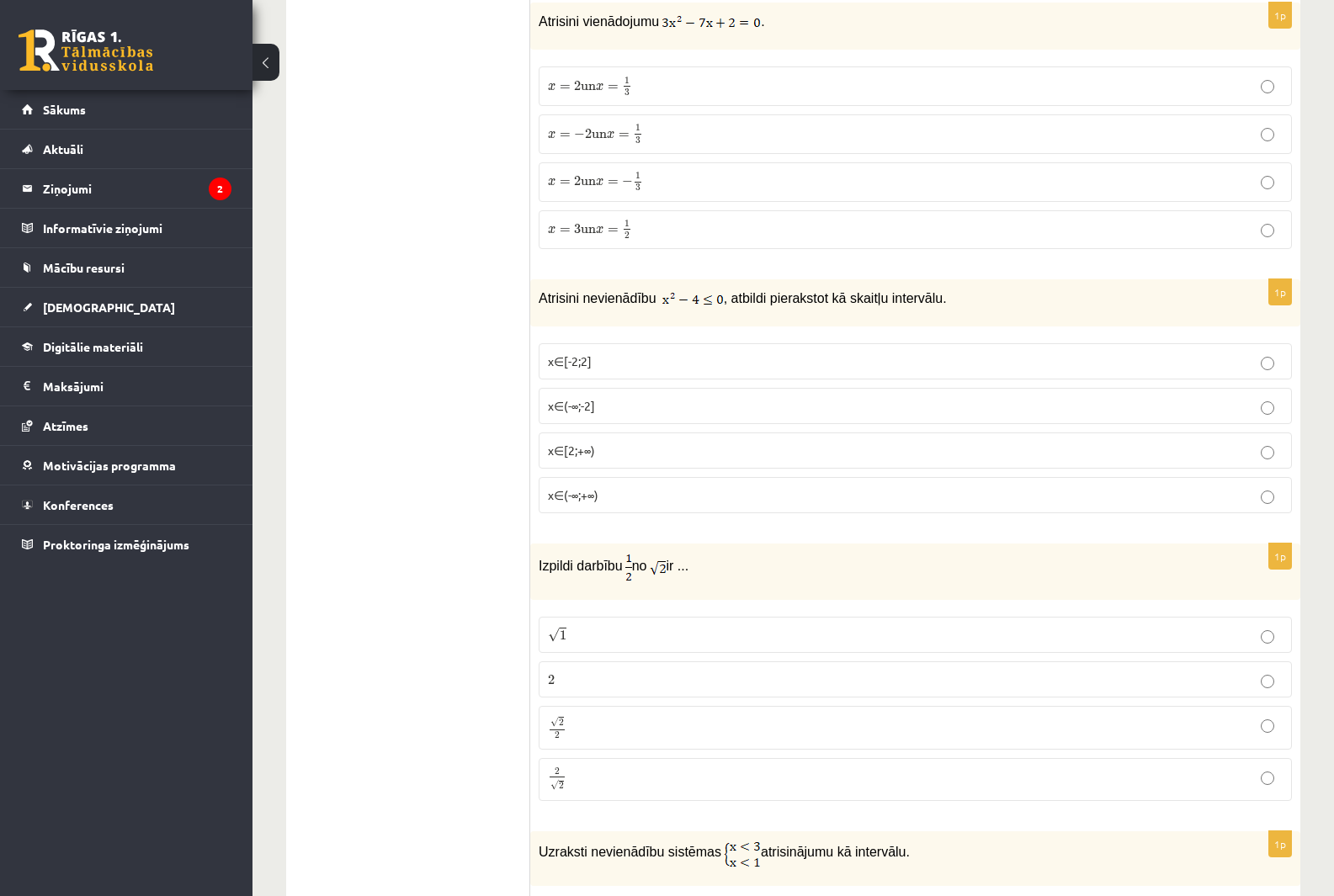
click at [596, 441] on p "x∈[2;+∞)" at bounding box center [915, 450] width 735 height 17
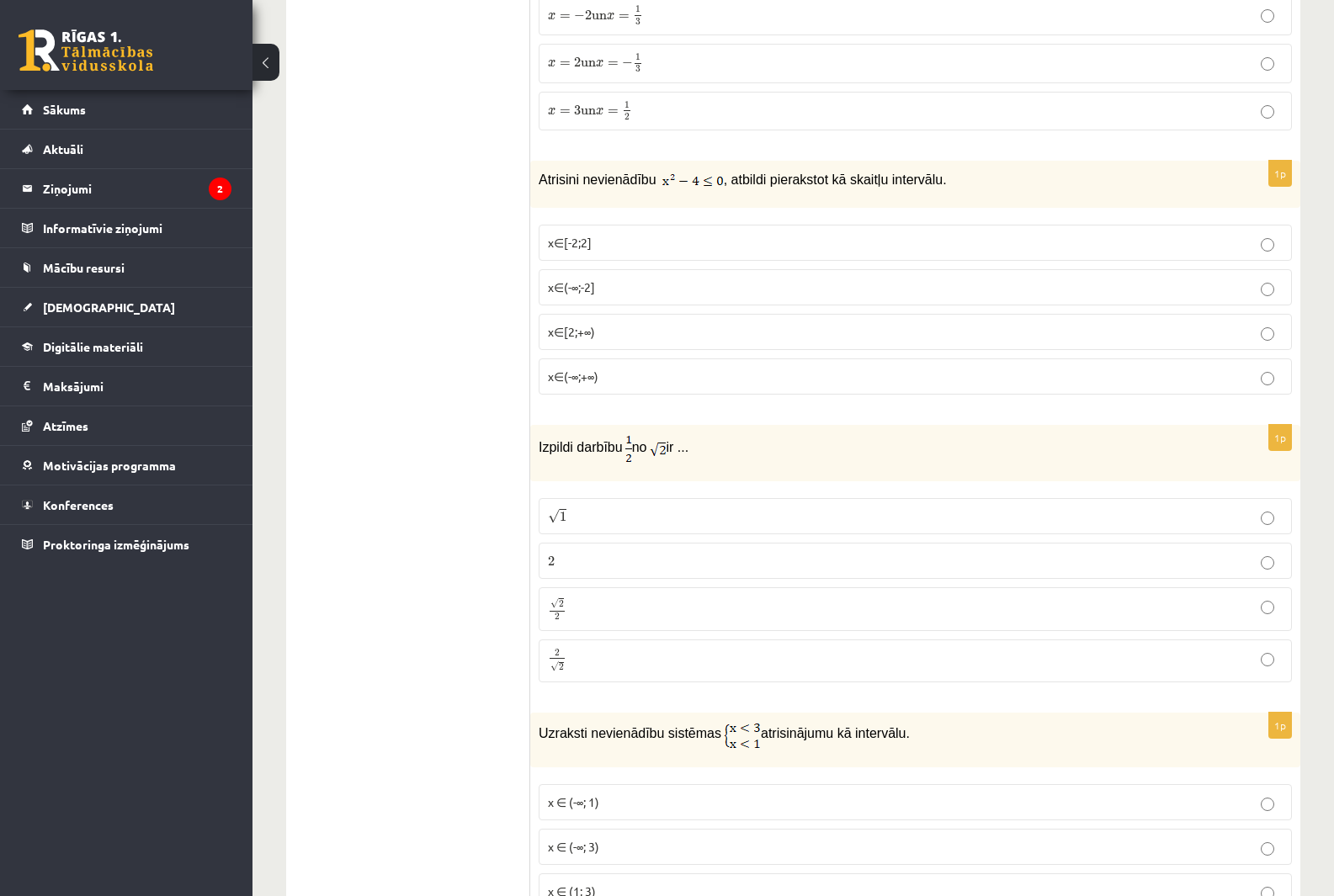
scroll to position [5856, 0]
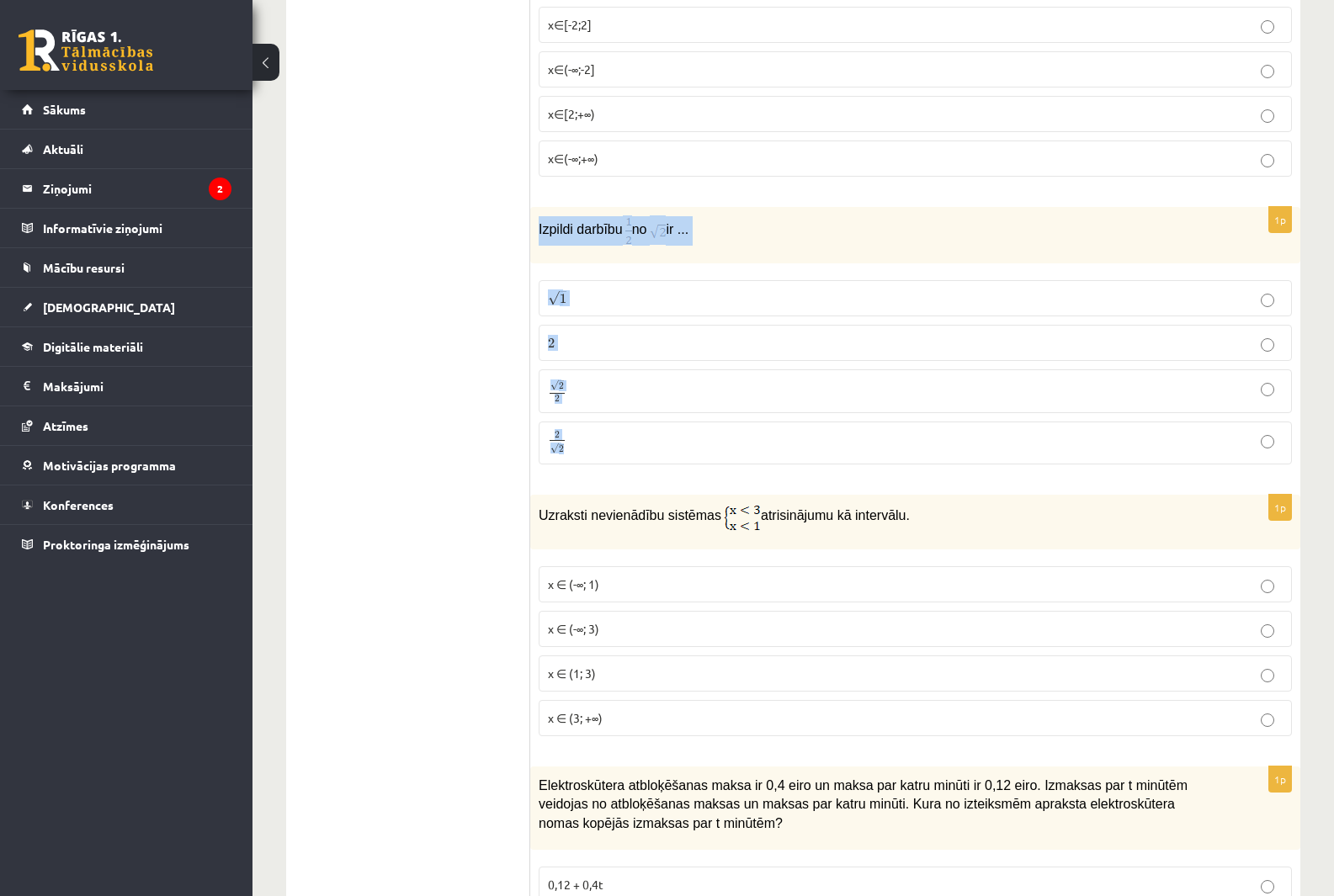
drag, startPoint x: 549, startPoint y: 219, endPoint x: 765, endPoint y: 426, distance: 299.2
click at [765, 426] on div "1p Izpildi darbību no ir ... √ 1 1 2 2 √ 2 2 2 2 2 √ 2 2 2" at bounding box center [915, 342] width 770 height 270
click at [567, 290] on p "√ 1 1" at bounding box center [915, 299] width 735 height 17
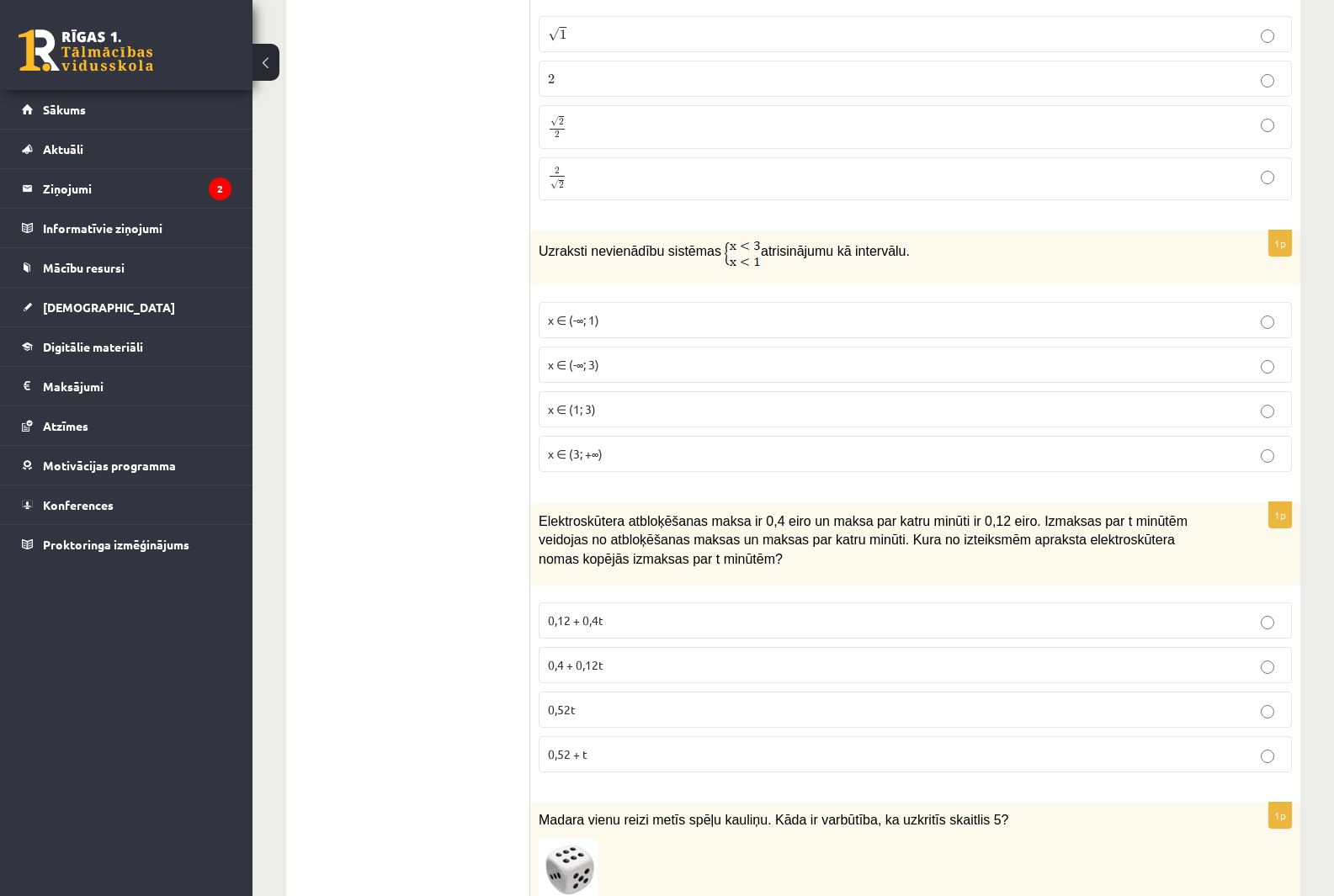
scroll to position [6192, 0]
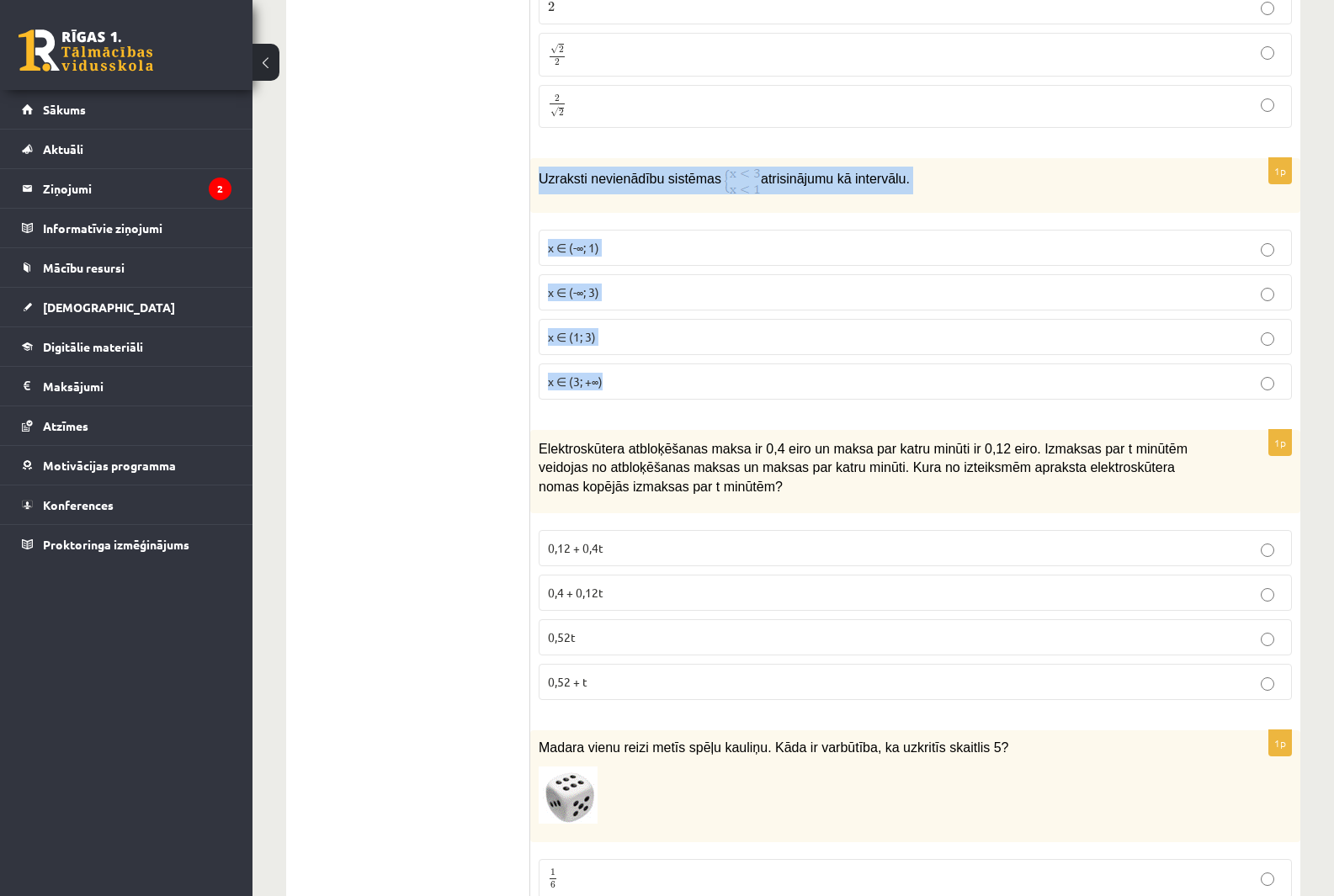
drag, startPoint x: 539, startPoint y: 155, endPoint x: 769, endPoint y: 385, distance: 325.3
click at [769, 385] on div "1p Uzraksti nevienādību sistēmas atrisinājumu kā intervālu. x ∈ (-∞; 1) x ∈ (-∞…" at bounding box center [915, 286] width 770 height 255
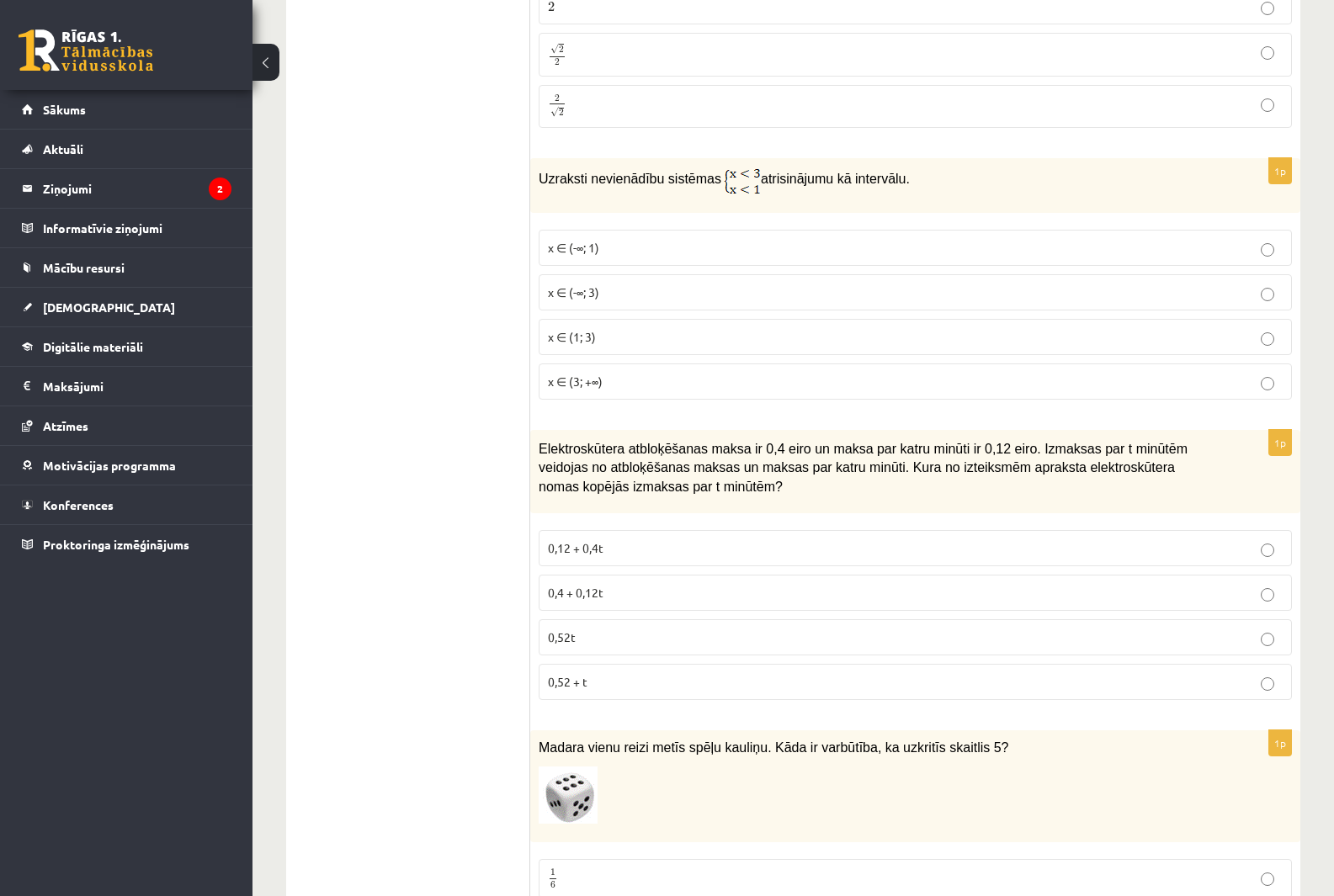
click at [590, 329] on span "x ∈ (1; 3)" at bounding box center [571, 336] width 48 height 15
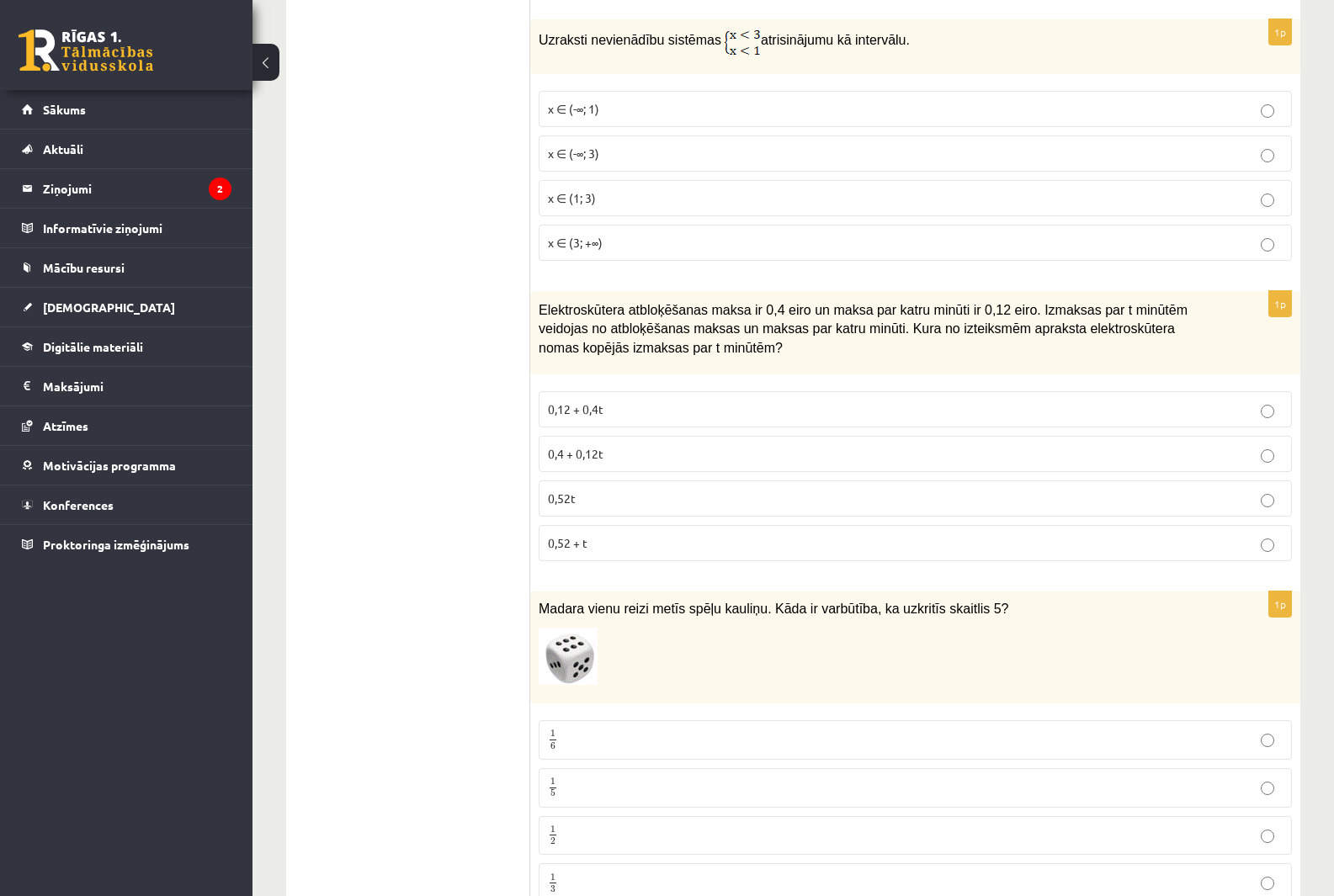
scroll to position [6361, 0]
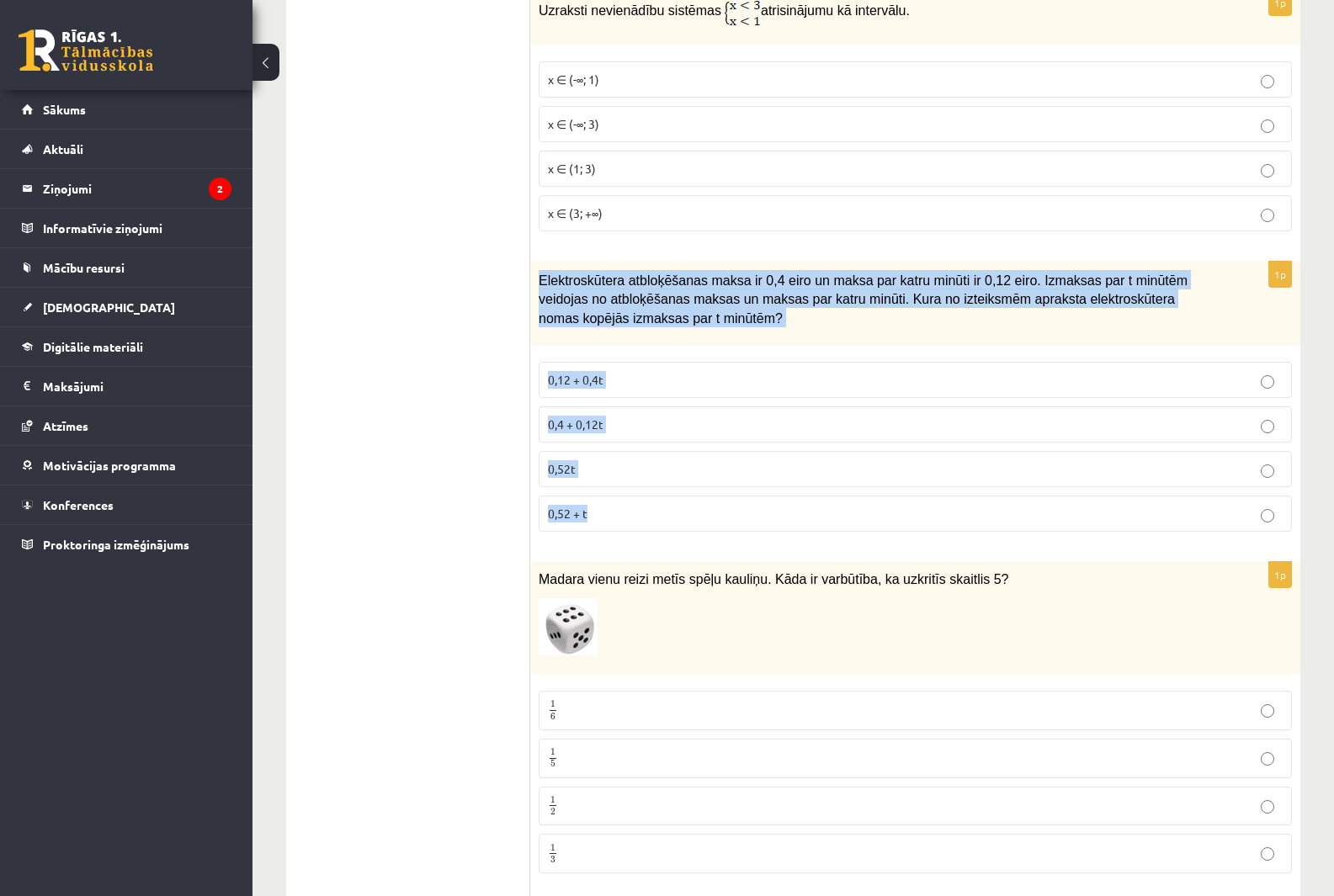
drag, startPoint x: 537, startPoint y: 257, endPoint x: 832, endPoint y: 527, distance: 399.9
click at [832, 527] on div "1p Elektroskūtera atbloķēšanas maksa ir 0,4 eiro un maksa par katru minūti ir 0…" at bounding box center [915, 404] width 770 height 285
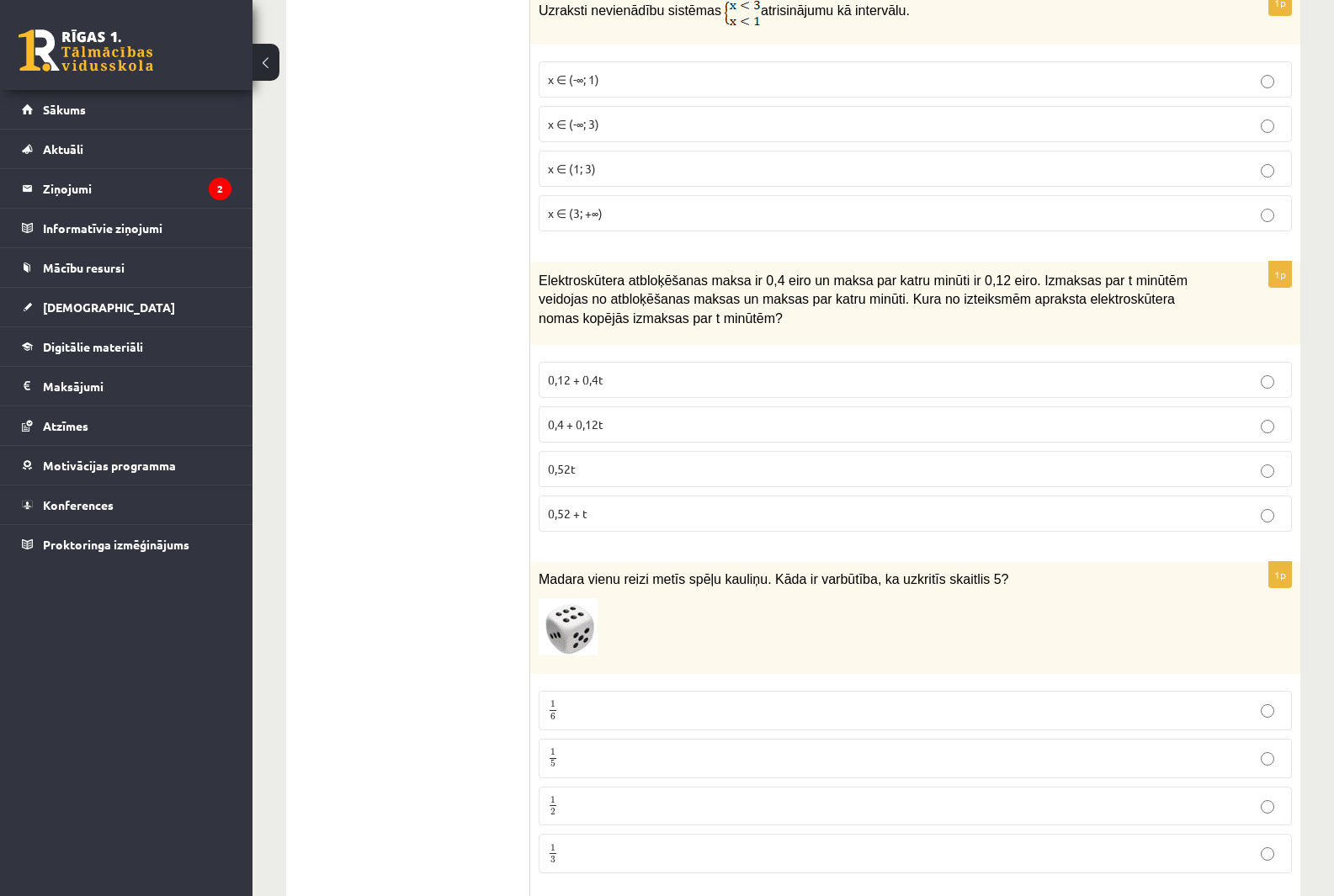
click at [599, 416] on span "0,4 + 0,12t" at bounding box center [576, 423] width 56 height 15
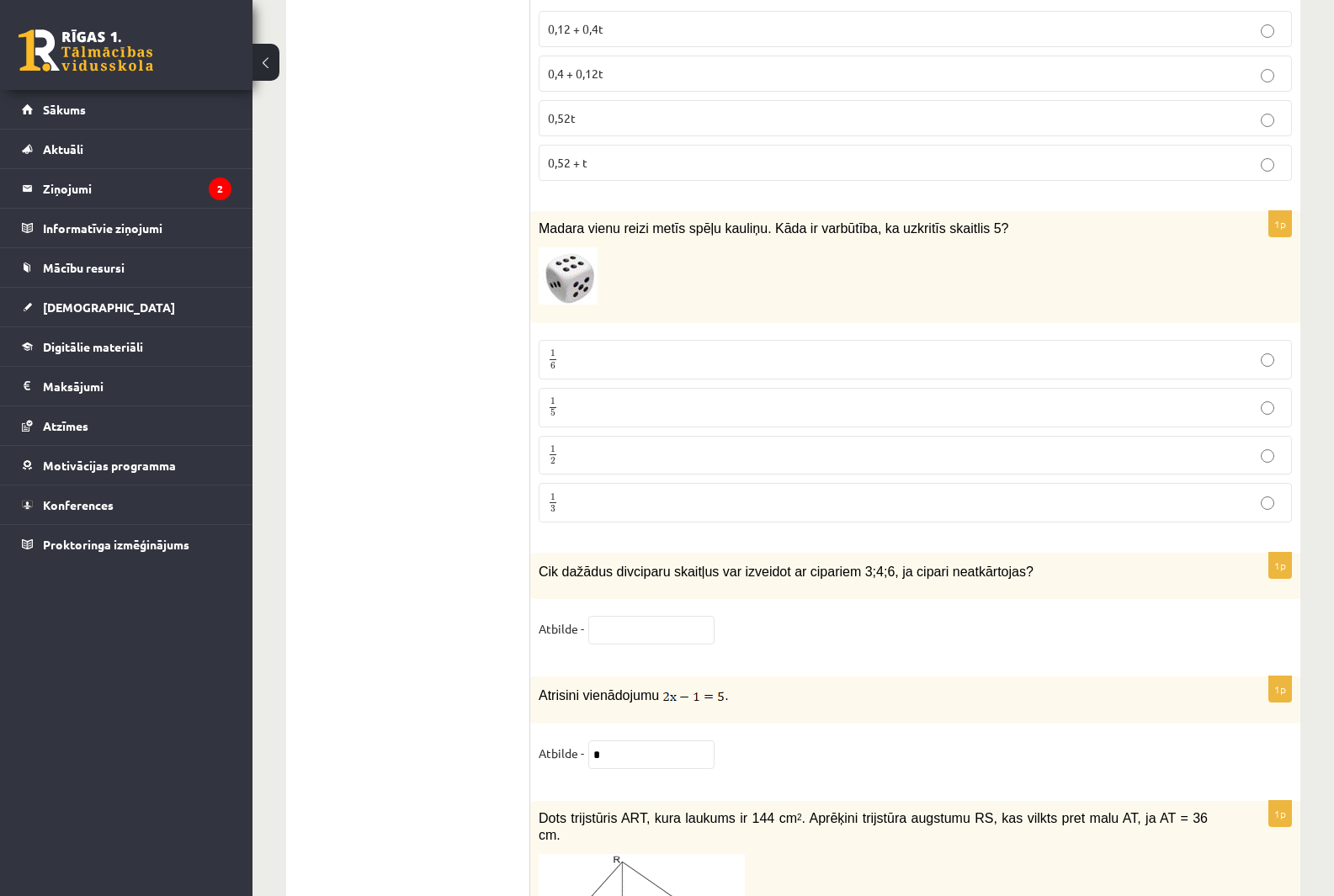
scroll to position [6866, 0]
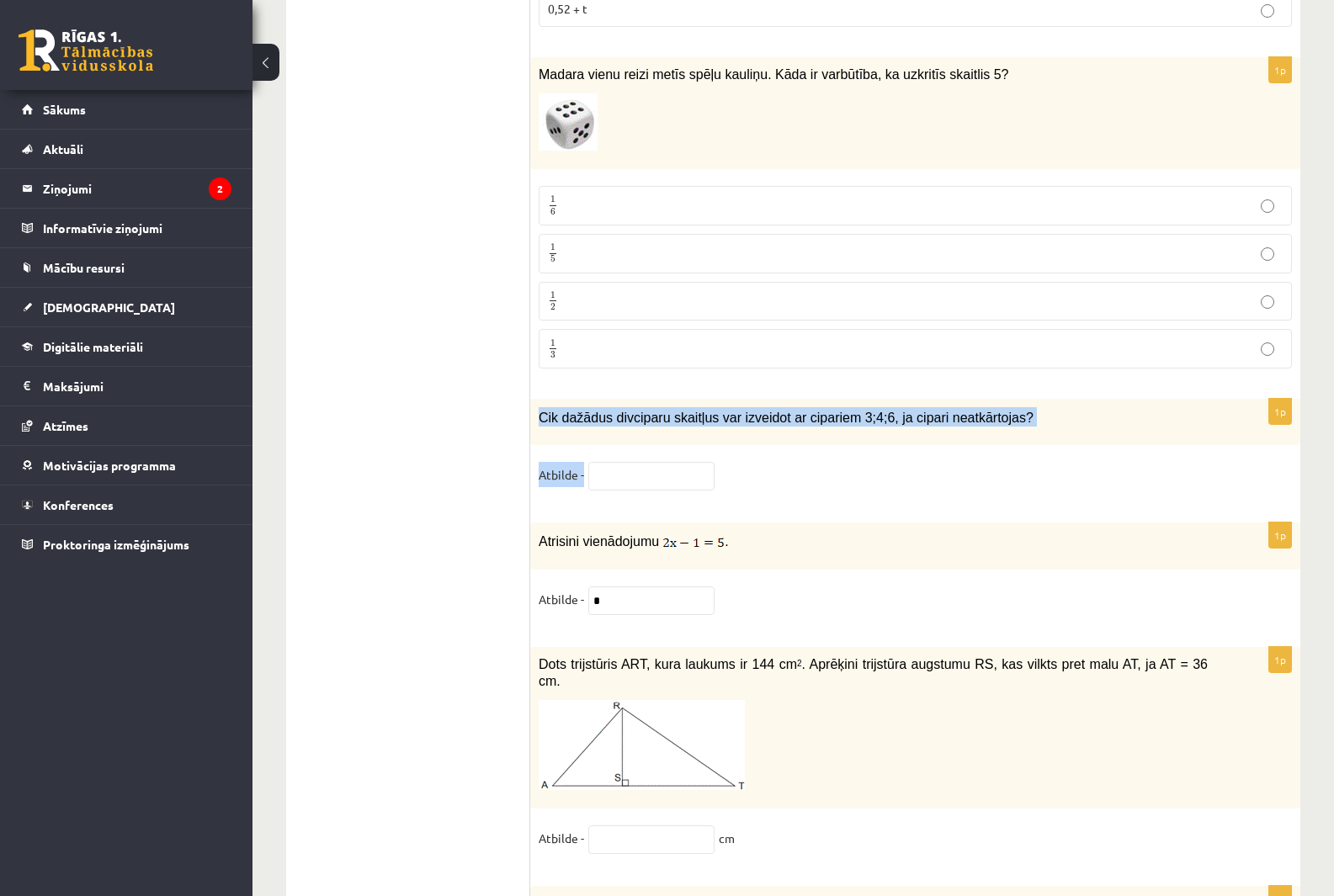
drag, startPoint x: 537, startPoint y: 395, endPoint x: 684, endPoint y: 458, distance: 159.9
click at [684, 458] on div "1p Cik dažādus divciparu skaitļus var izveidot ar cipariem 3;4;6, ja cipari nea…" at bounding box center [915, 452] width 770 height 107
click at [630, 465] on input "text" at bounding box center [651, 476] width 126 height 29
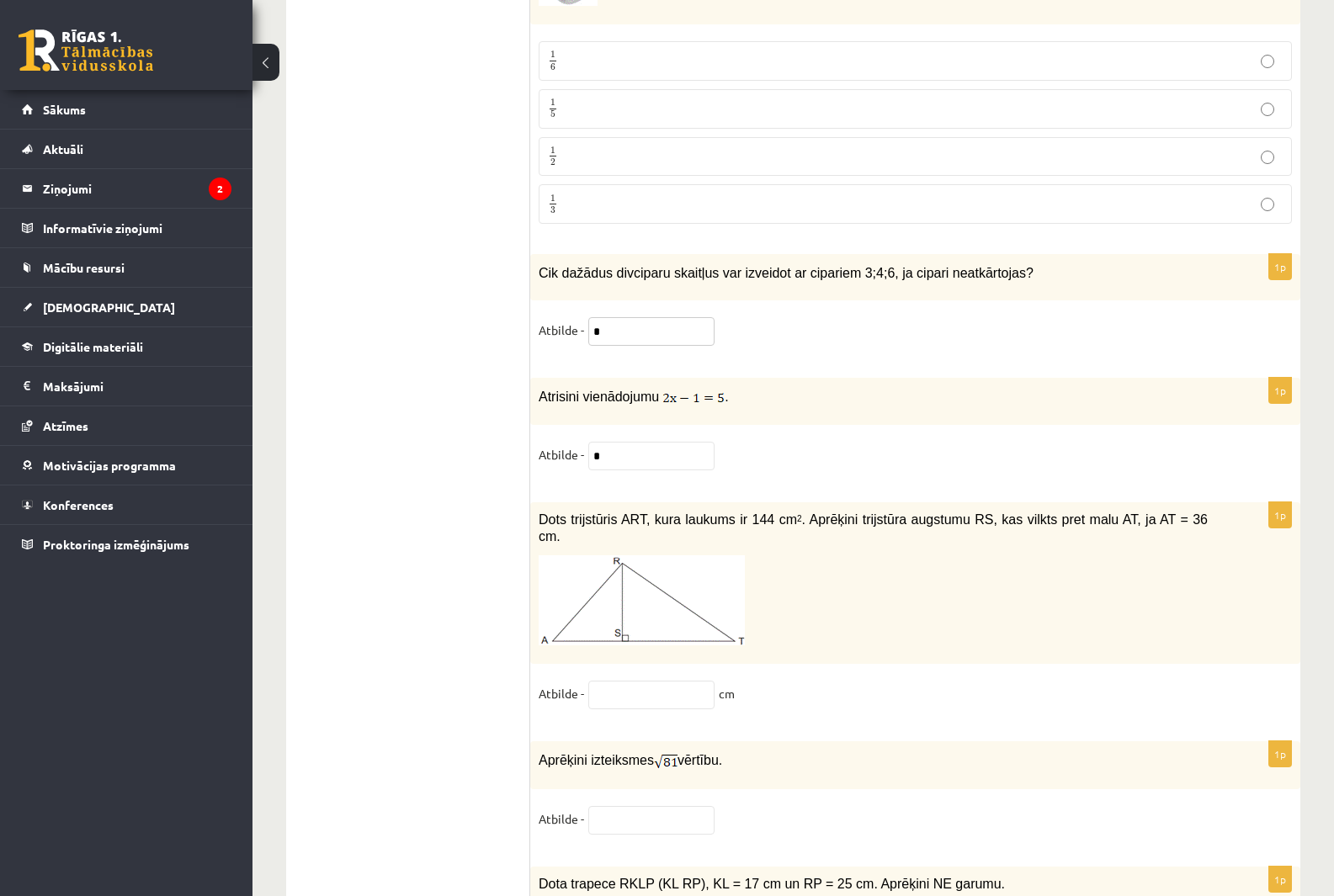
scroll to position [7034, 0]
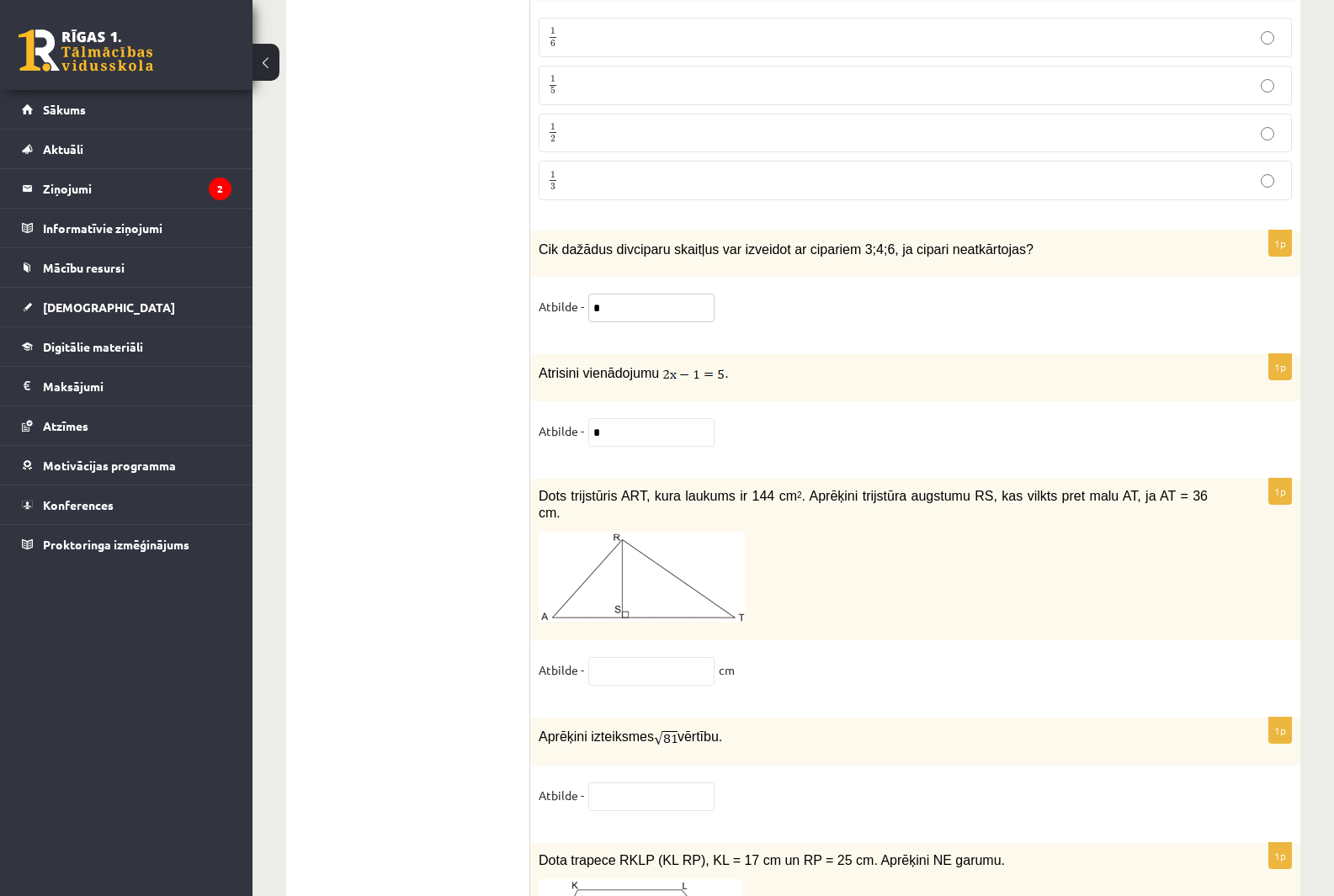
type input "*"
drag, startPoint x: 541, startPoint y: 353, endPoint x: 746, endPoint y: 435, distance: 220.8
click at [746, 435] on div "1p Atrisini vienādojumu . Atbilde - *" at bounding box center [915, 408] width 770 height 108
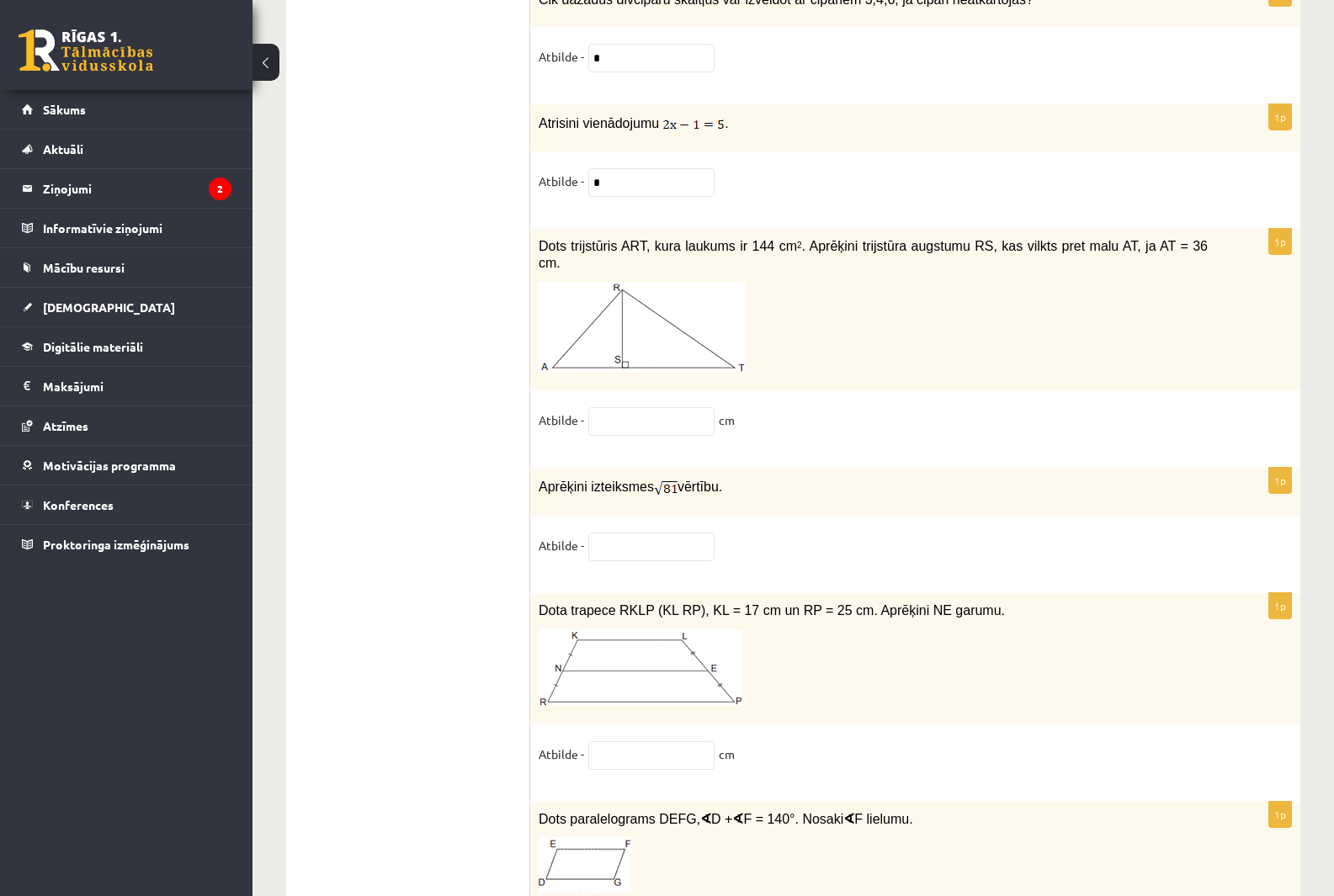
scroll to position [7286, 0]
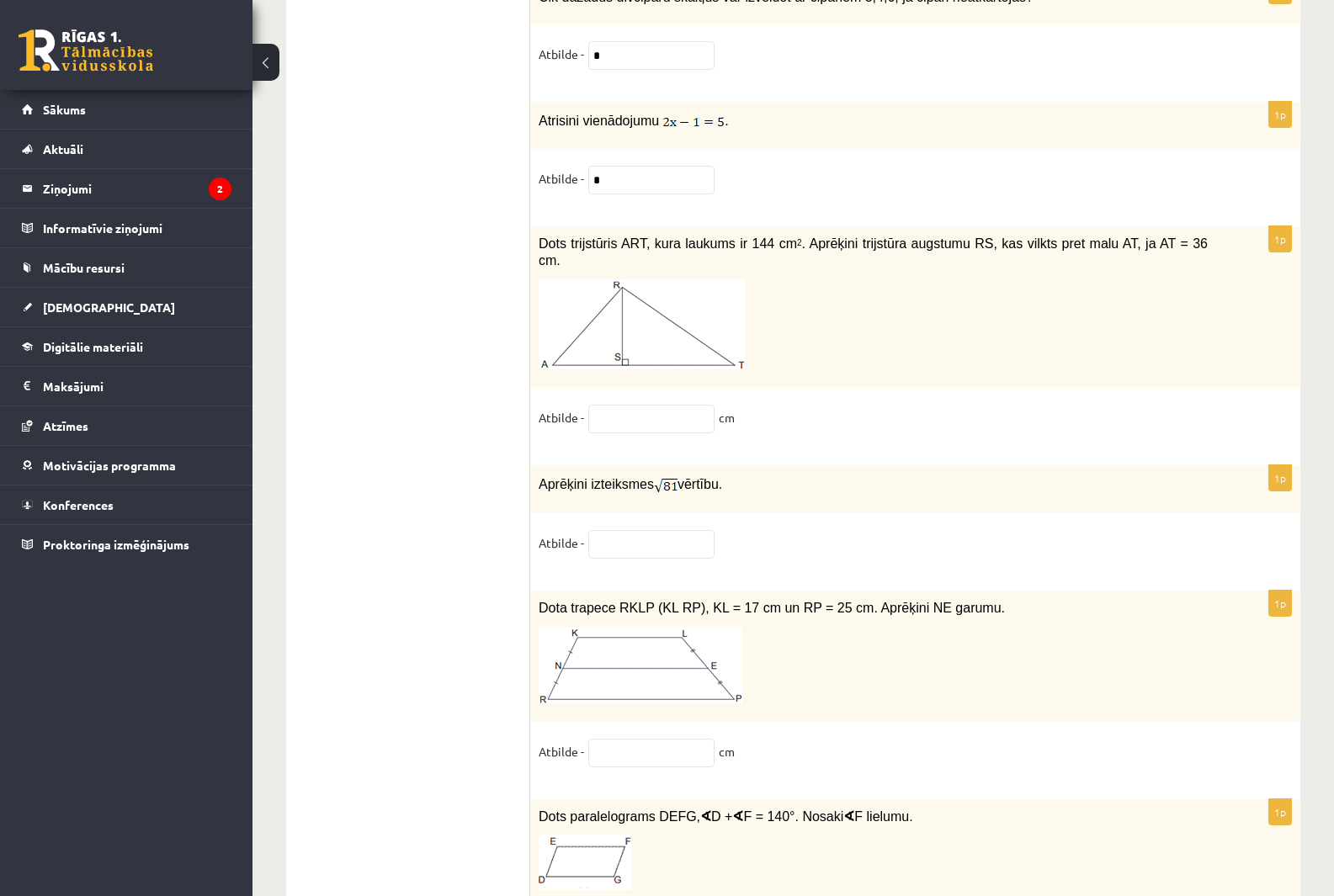
drag, startPoint x: 536, startPoint y: 231, endPoint x: 847, endPoint y: 380, distance: 344.9
click at [847, 380] on div "1p Dots trijstūris ART, kura laukums ir 144 cm 2 . Aprēķini trijstūra augstumu …" at bounding box center [915, 337] width 770 height 222
click at [666, 405] on input "text" at bounding box center [651, 419] width 126 height 29
click at [657, 405] on input "text" at bounding box center [651, 419] width 126 height 29
click at [620, 405] on input "text" at bounding box center [651, 419] width 126 height 29
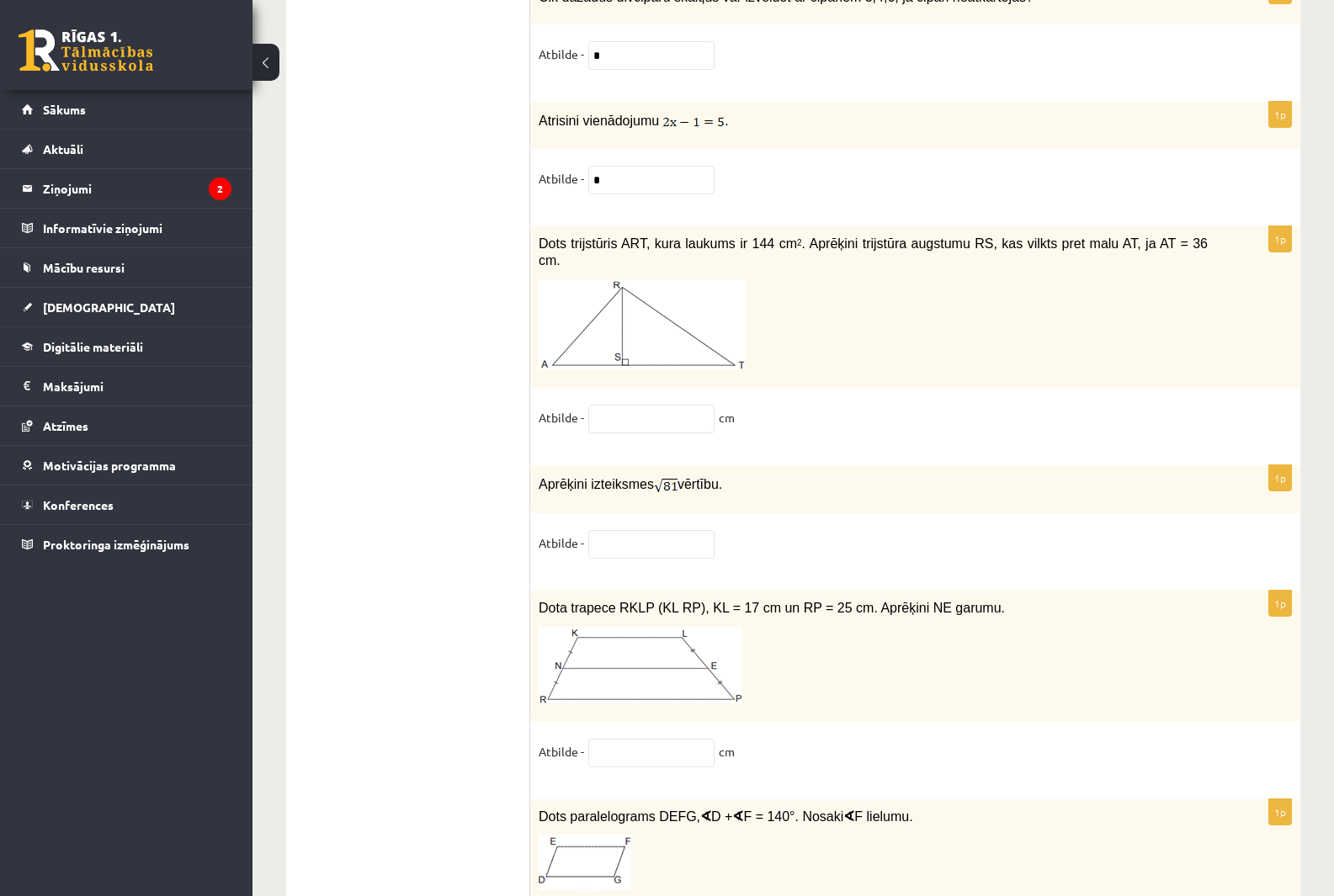
click at [858, 405] on fieldset "Atbilde - cm" at bounding box center [915, 422] width 753 height 36
click at [835, 323] on p at bounding box center [873, 324] width 669 height 90
click at [632, 405] on input "text" at bounding box center [651, 419] width 126 height 29
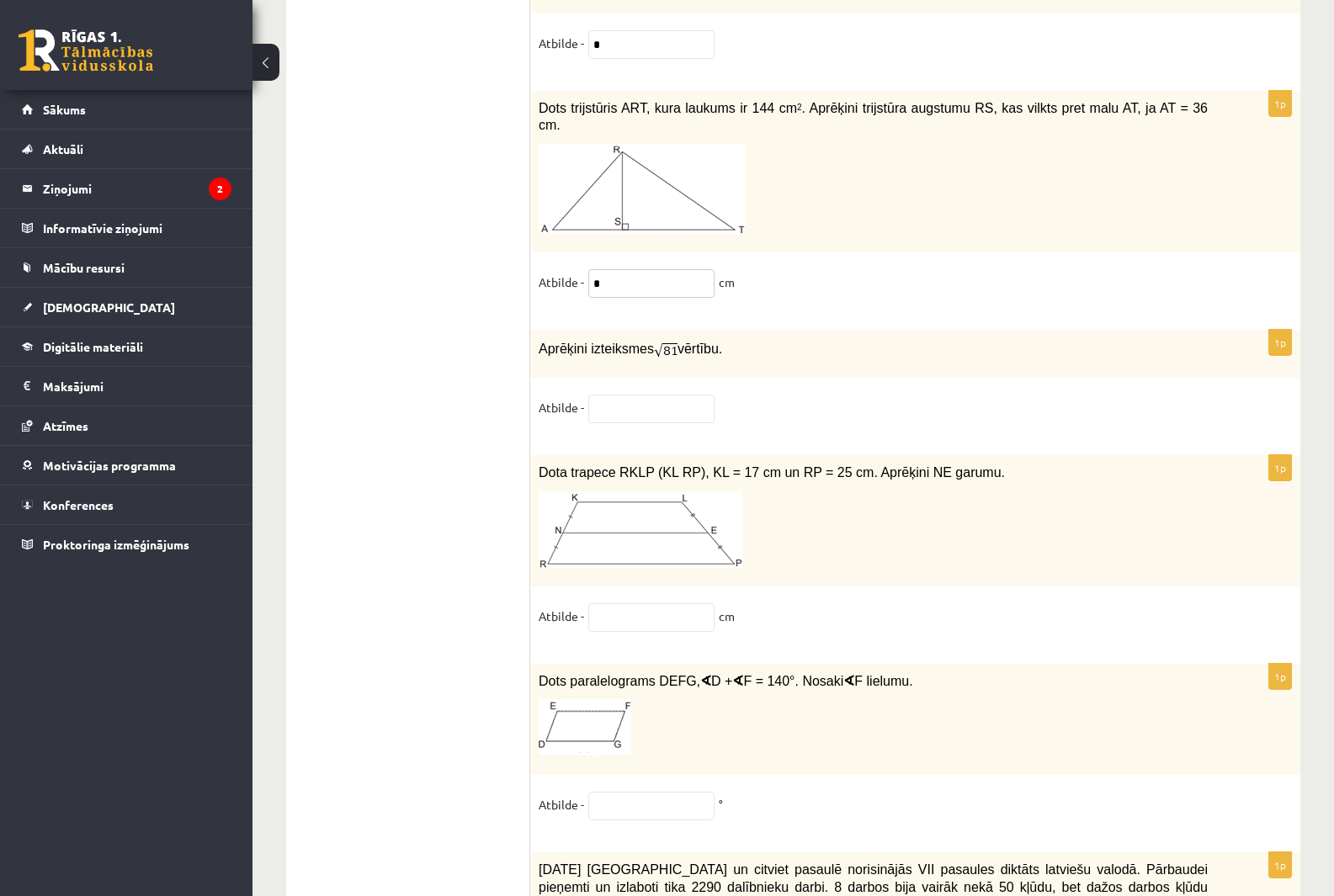
scroll to position [7454, 0]
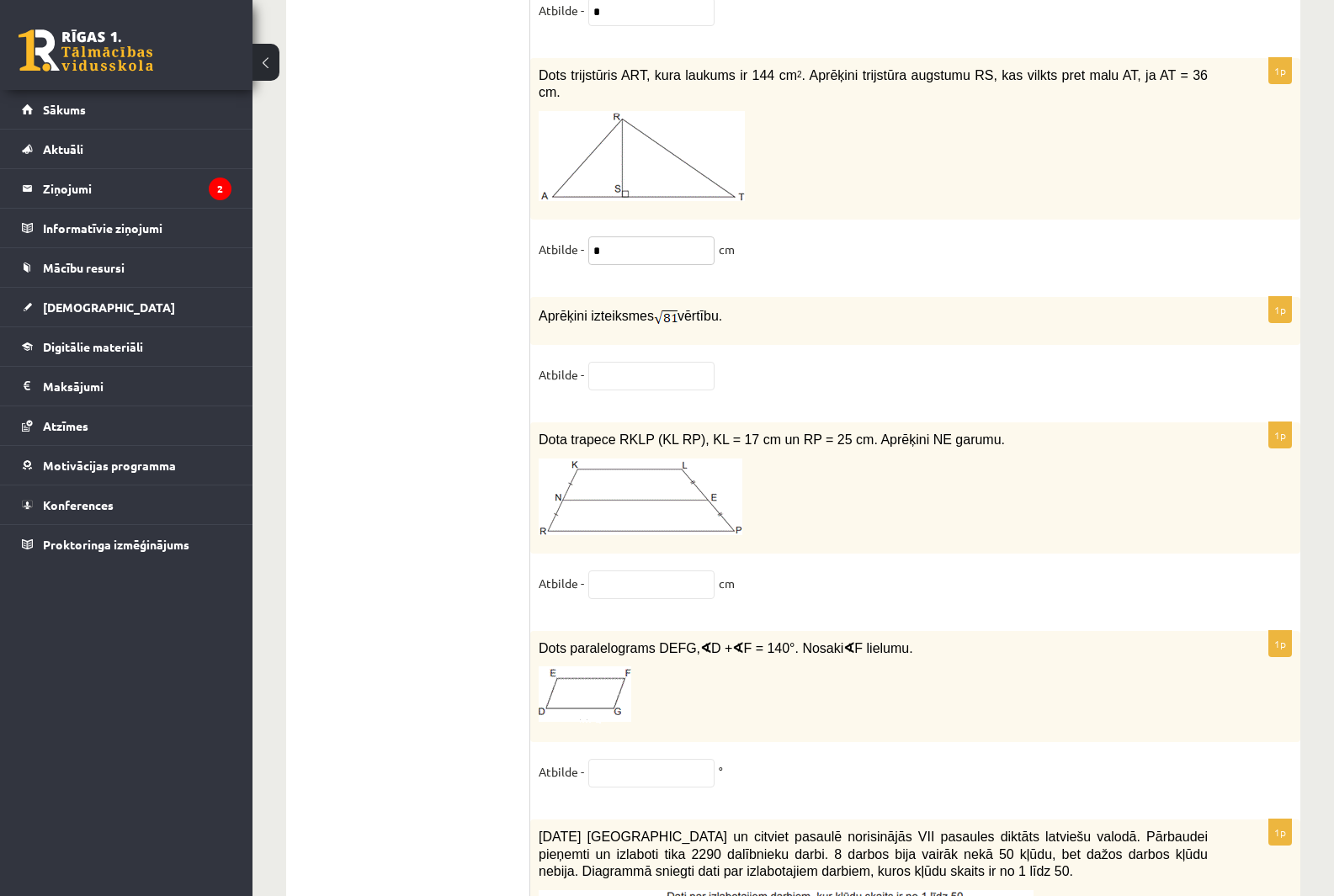
type input "*"
drag, startPoint x: 540, startPoint y: 286, endPoint x: 693, endPoint y: 363, distance: 171.3
drag, startPoint x: 541, startPoint y: 286, endPoint x: 618, endPoint y: 343, distance: 95.8
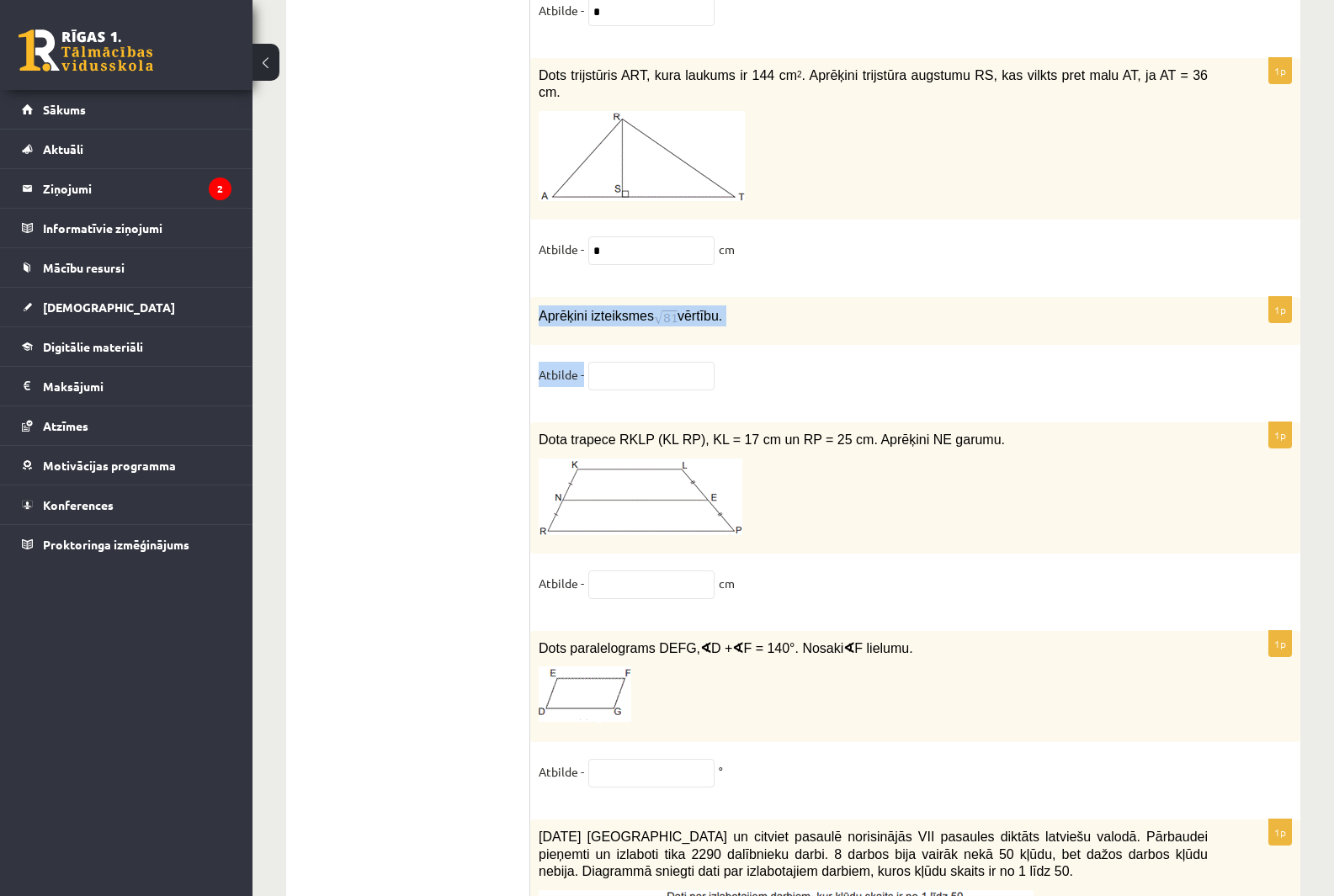
click at [618, 343] on div "1p Aprēķini izteiksmes vērtību. Atbilde -" at bounding box center [915, 351] width 770 height 109
click at [614, 362] on input "text" at bounding box center [651, 376] width 126 height 29
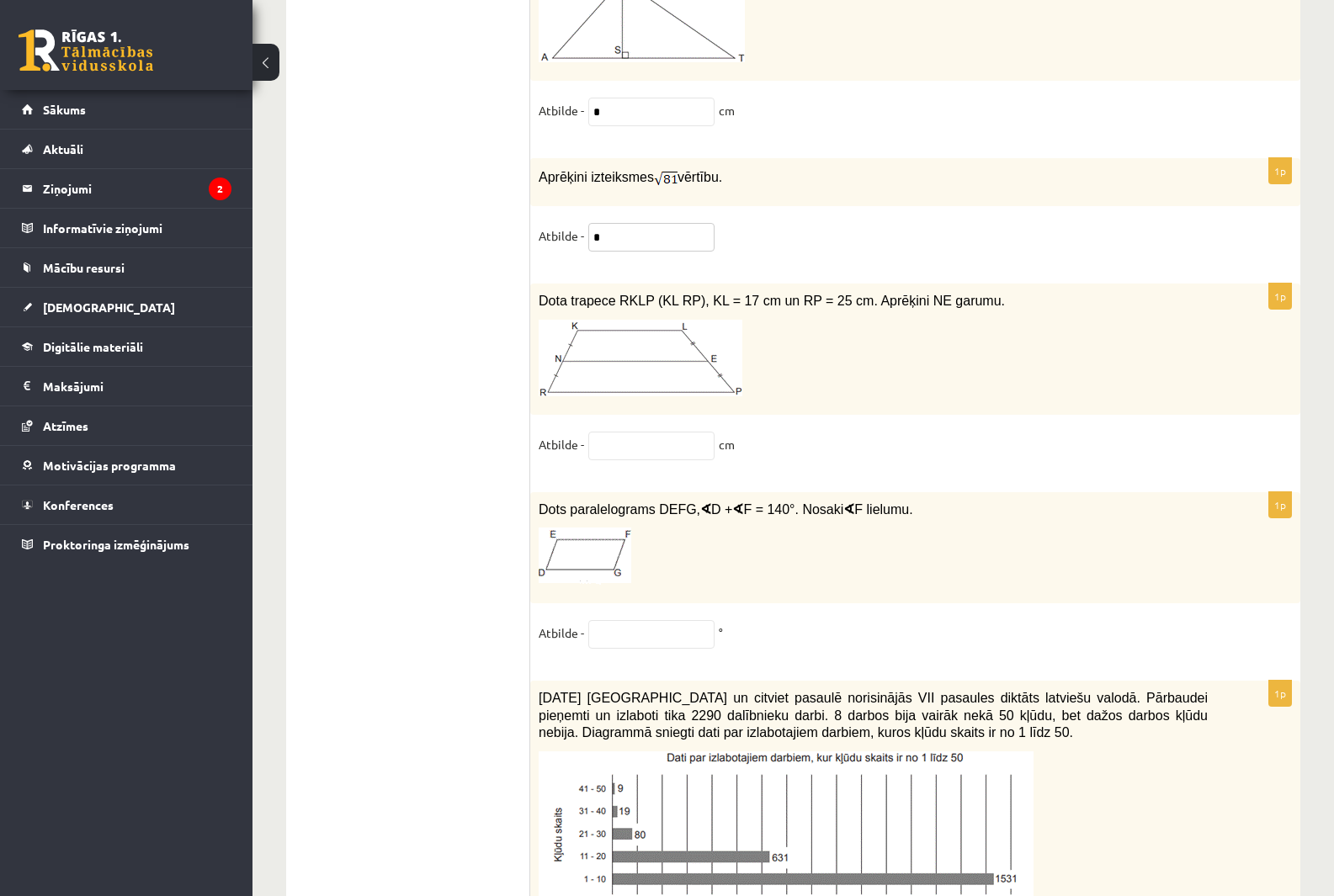
scroll to position [7623, 0]
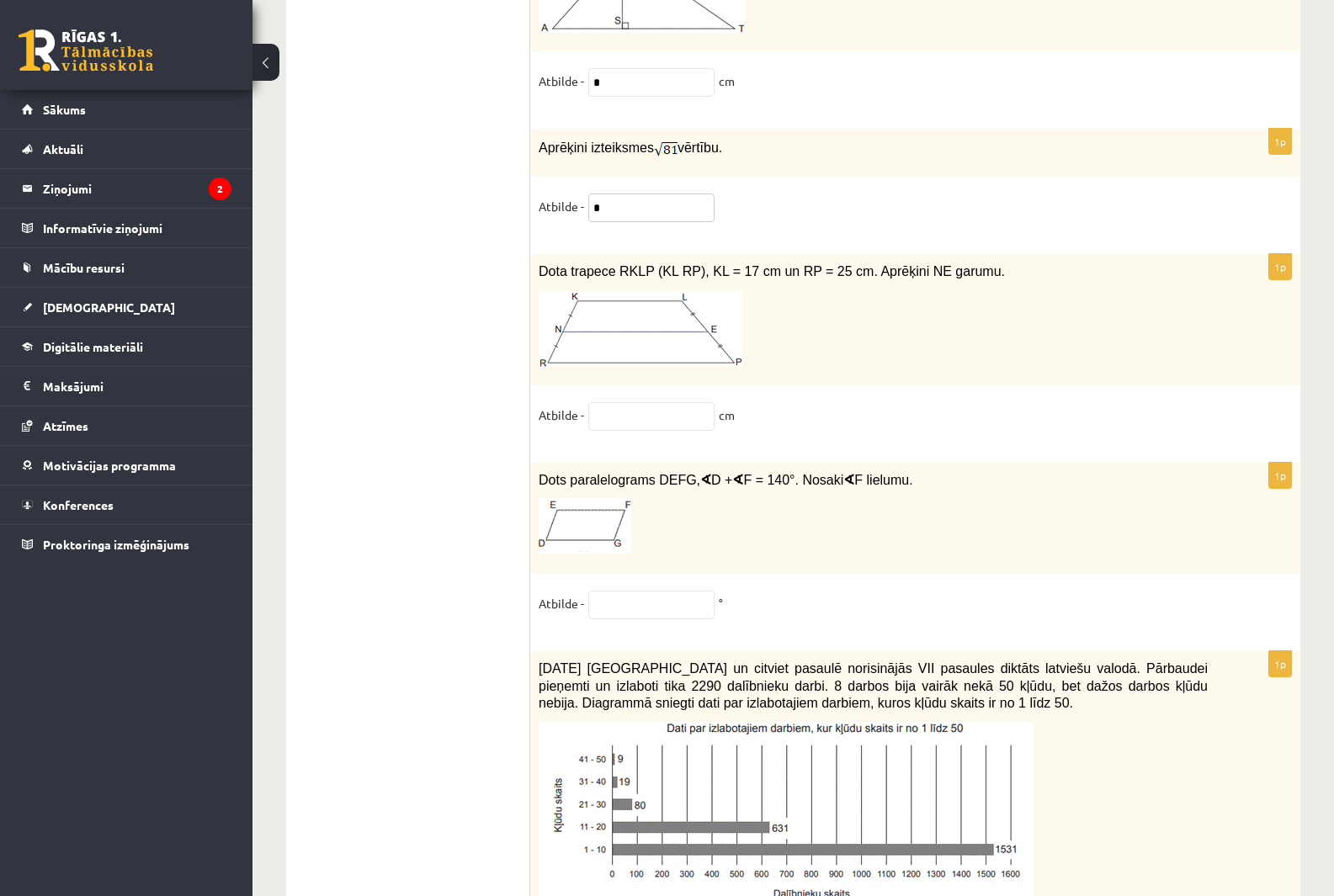
type input "*"
drag, startPoint x: 539, startPoint y: 239, endPoint x: 847, endPoint y: 387, distance: 341.7
click at [847, 387] on div "1p Dota trapece RKLP (KL RP), KL = 17 cm un RP = 25 cm. Aprēķini NE garumu. Atb…" at bounding box center [915, 350] width 770 height 192
click at [623, 404] on input "text" at bounding box center [651, 416] width 126 height 29
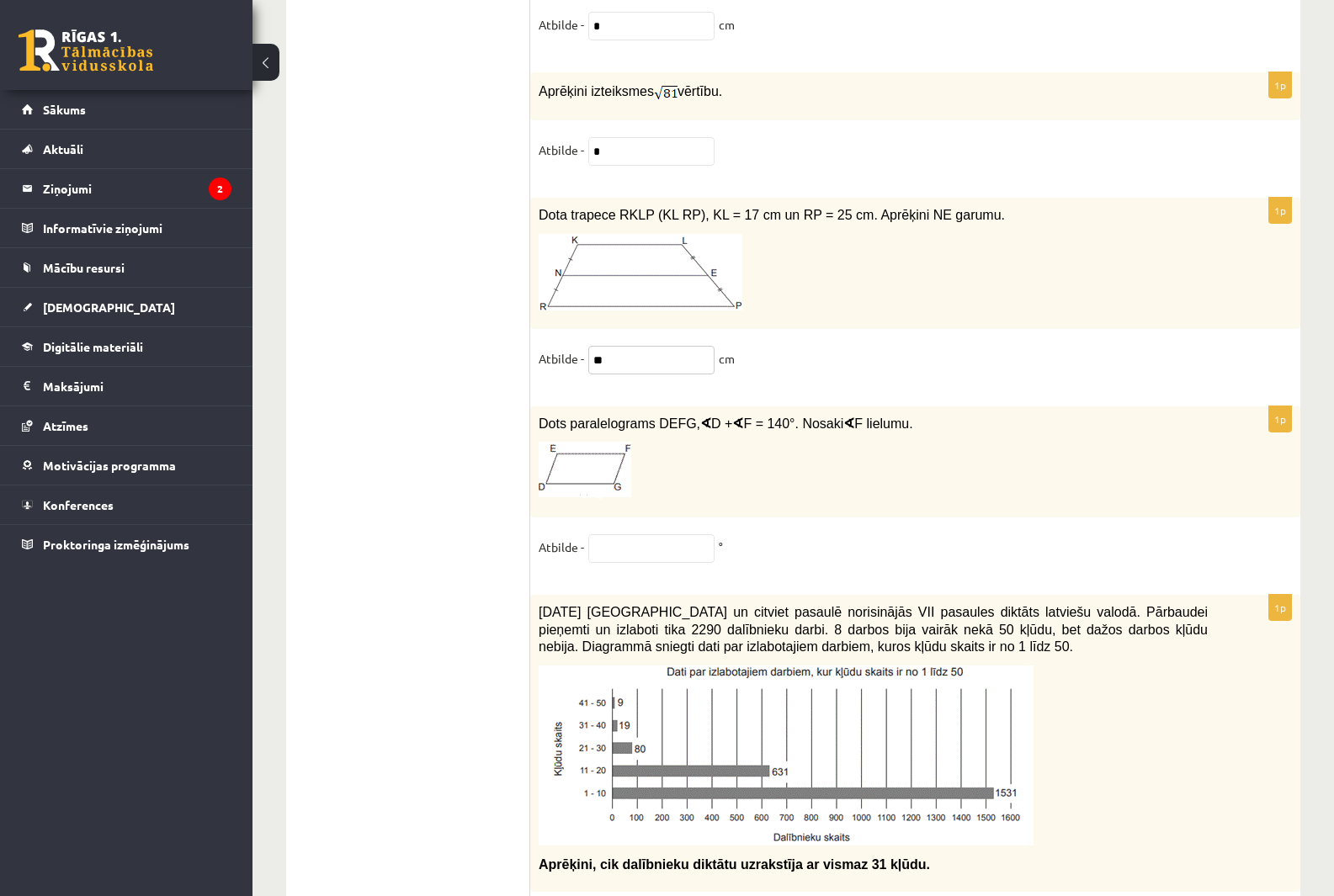
scroll to position [7707, 0]
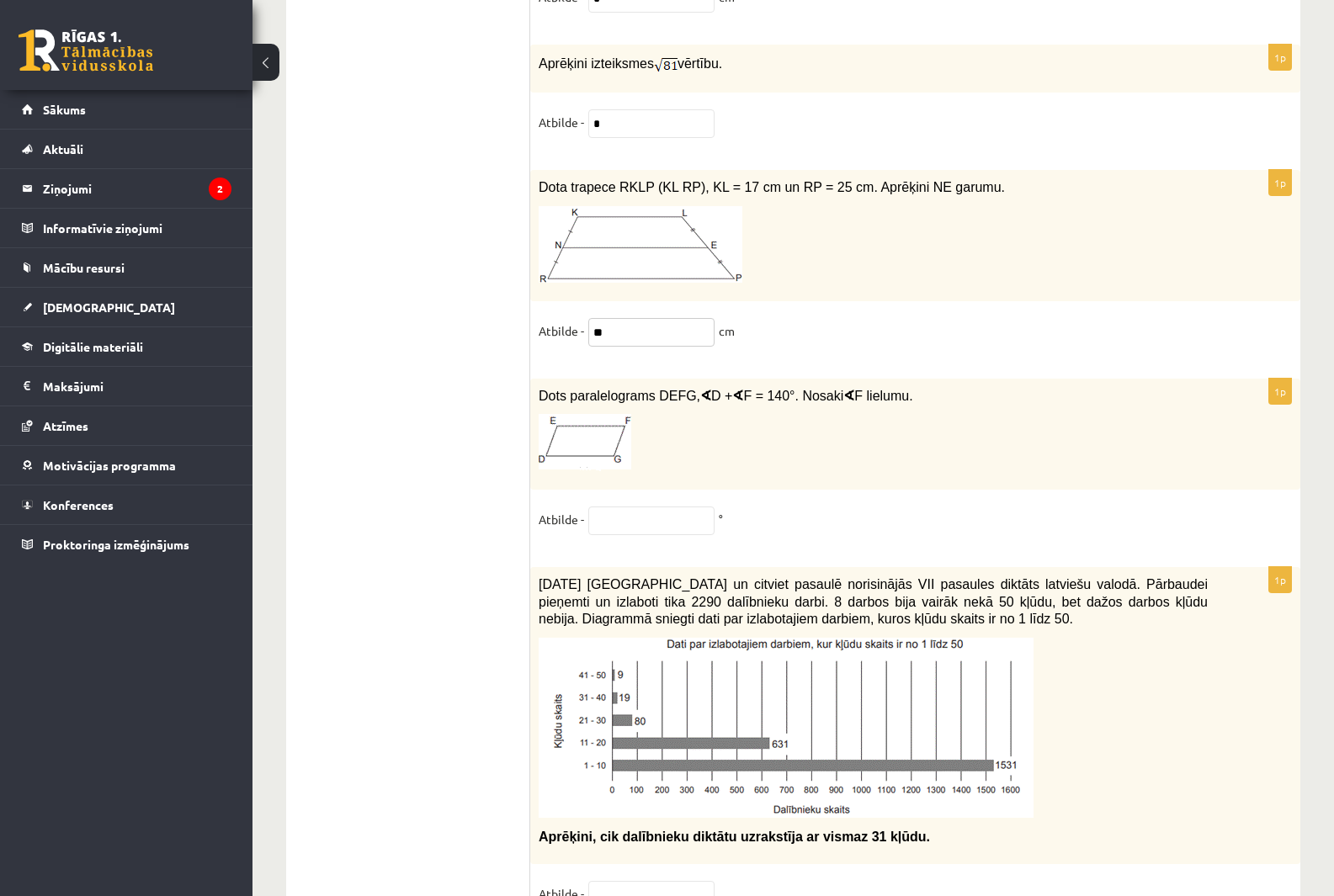
type input "**"
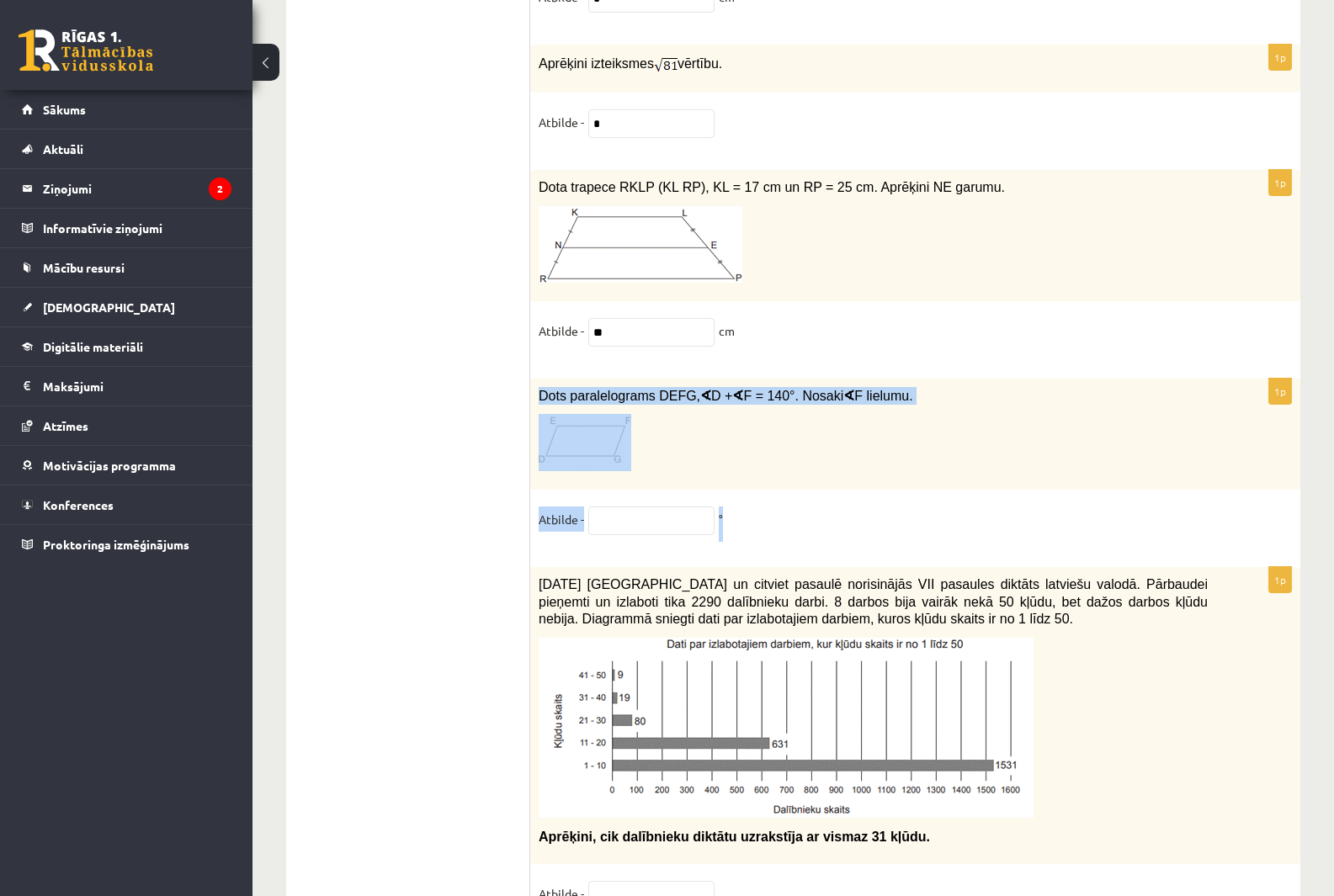
drag, startPoint x: 554, startPoint y: 375, endPoint x: 745, endPoint y: 500, distance: 228.3
click at [745, 500] on div "1p Dots paralelograms DEFG, ∢ D + ∢ F = 140°. Nosaki ∢ F lielumu. Atbilde - °" at bounding box center [915, 465] width 770 height 172
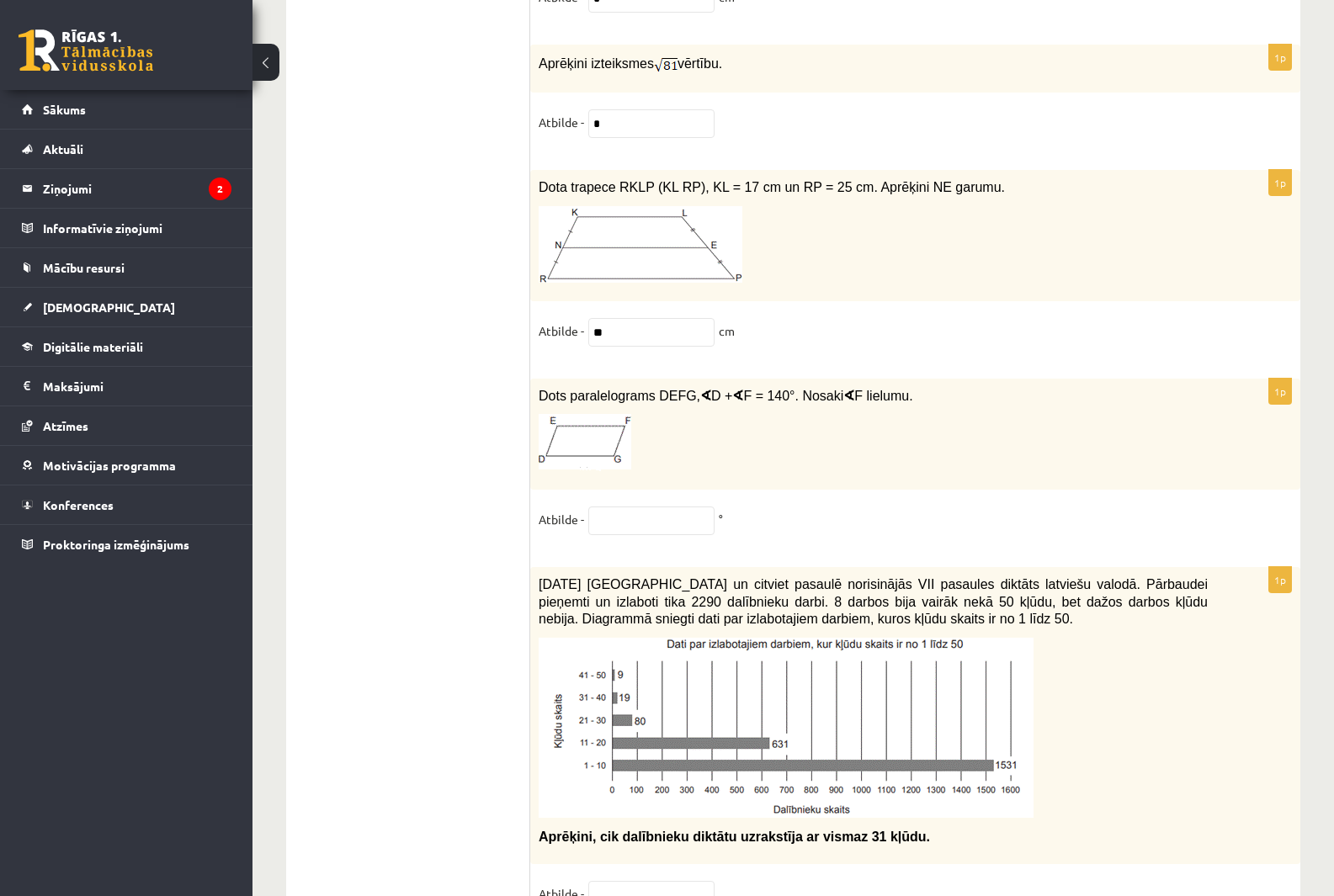
drag, startPoint x: 416, startPoint y: 479, endPoint x: 551, endPoint y: 488, distance: 135.3
click at [637, 507] on input "text" at bounding box center [651, 521] width 126 height 29
type input "*"
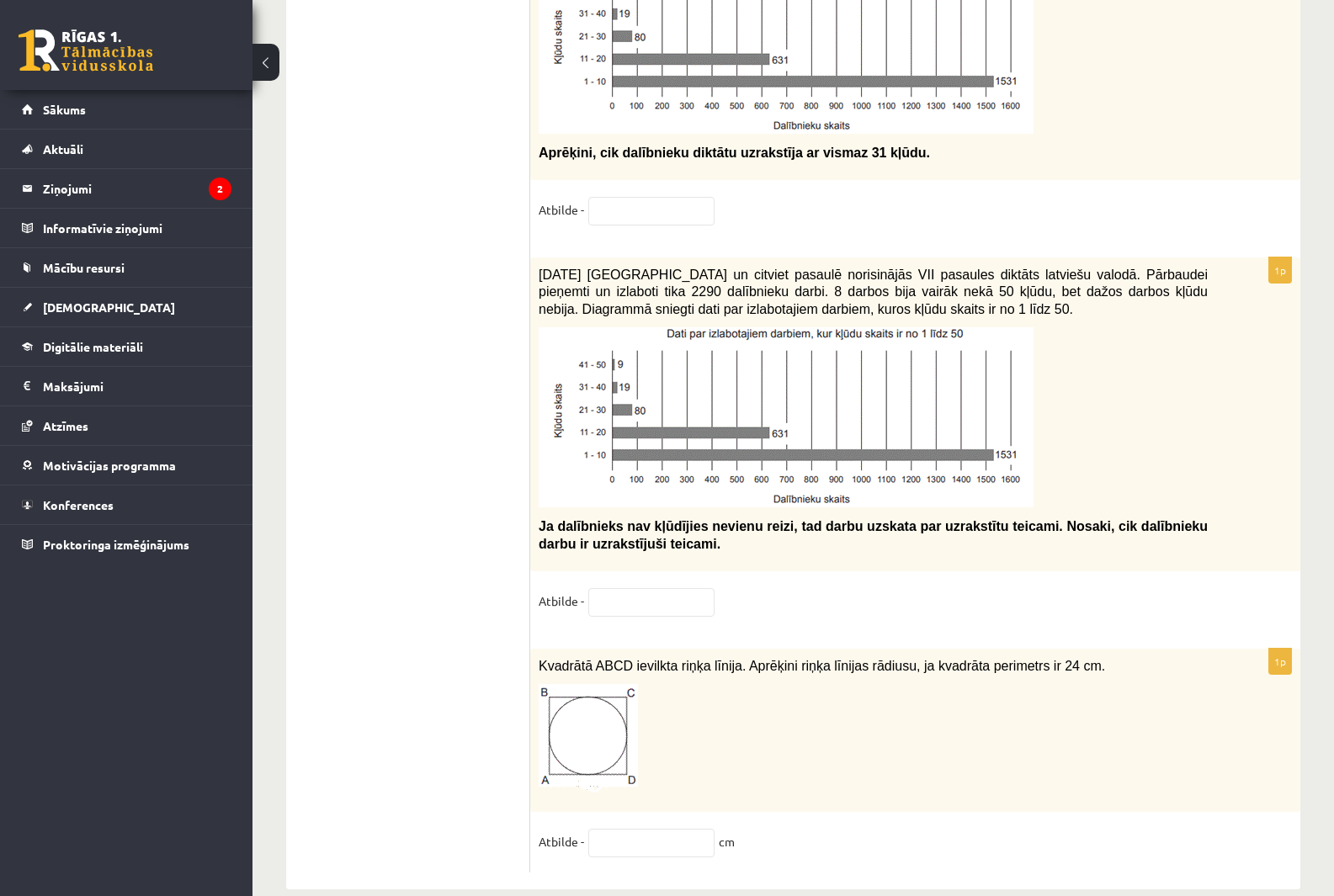
scroll to position [8401, 0]
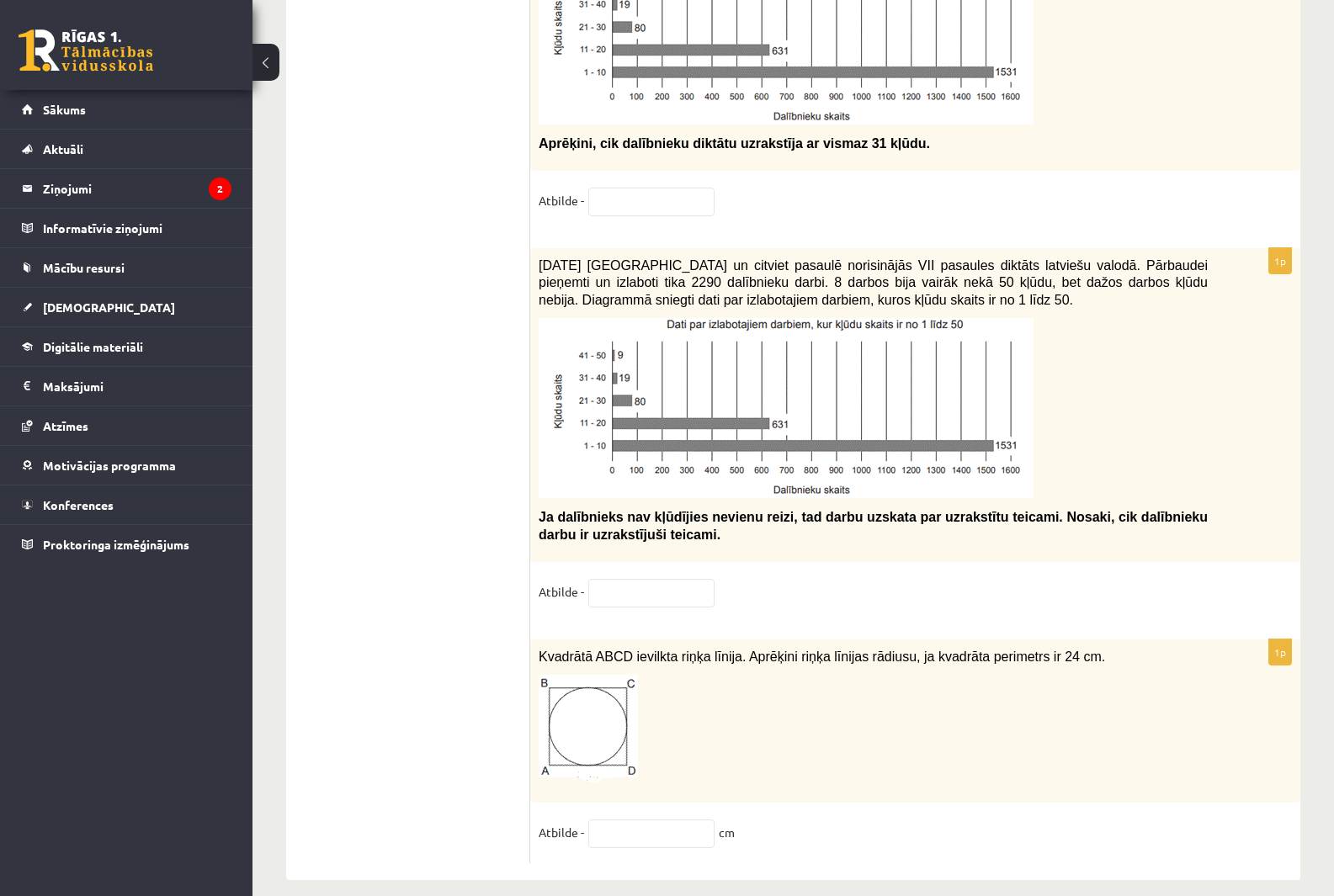
type input "**"
click at [628, 819] on input "text" at bounding box center [651, 833] width 126 height 29
type input "*"
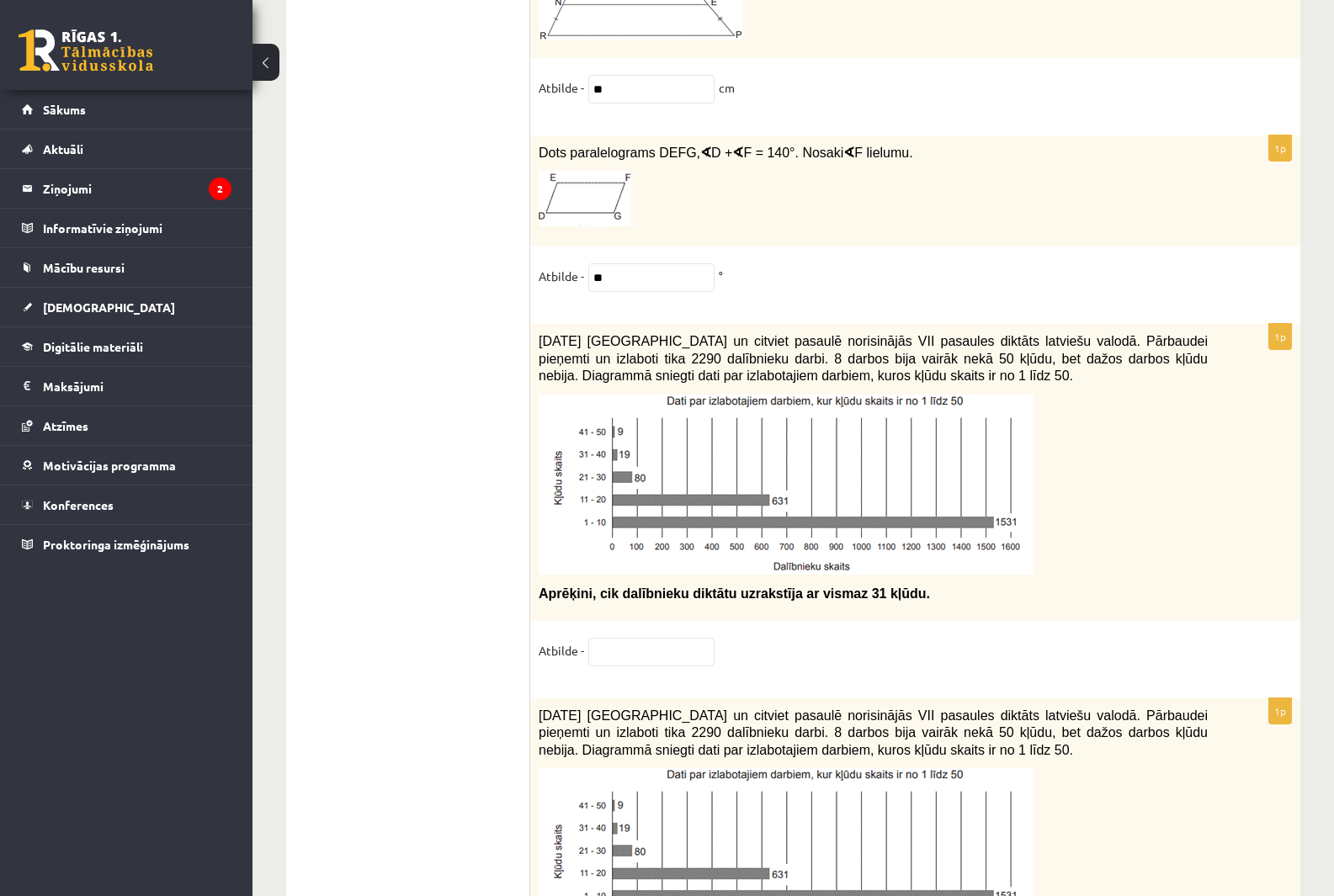
scroll to position [7980, 0]
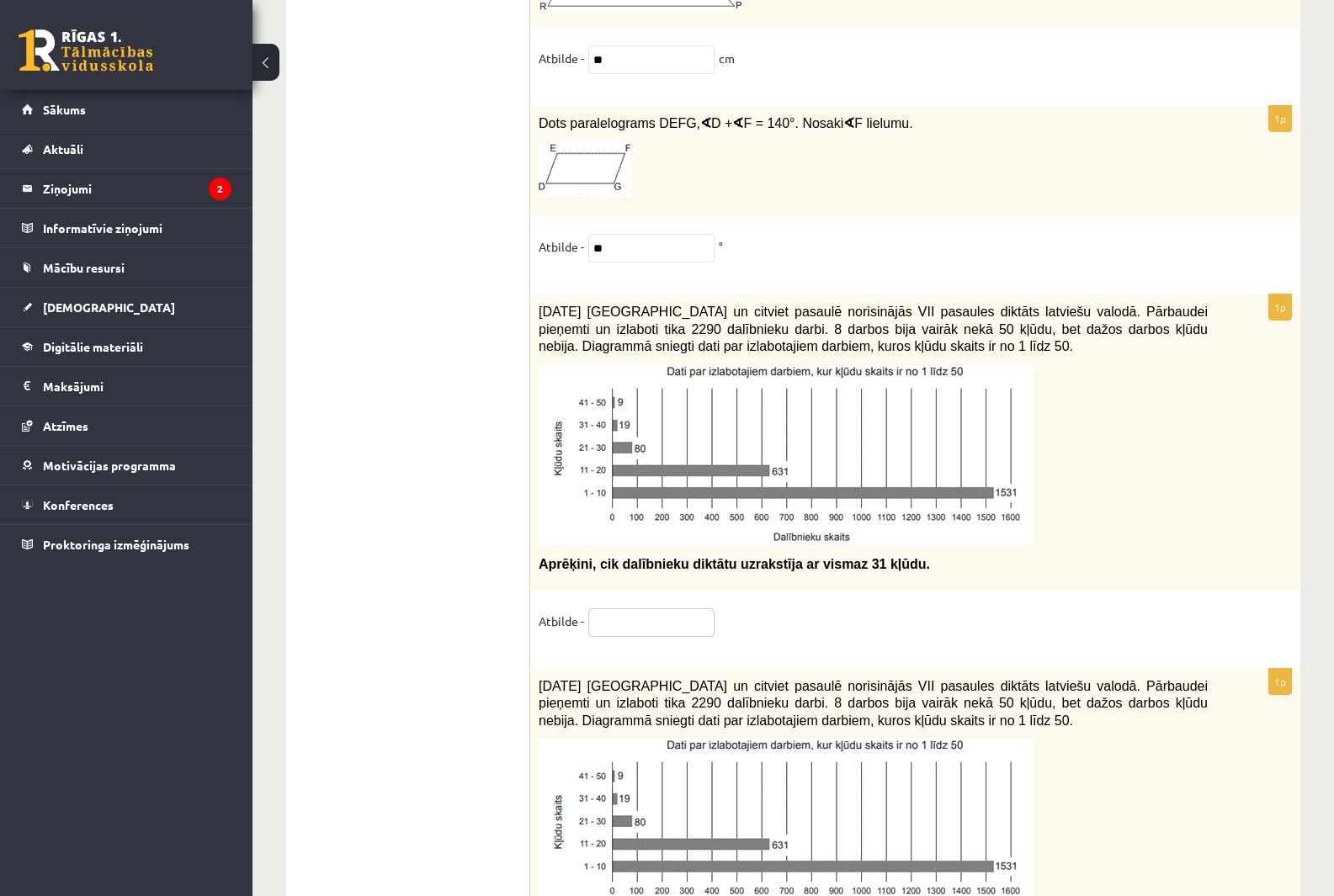
click at [666, 609] on input "text" at bounding box center [651, 623] width 126 height 29
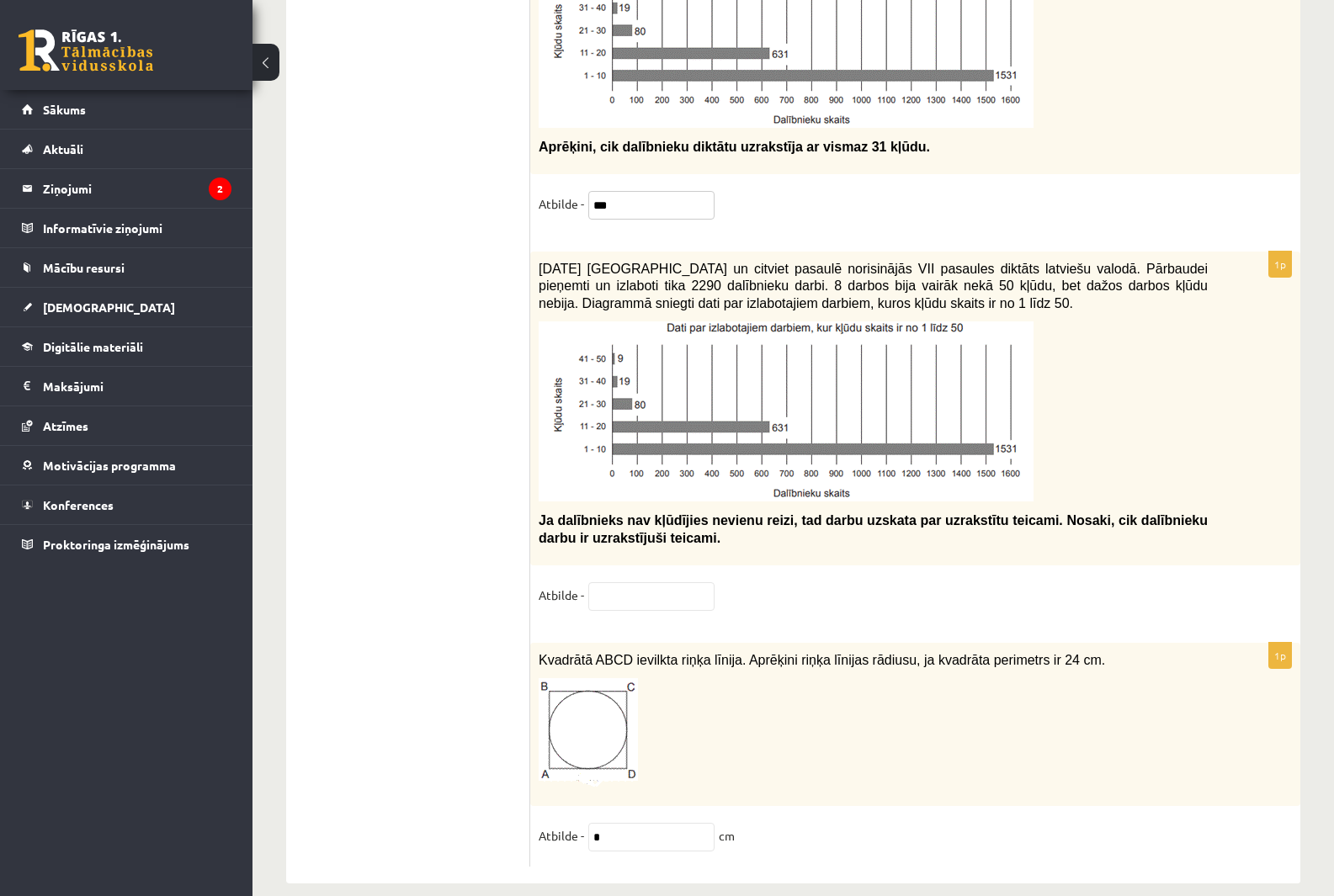
scroll to position [8401, 0]
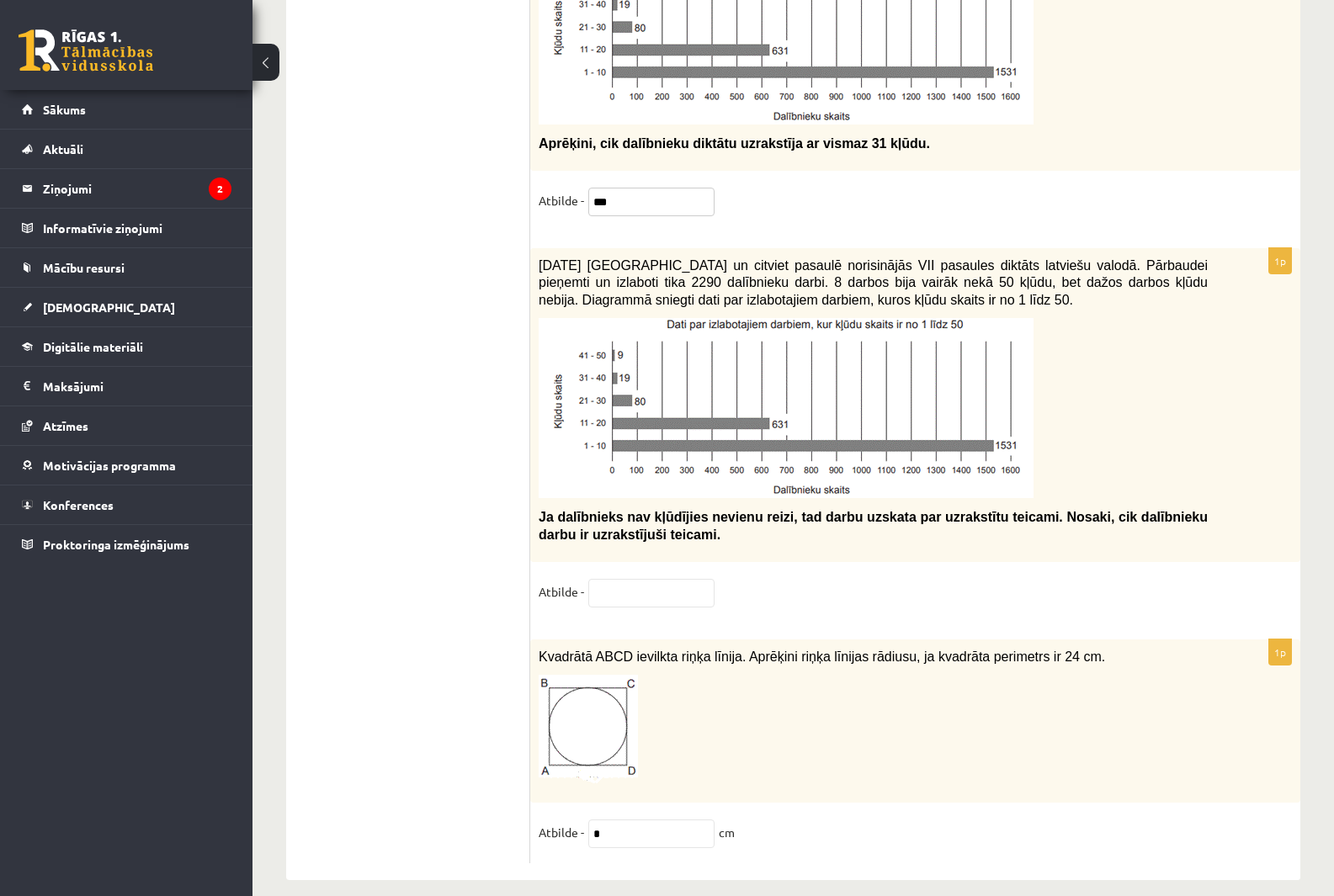
type input "***"
click at [643, 584] on input "text" at bounding box center [651, 593] width 126 height 29
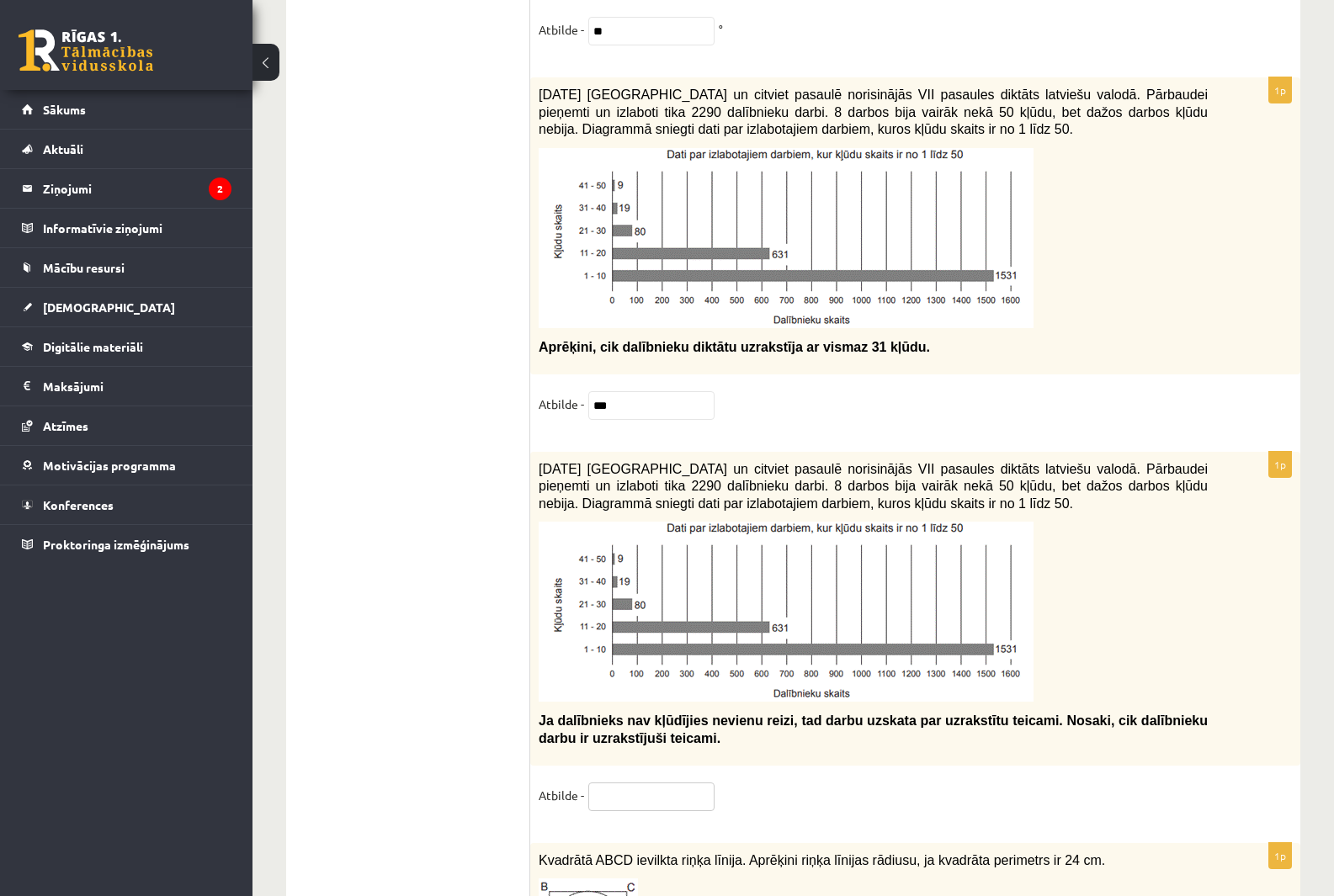
scroll to position [8233, 0]
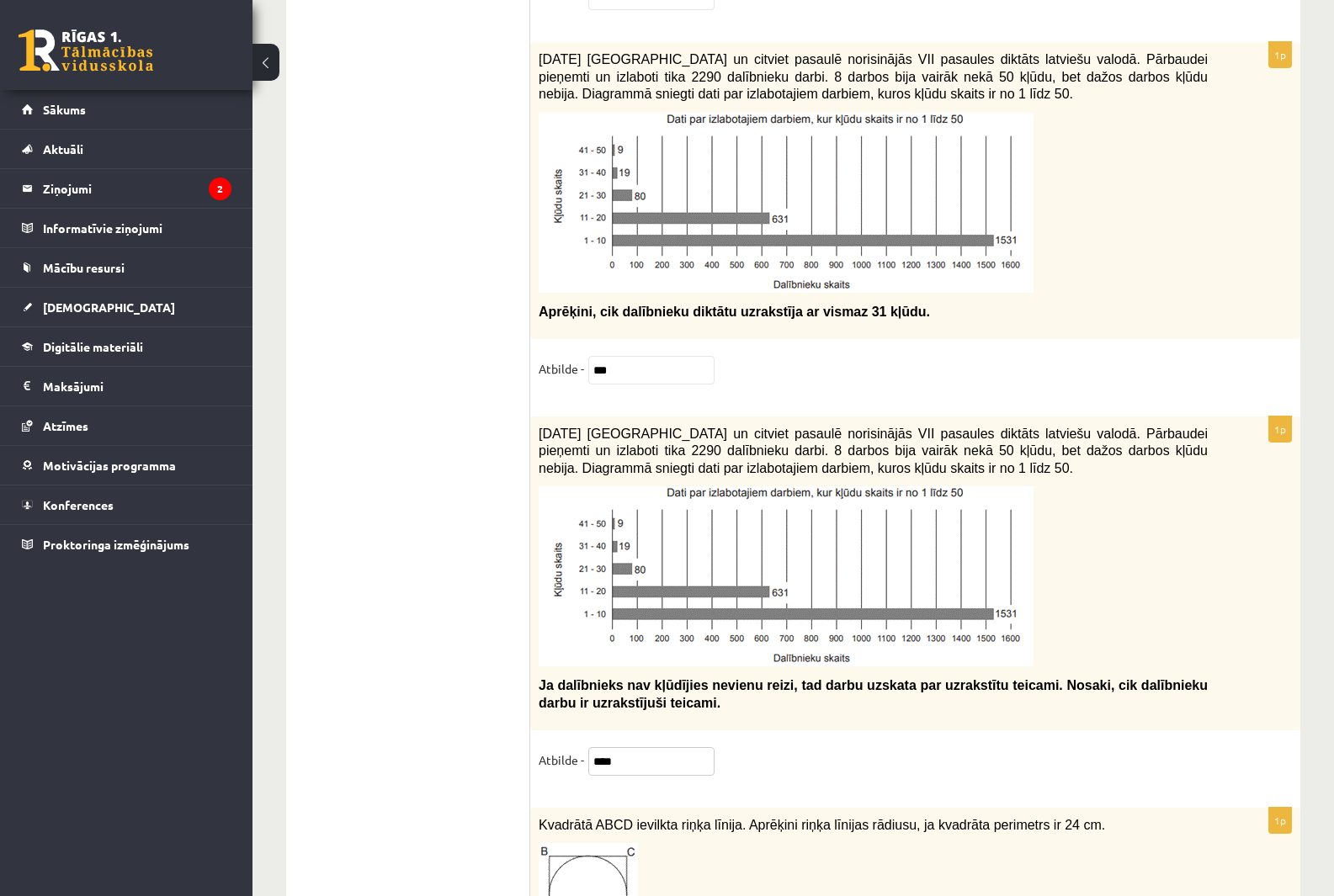
type input "****"
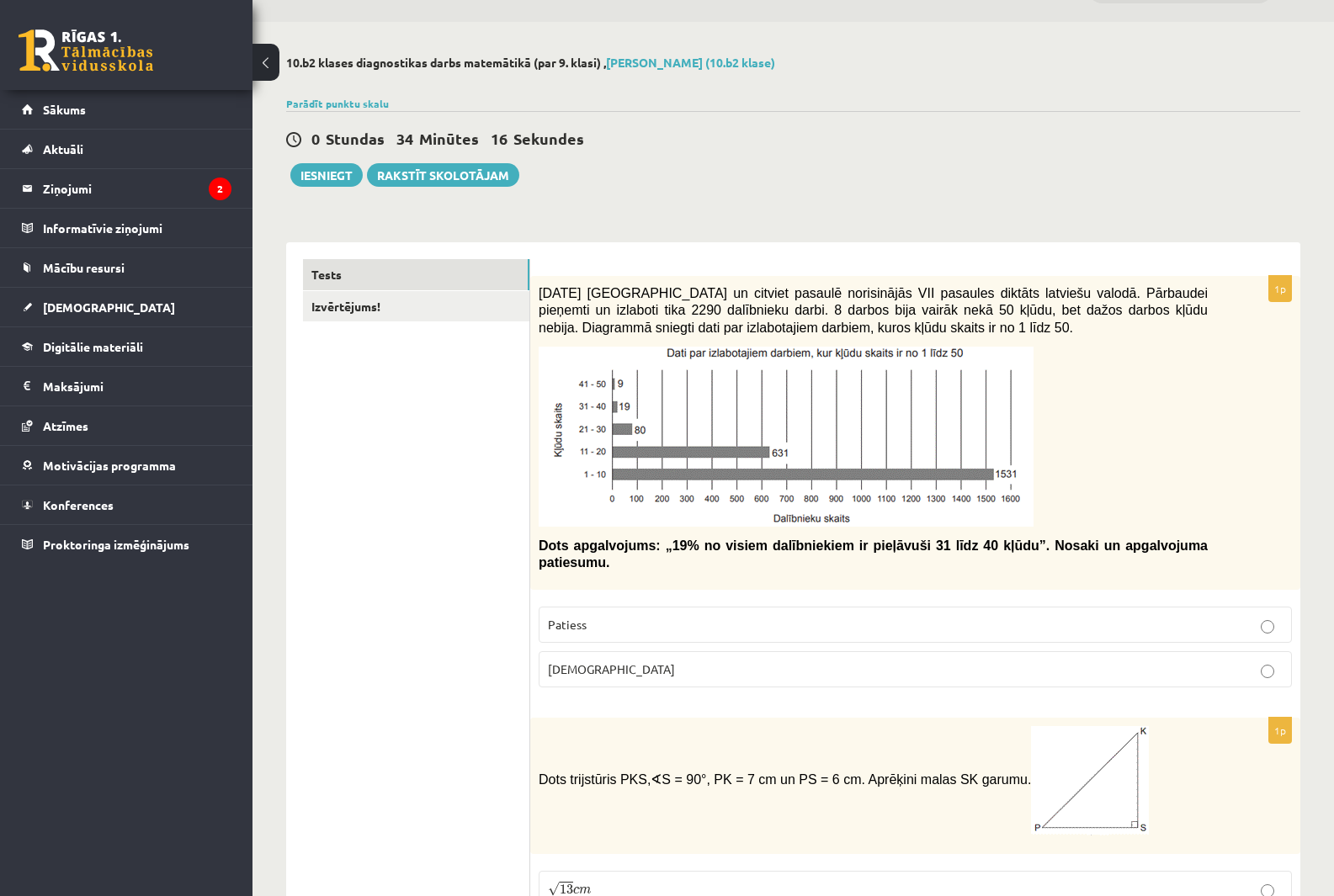
scroll to position [0, 0]
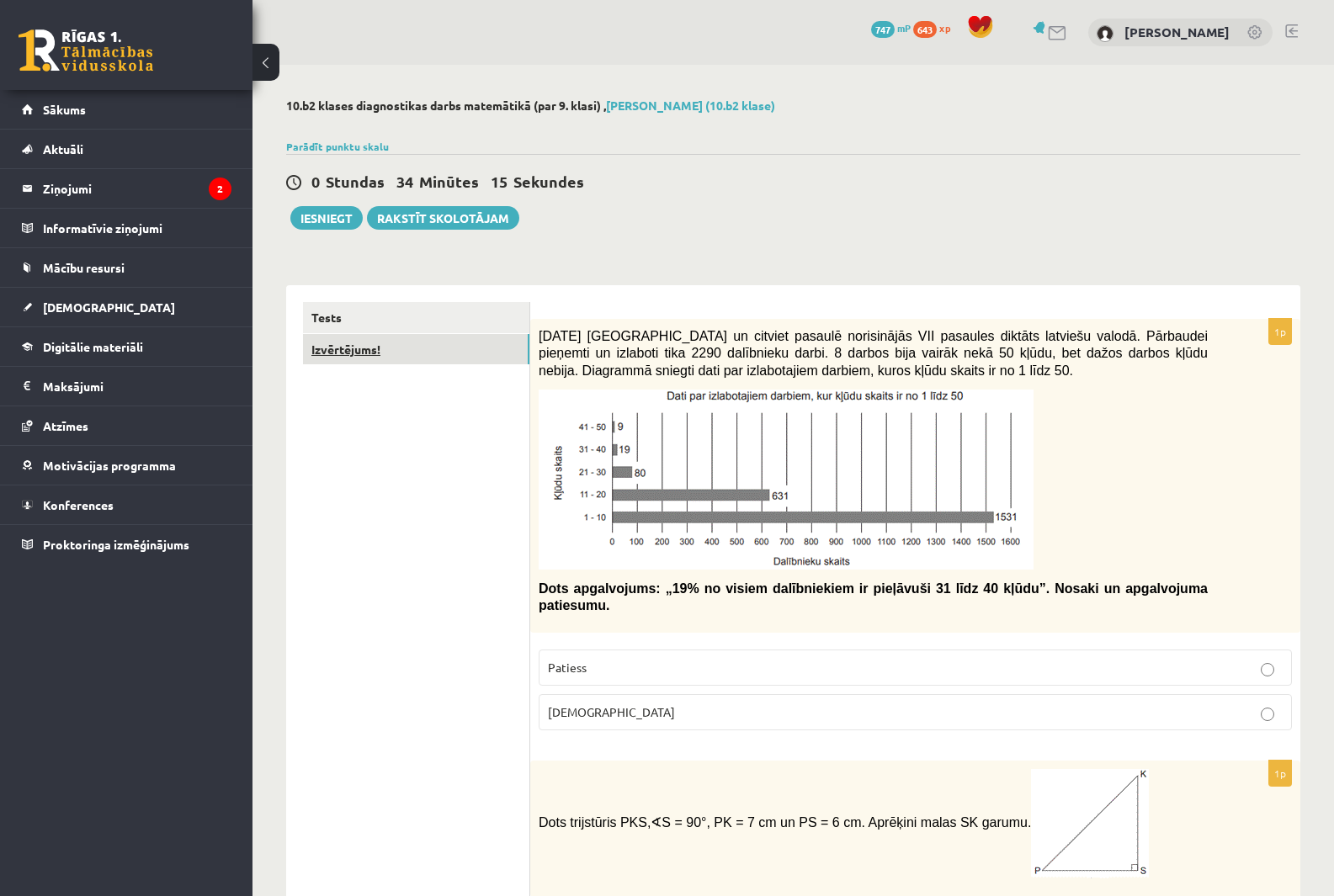
click at [359, 351] on link "Izvērtējums!" at bounding box center [416, 350] width 226 height 31
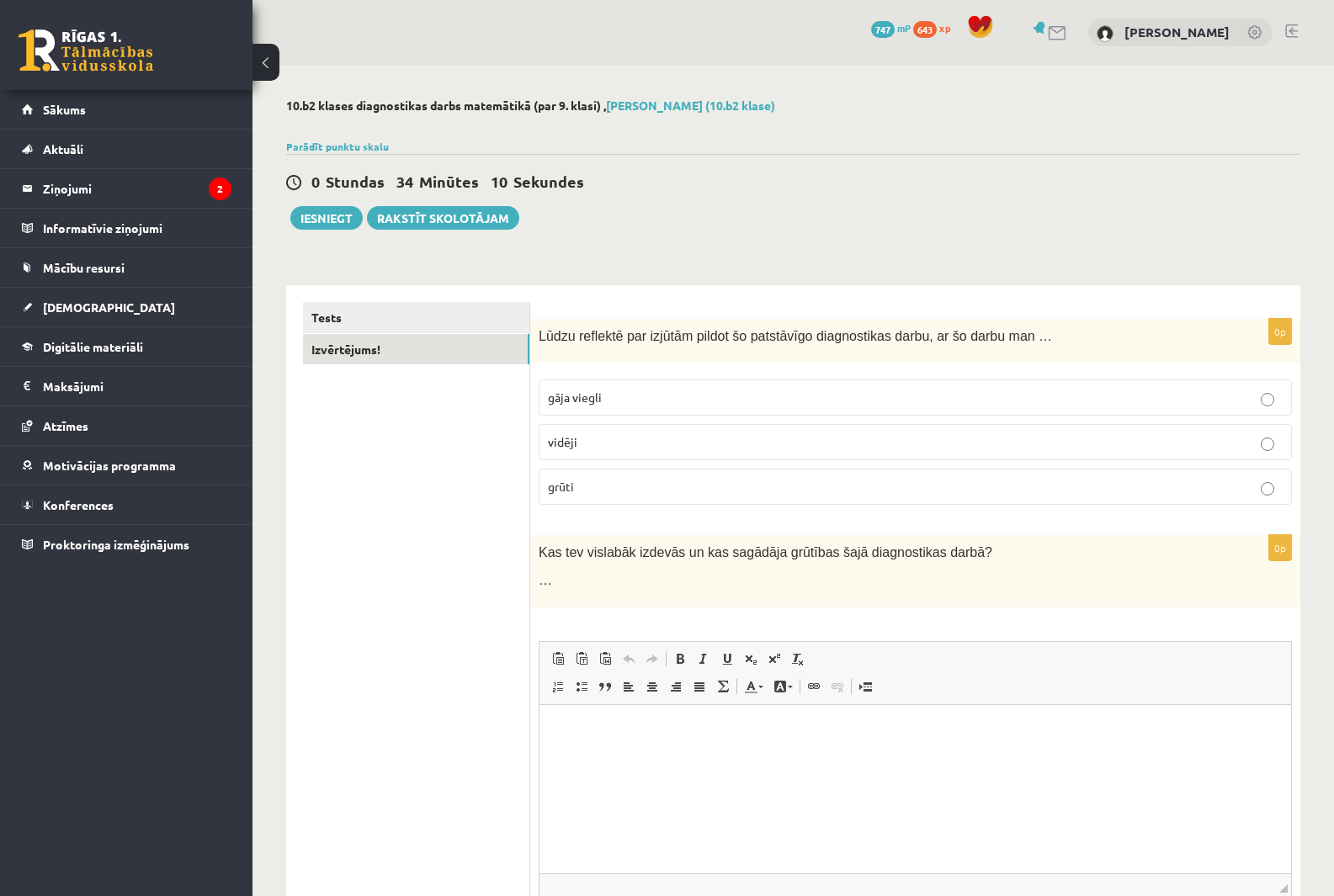
click at [610, 444] on p "vidēji" at bounding box center [915, 442] width 735 height 17
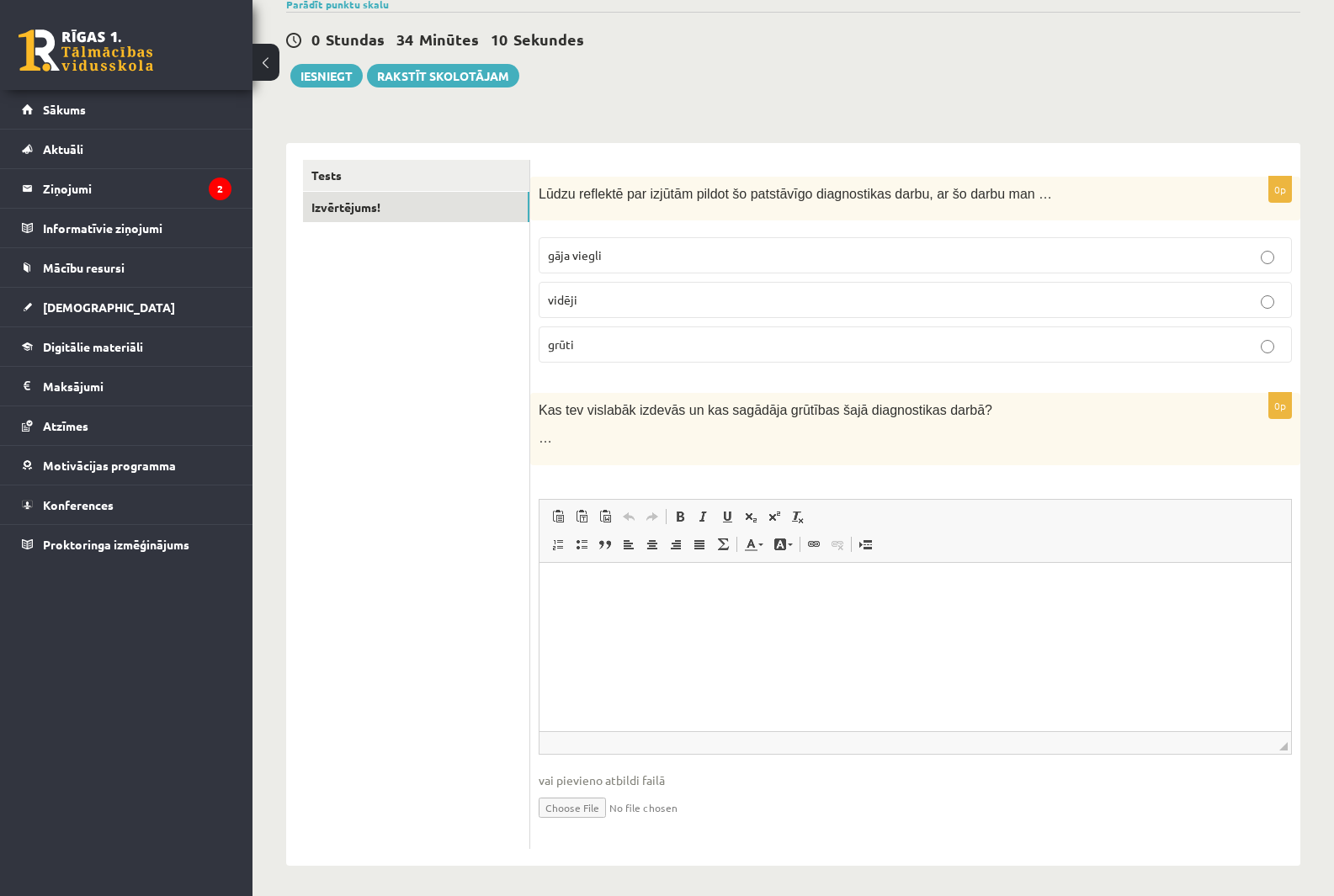
scroll to position [147, 0]
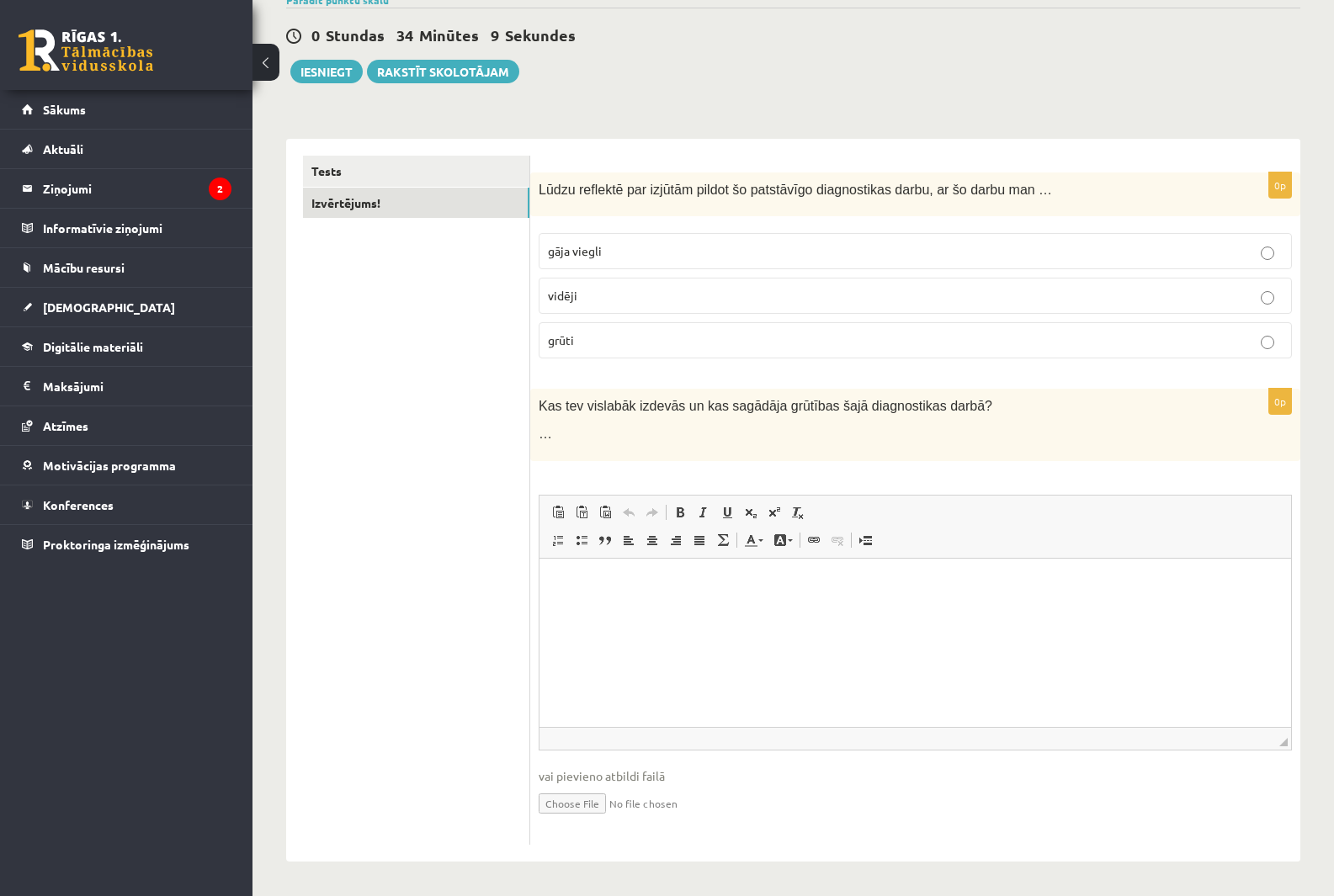
click at [601, 435] on p "…" at bounding box center [873, 434] width 669 height 17
click at [322, 71] on button "Iesniegt" at bounding box center [326, 71] width 72 height 24
click at [634, 610] on html at bounding box center [915, 583] width 751 height 51
click at [324, 73] on button "Iesniegt" at bounding box center [326, 71] width 72 height 24
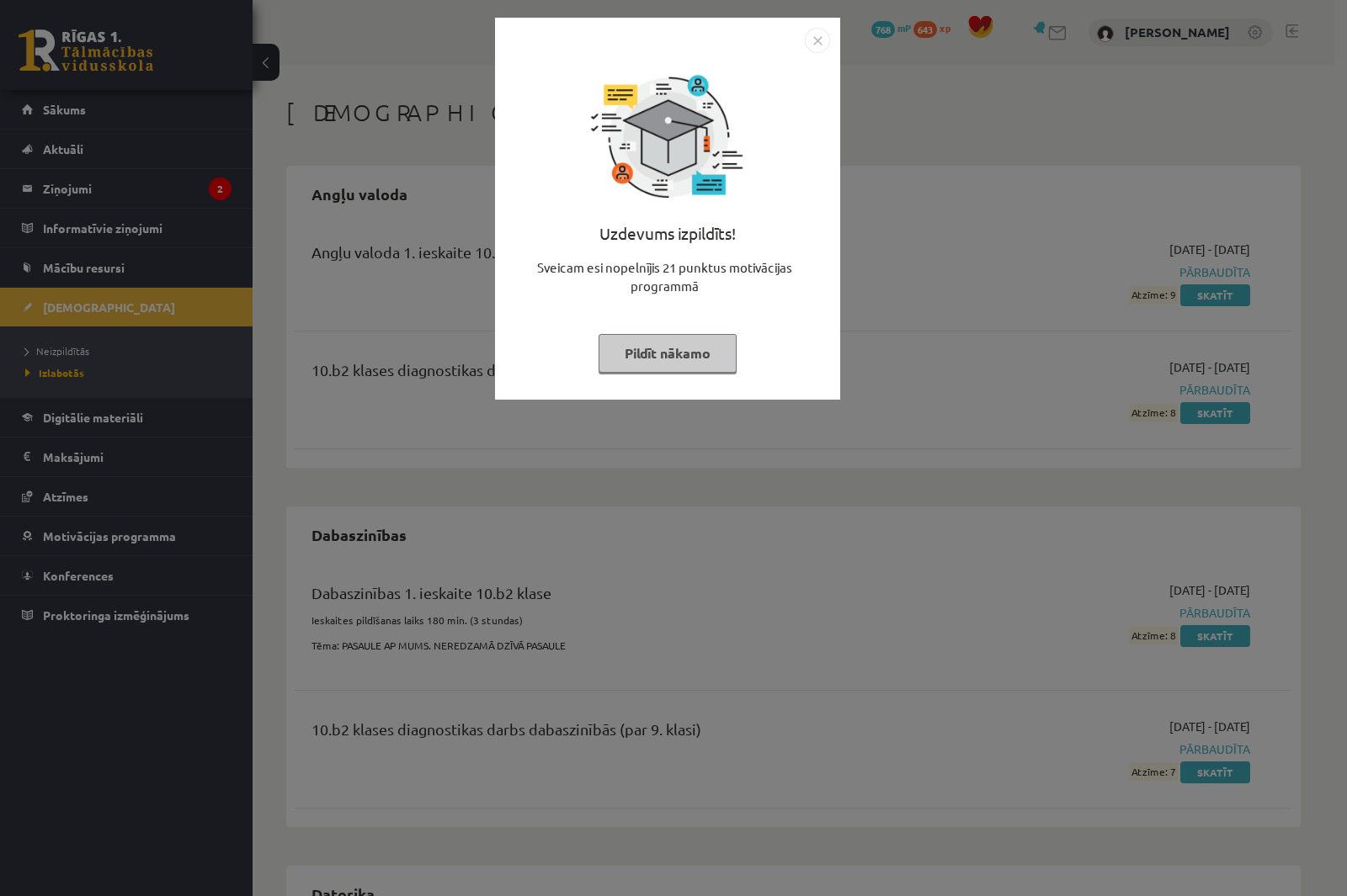
click at [818, 42] on img "Close" at bounding box center [817, 40] width 25 height 25
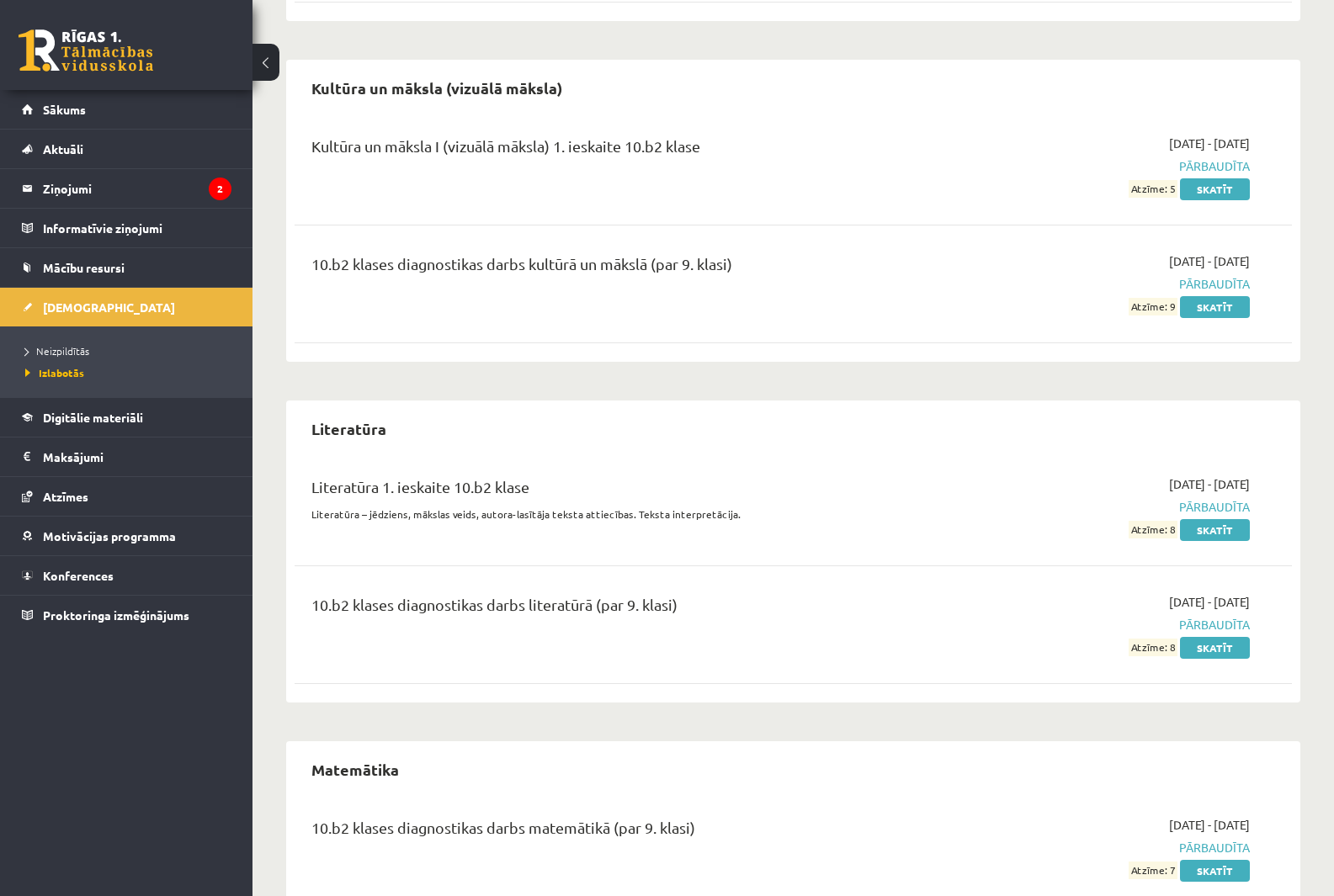
scroll to position [1837, 0]
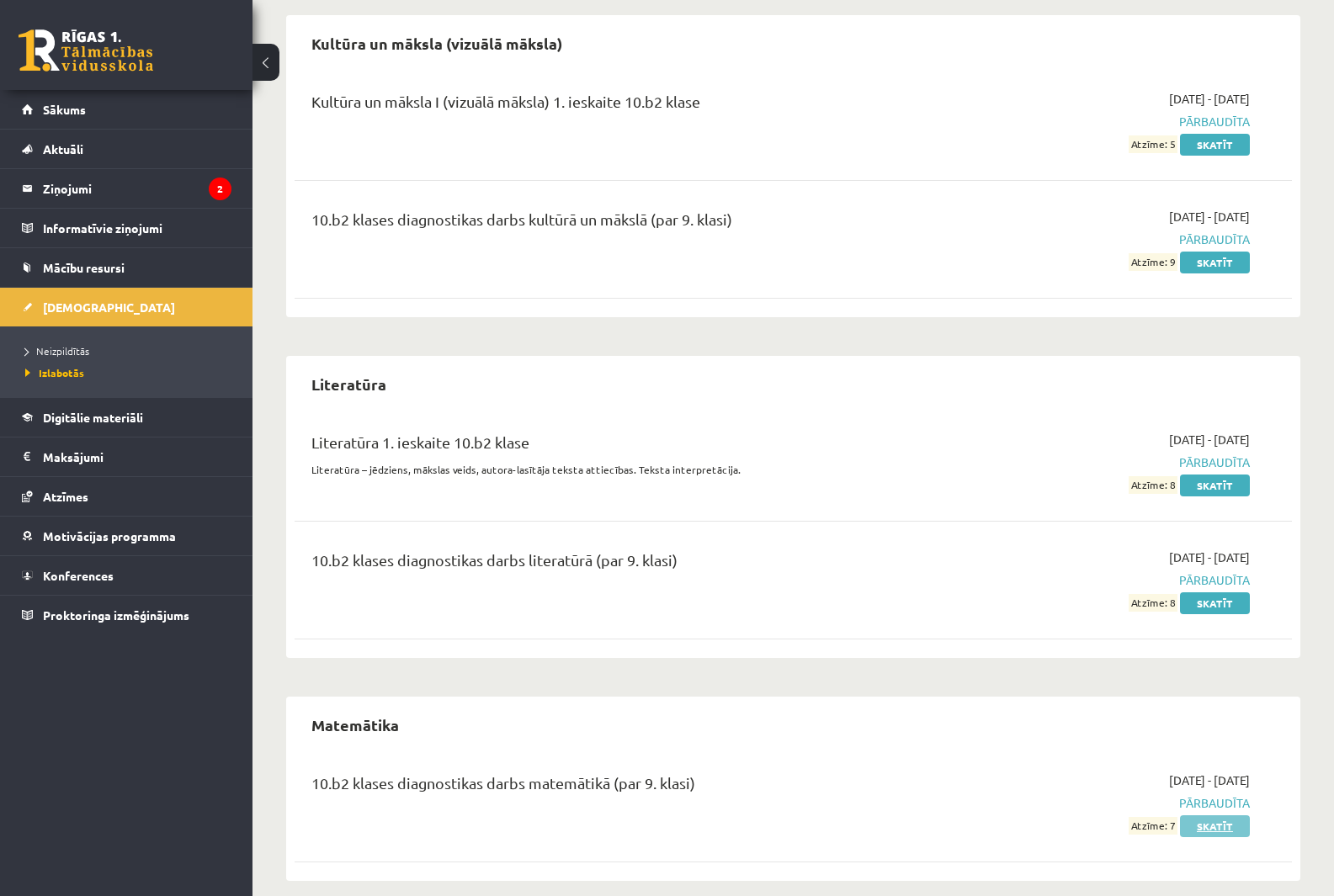
click at [1221, 816] on link "Skatīt" at bounding box center [1215, 826] width 70 height 22
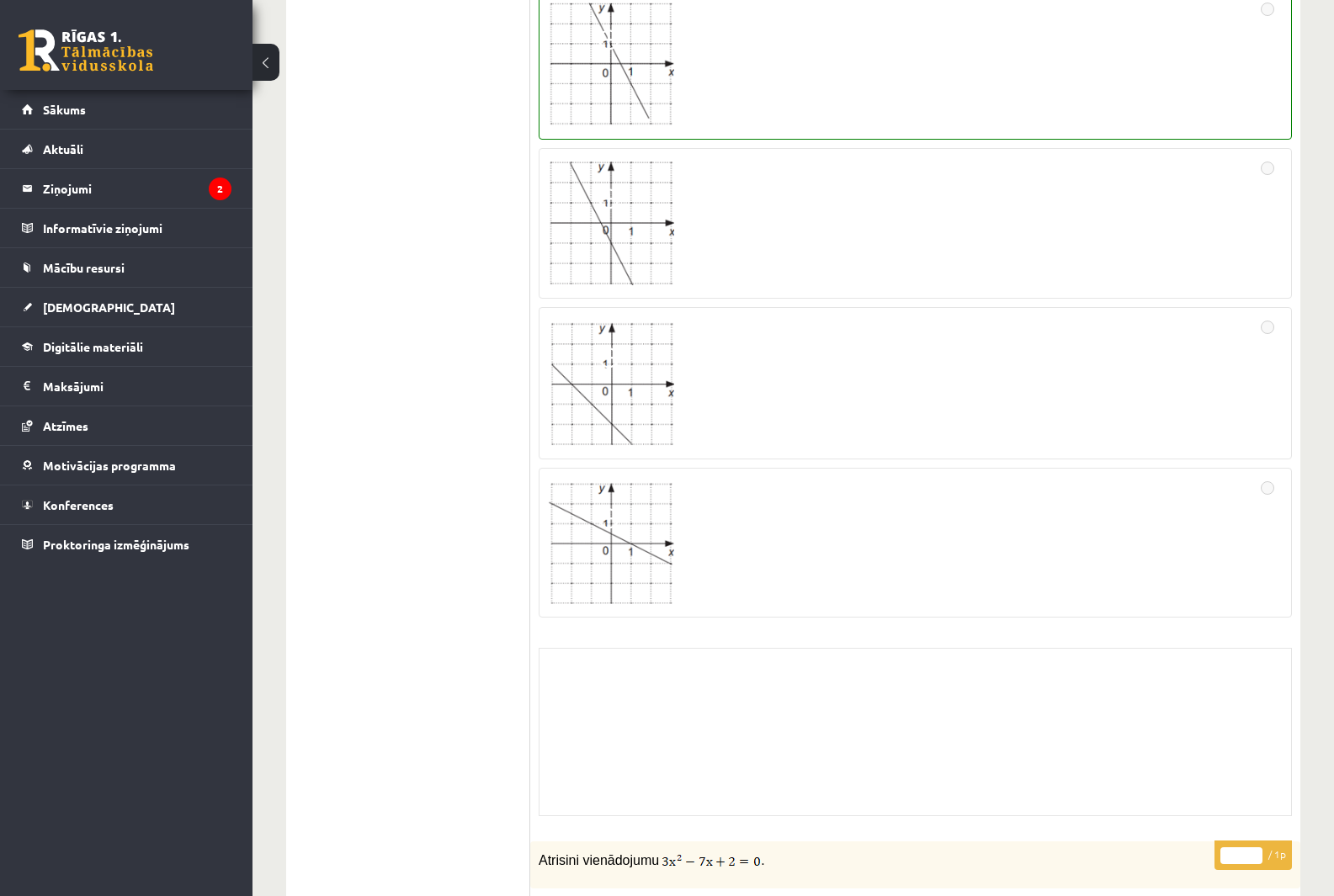
scroll to position [7747, 0]
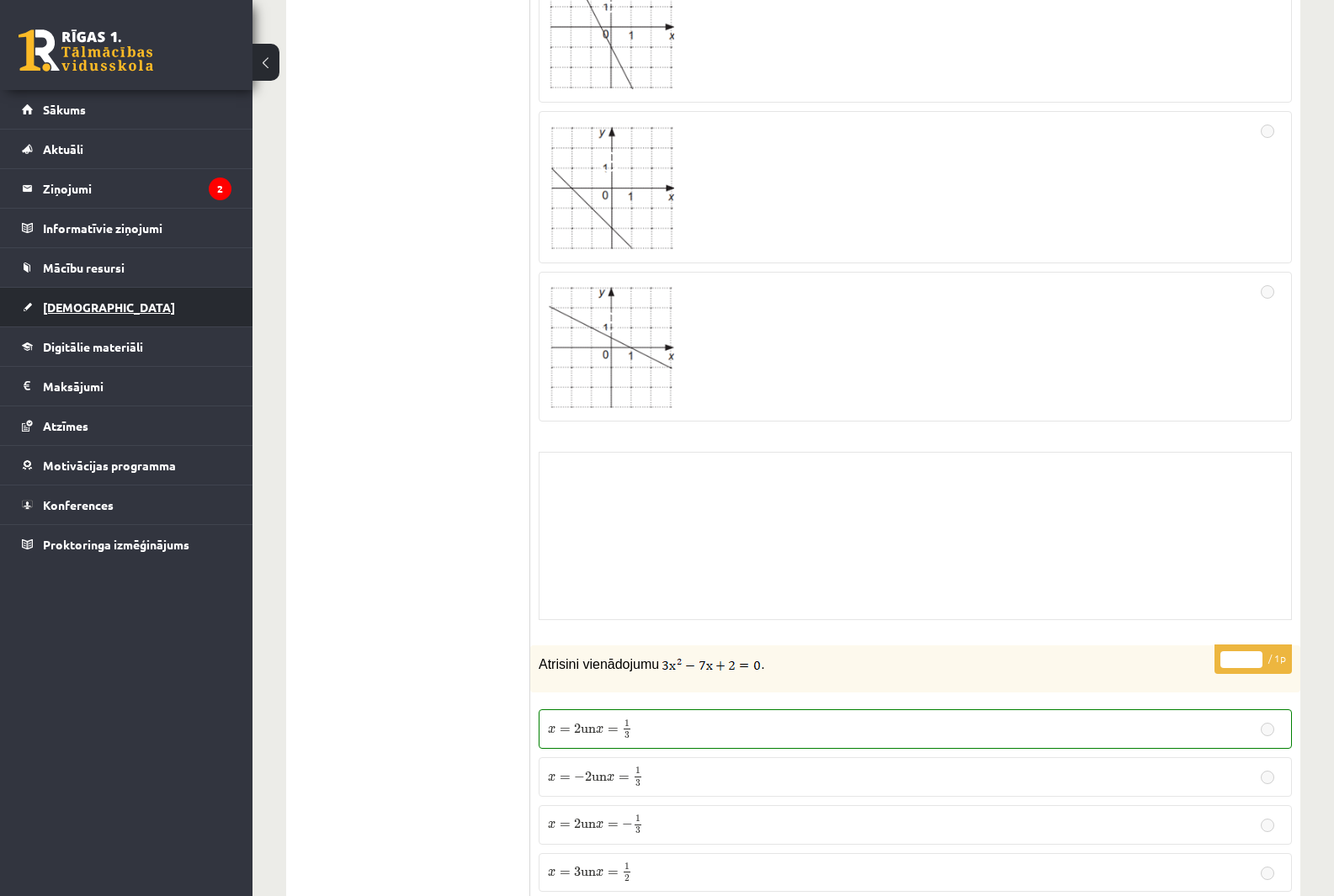
click at [108, 301] on link "[DEMOGRAPHIC_DATA]" at bounding box center [126, 307] width 210 height 38
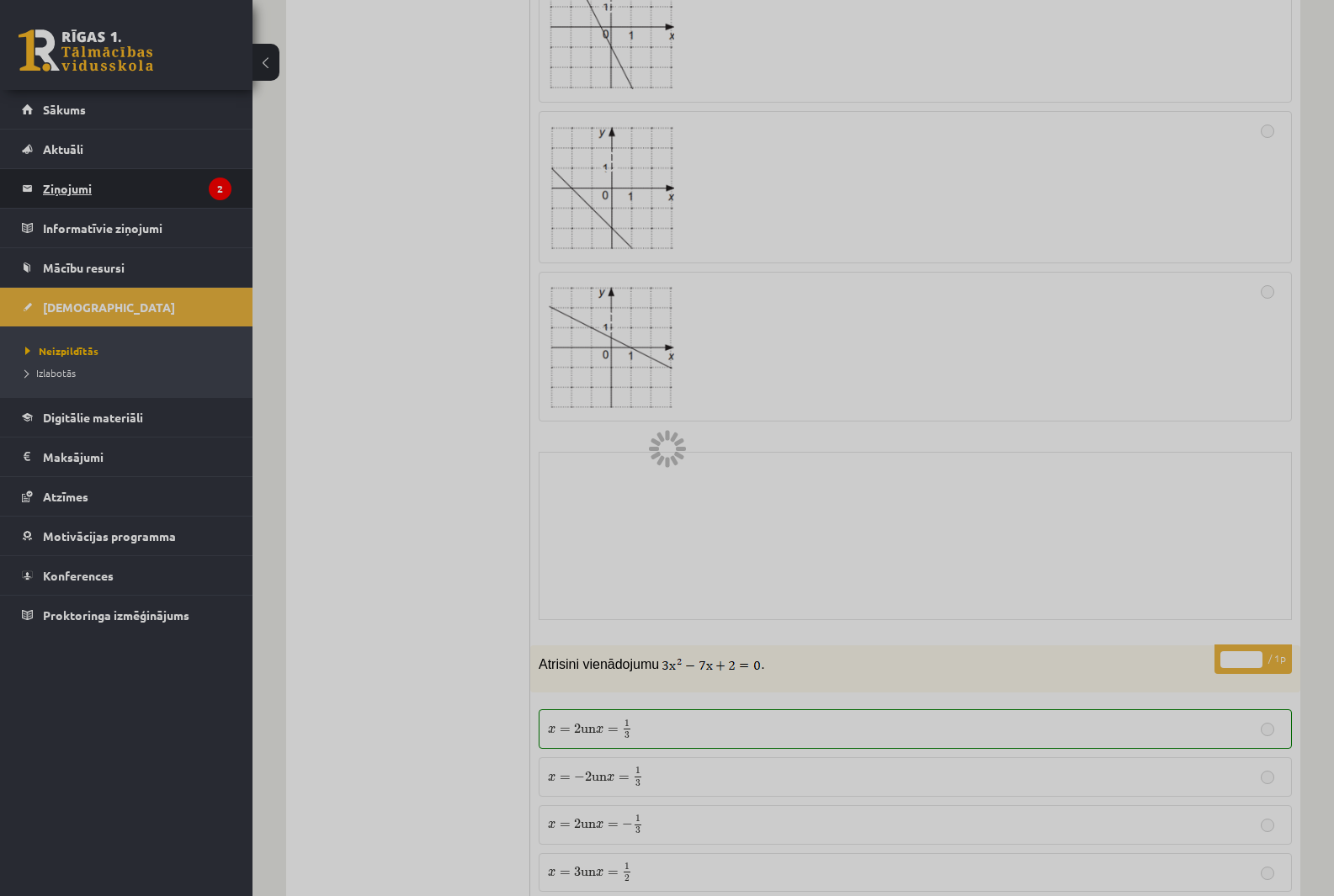
click at [94, 187] on legend "Ziņojumi 2" at bounding box center [137, 188] width 189 height 38
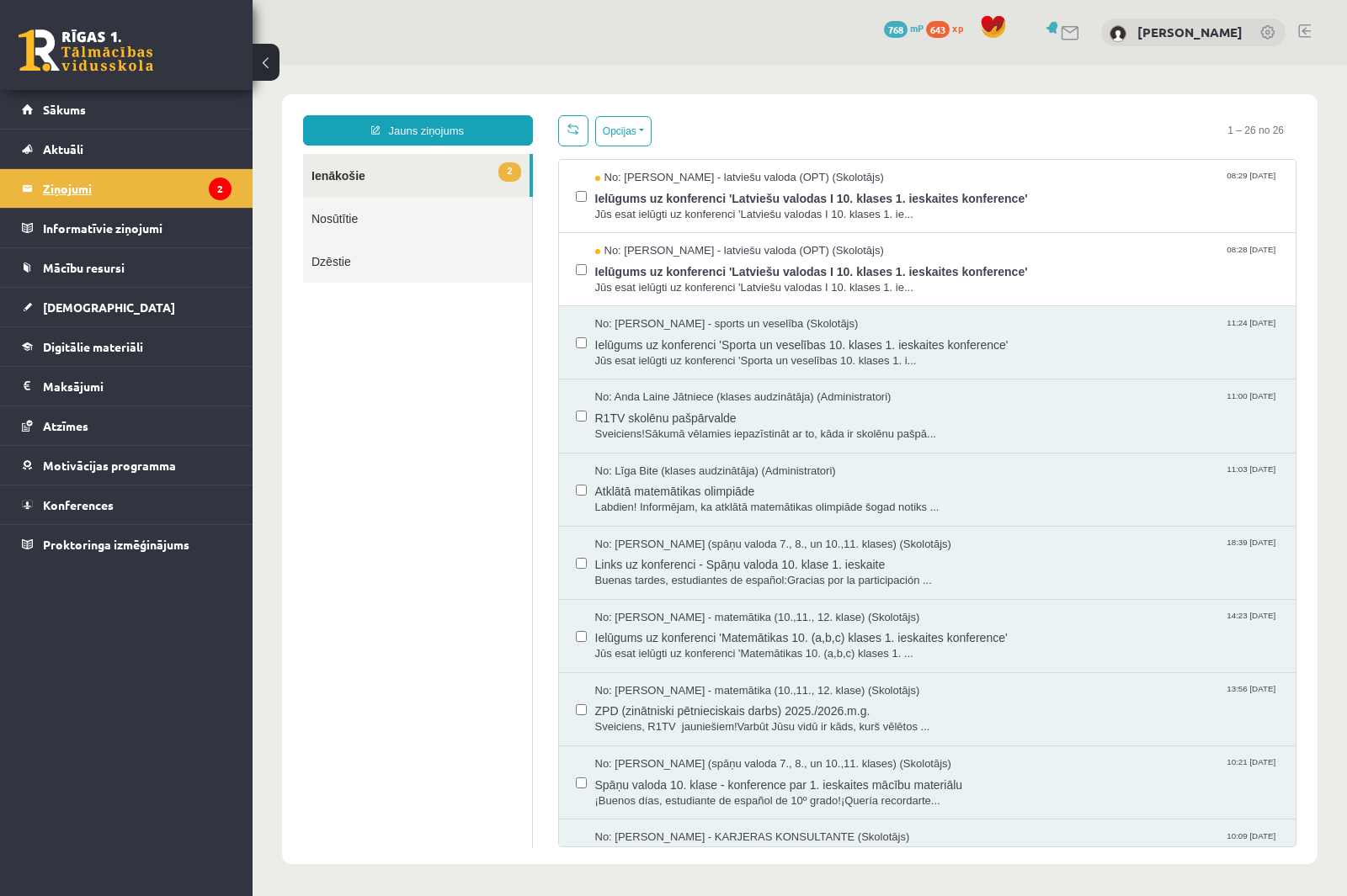
click at [189, 189] on legend "Ziņojumi 2" at bounding box center [137, 188] width 189 height 38
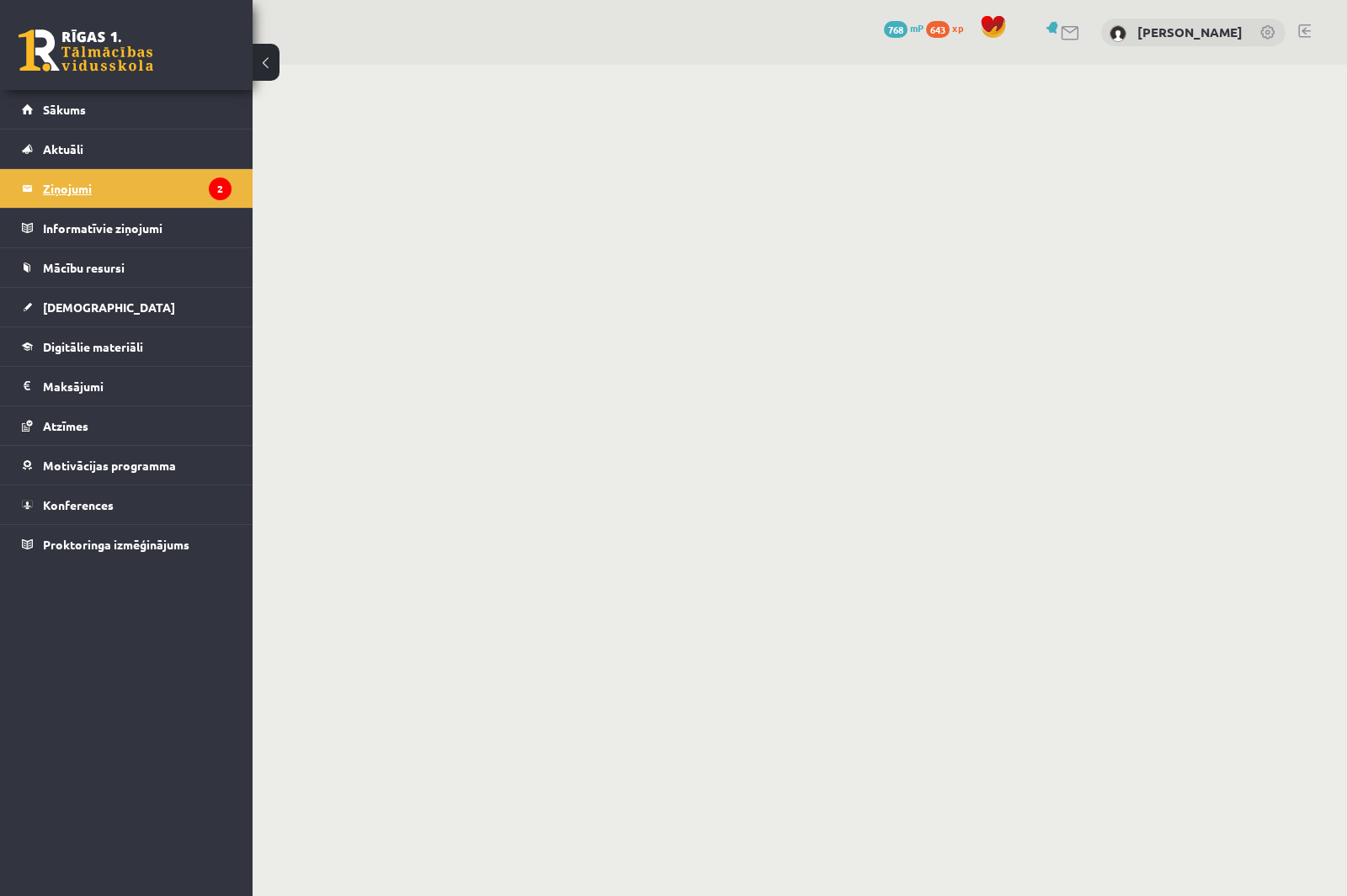
click at [212, 192] on icon "2" at bounding box center [220, 189] width 23 height 23
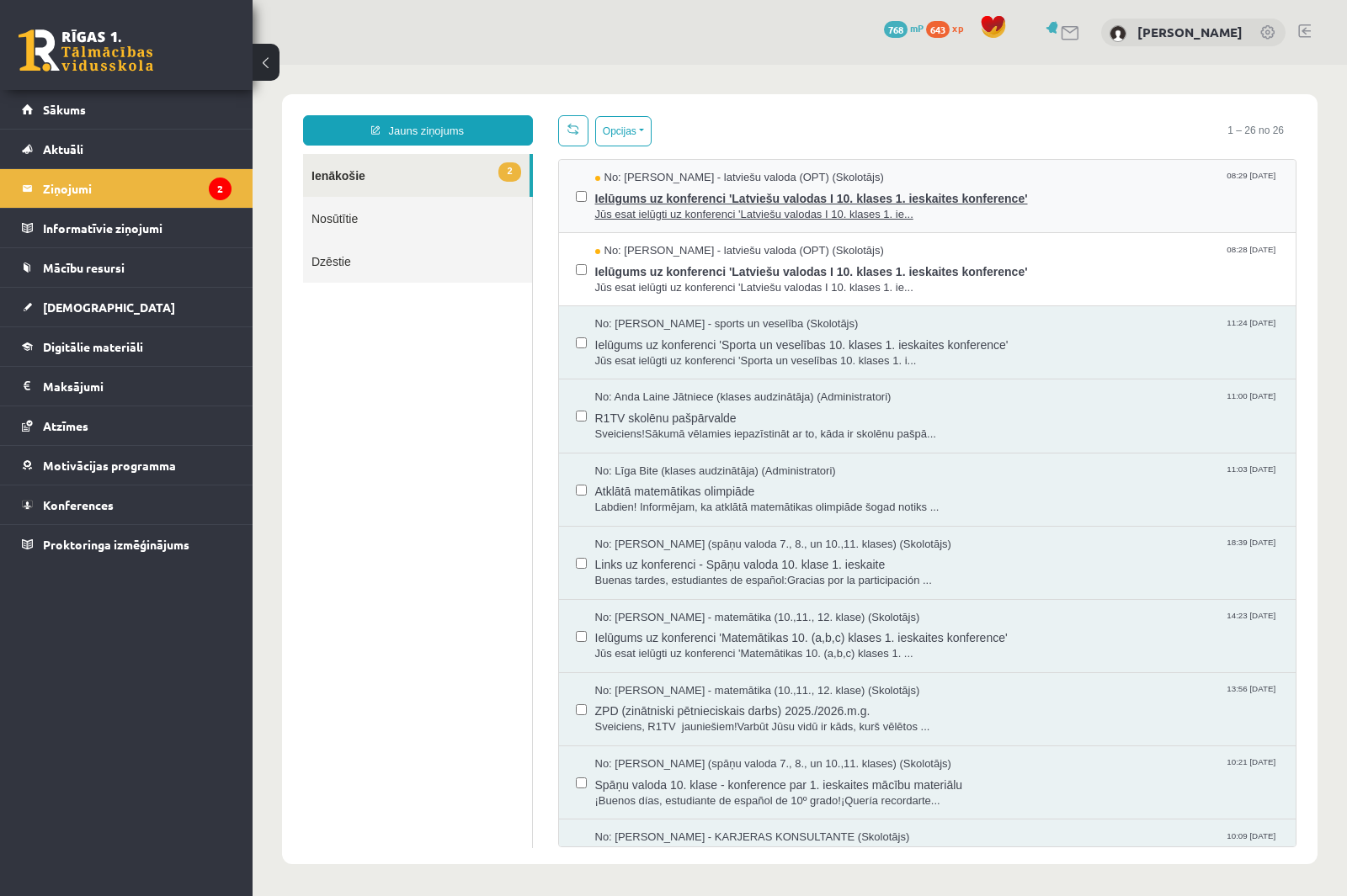
click at [756, 198] on span "Ielūgums uz konferenci 'Latviešu valodas I 10. klases 1. ieskaites konference'" at bounding box center [937, 197] width 684 height 21
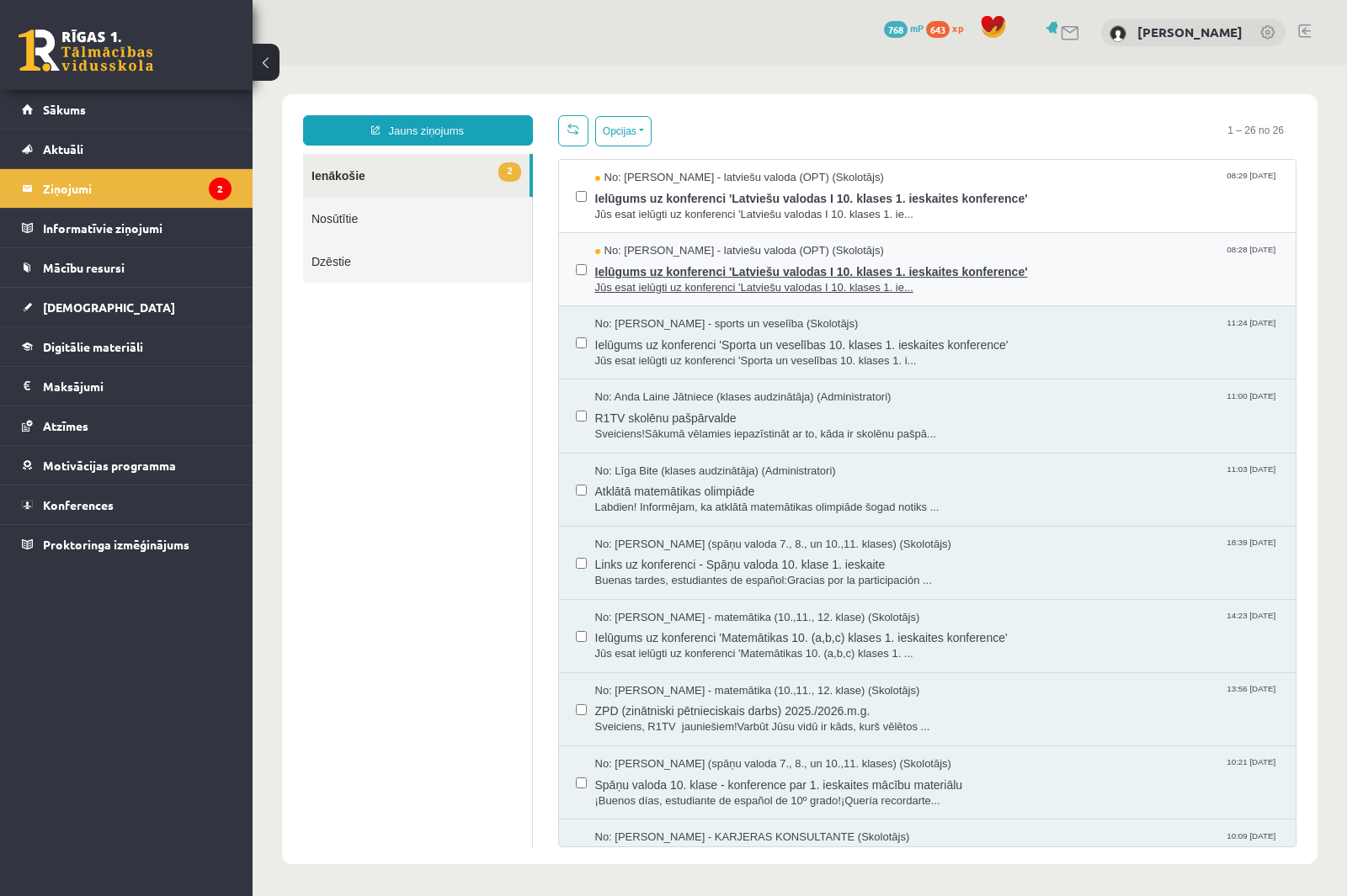
click at [739, 262] on span "Ielūgums uz konferenci 'Latviešu valodas I 10. klases 1. ieskaites konference'" at bounding box center [937, 270] width 684 height 21
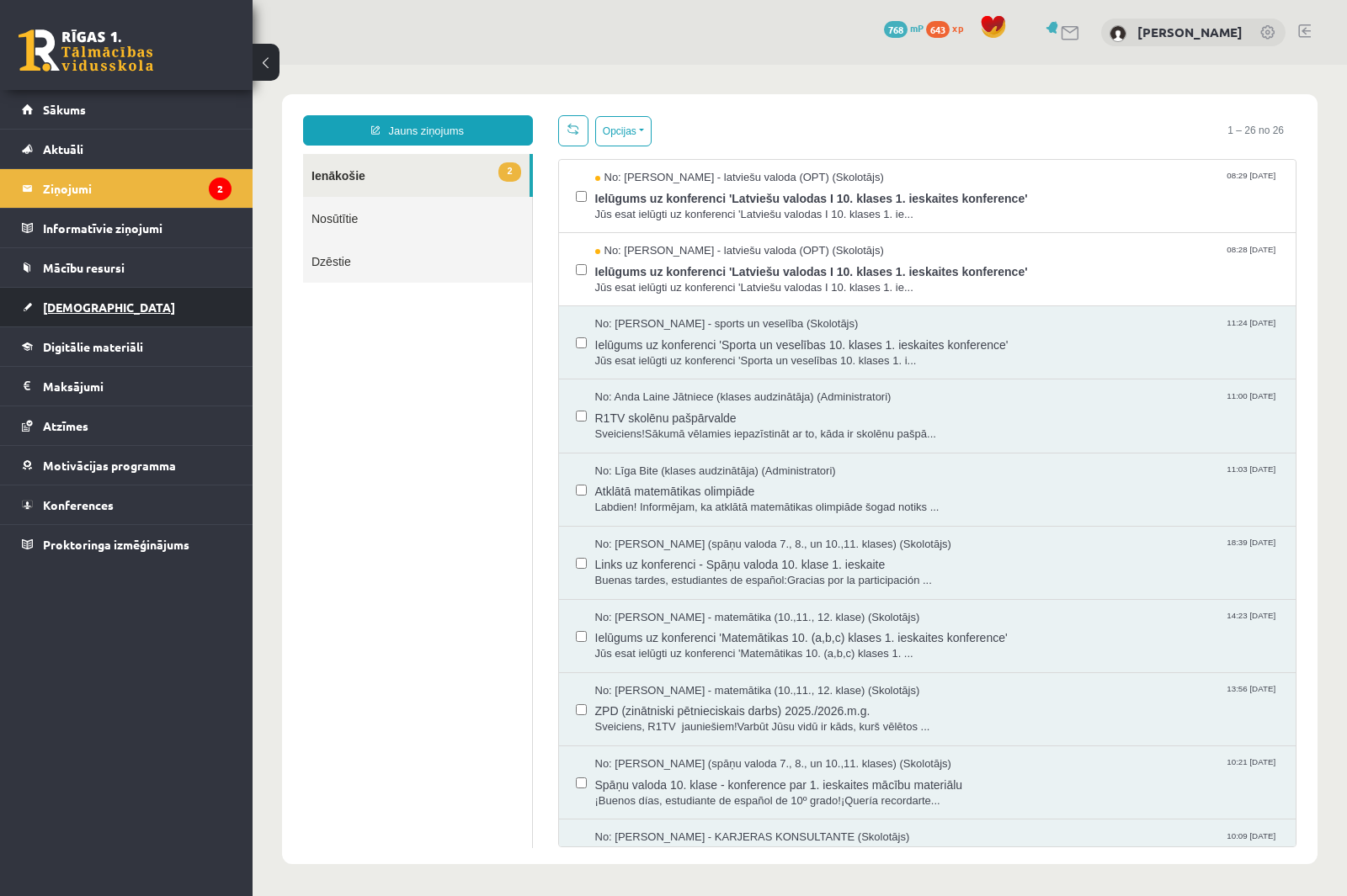
click at [101, 297] on link "[DEMOGRAPHIC_DATA]" at bounding box center [126, 307] width 210 height 38
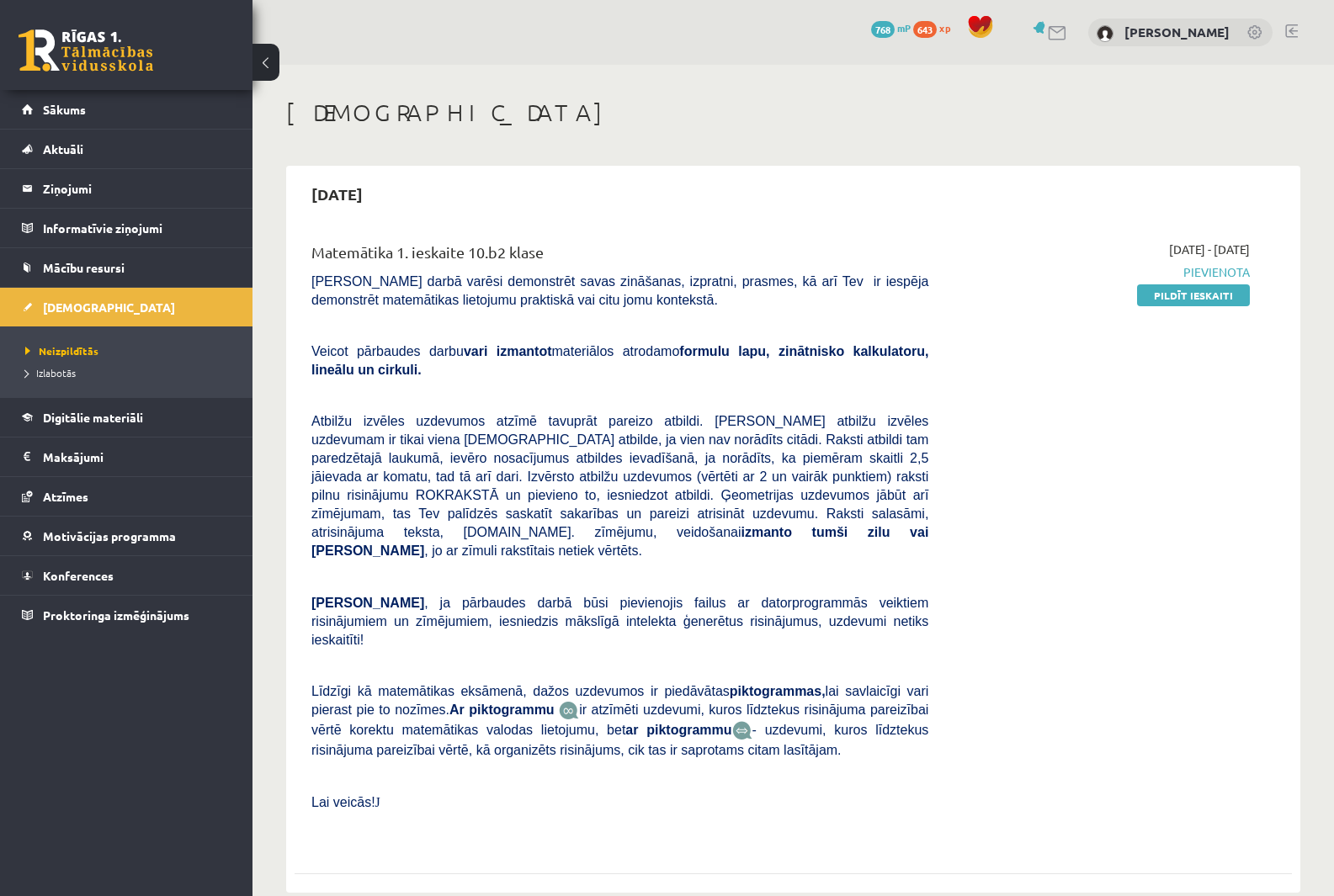
drag, startPoint x: 1228, startPoint y: 294, endPoint x: 818, endPoint y: 80, distance: 462.5
click at [1228, 294] on link "Pildīt ieskaiti" at bounding box center [1194, 295] width 113 height 22
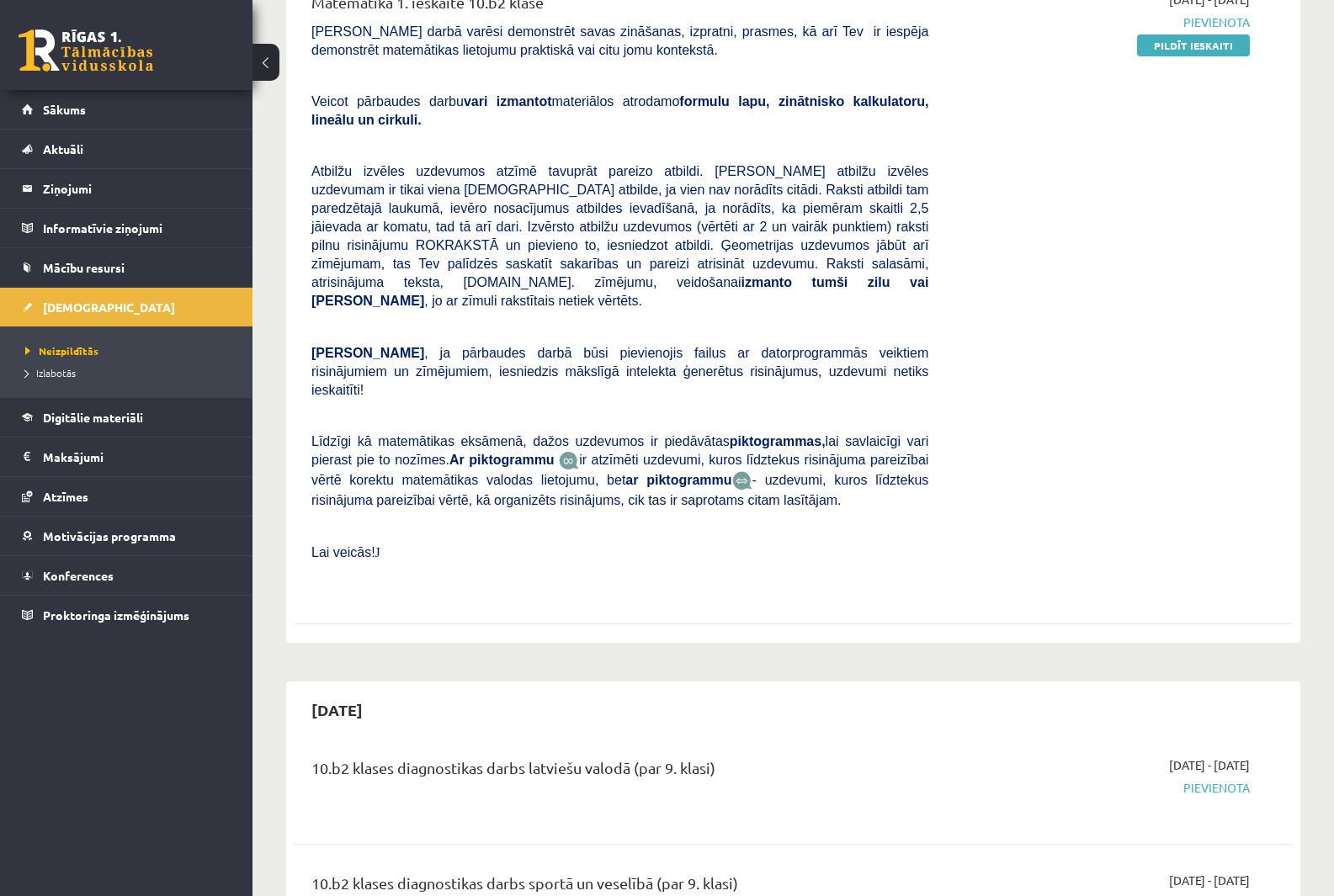
scroll to position [253, 0]
